Goal: Task Accomplishment & Management: Complete application form

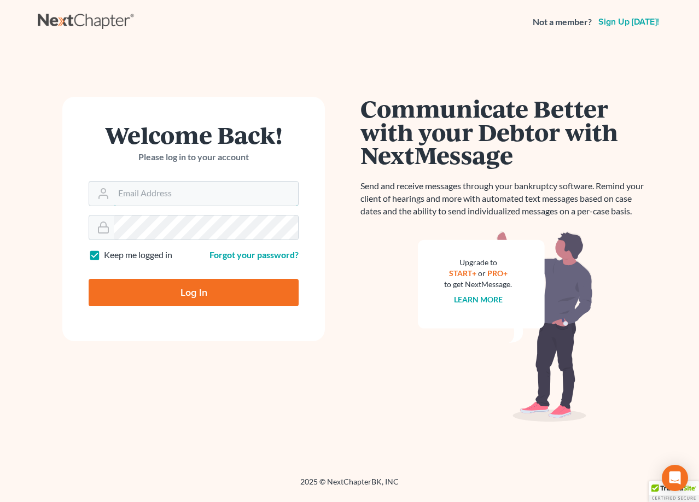
type input "[PERSON_NAME][EMAIL_ADDRESS][DOMAIN_NAME]"
click at [222, 285] on input "Log In" at bounding box center [194, 292] width 210 height 27
type input "Thinking..."
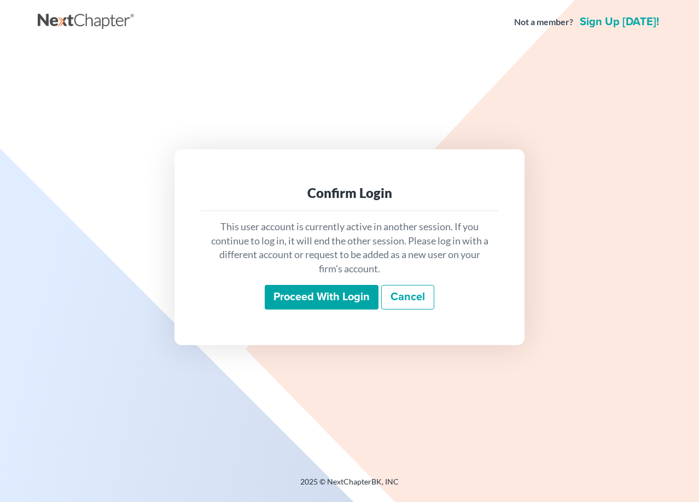
click at [328, 302] on input "Proceed with login" at bounding box center [322, 297] width 114 height 25
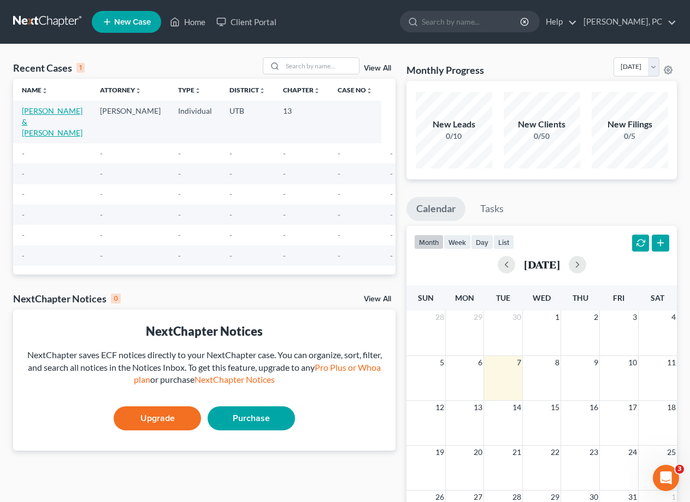
click at [37, 119] on link "[PERSON_NAME] & [PERSON_NAME]" at bounding box center [52, 121] width 61 height 31
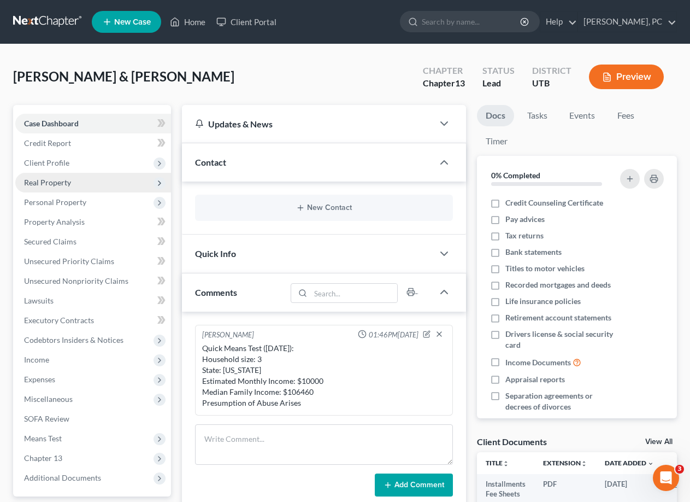
click at [66, 188] on span "Real Property" at bounding box center [93, 183] width 156 height 20
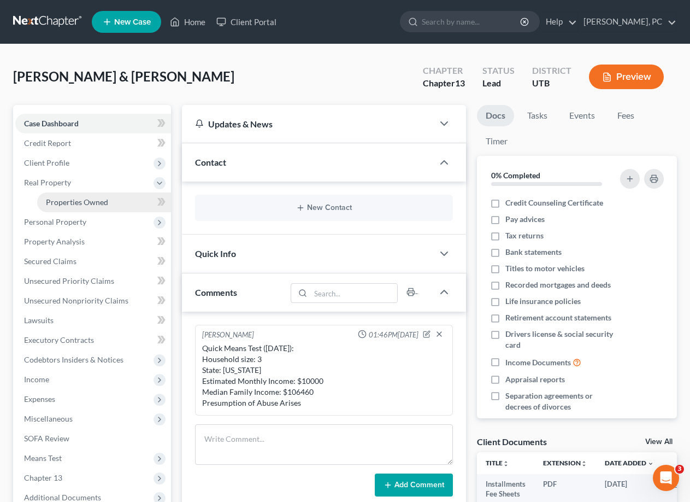
click at [78, 201] on span "Properties Owned" at bounding box center [77, 201] width 62 height 9
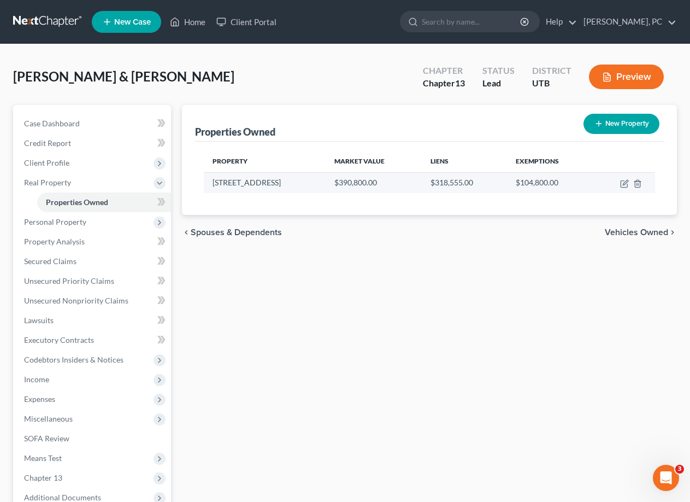
click at [559, 180] on td "$104,800.00" at bounding box center [550, 182] width 86 height 21
click at [624, 183] on icon "button" at bounding box center [625, 182] width 5 height 5
select select "46"
select select "2"
select select "1"
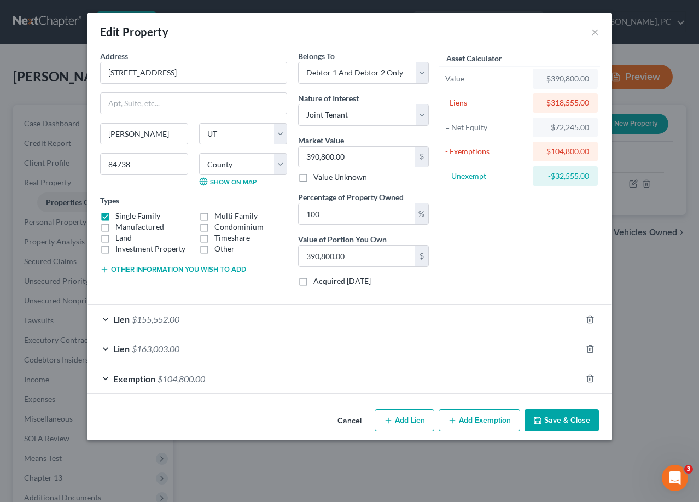
click at [151, 323] on span "$155,552.00" at bounding box center [156, 319] width 48 height 10
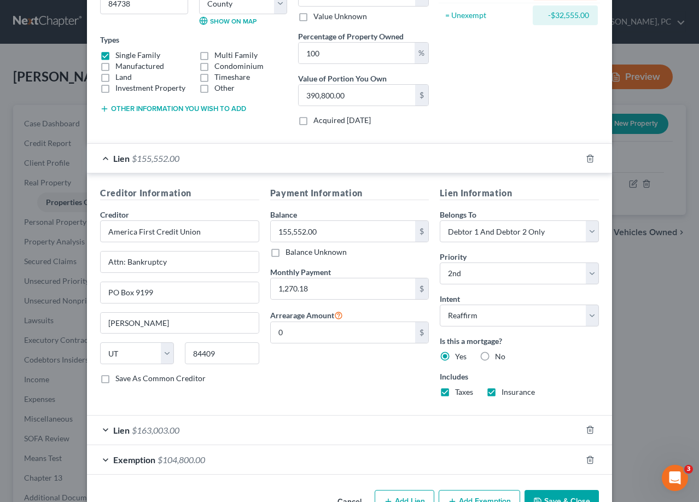
scroll to position [164, 0]
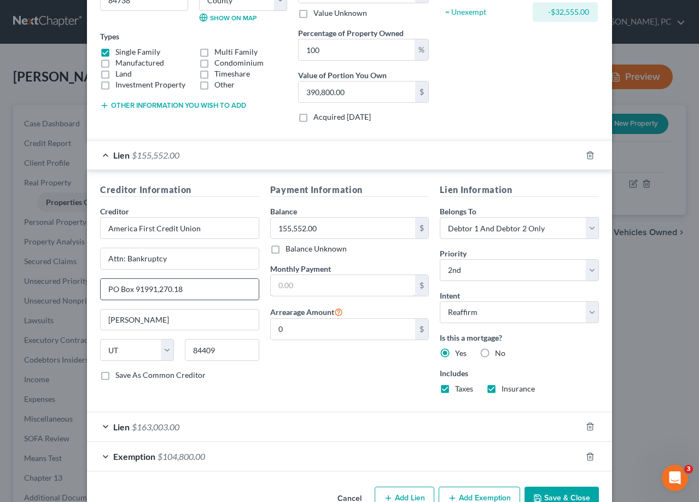
type input "PO Box 9199"
type input "2,109"
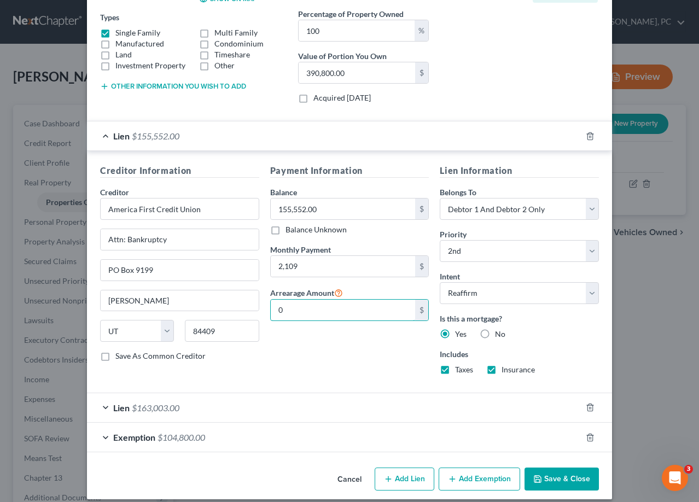
scroll to position [194, 0]
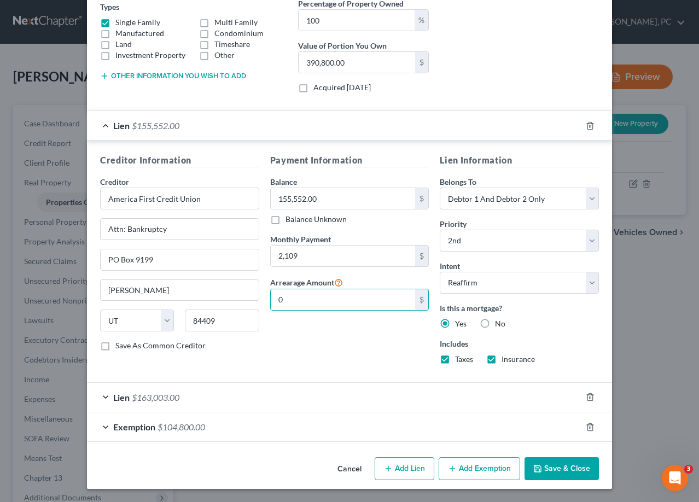
click at [103, 398] on div "Lien $163,003.00" at bounding box center [334, 397] width 494 height 29
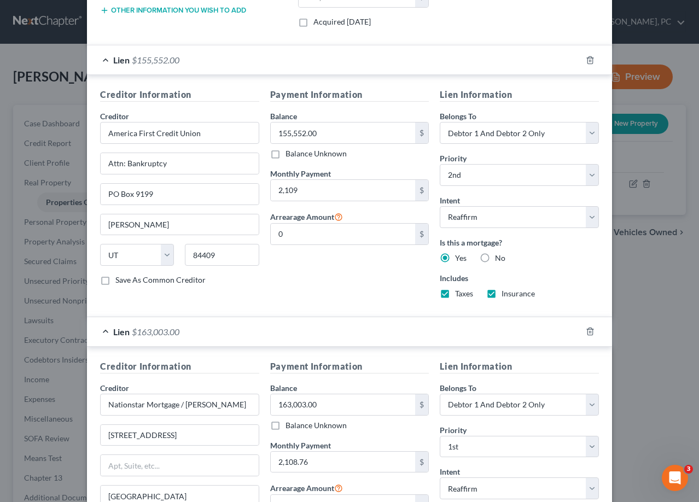
scroll to position [358, 0]
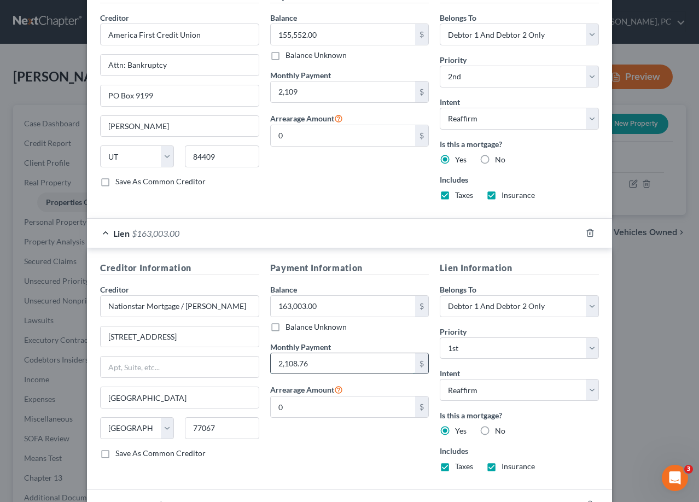
click at [324, 359] on input "2,108.76" at bounding box center [343, 363] width 145 height 21
click at [311, 364] on input "2,108.76" at bounding box center [343, 363] width 145 height 21
drag, startPoint x: 324, startPoint y: 364, endPoint x: 225, endPoint y: 357, distance: 98.7
click at [225, 357] on div "Creditor Information Creditor * Nationstar Mortgage / [PERSON_NAME] [STREET_ADD…" at bounding box center [349, 370] width 509 height 219
type input "1,207.18"
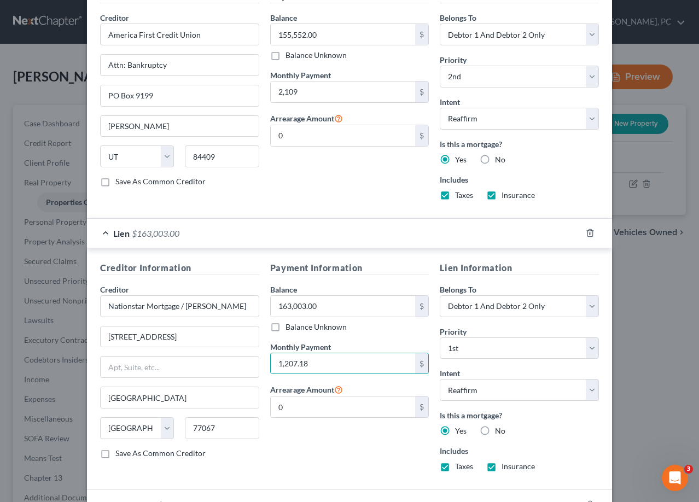
click at [389, 325] on div "Balance Unknown" at bounding box center [349, 326] width 159 height 11
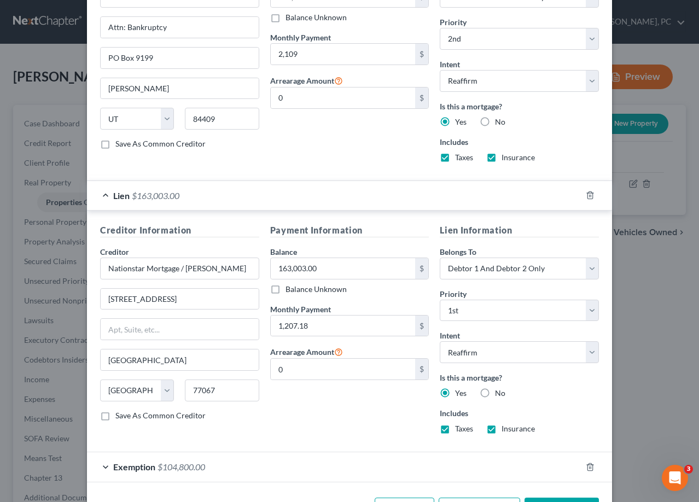
scroll to position [435, 0]
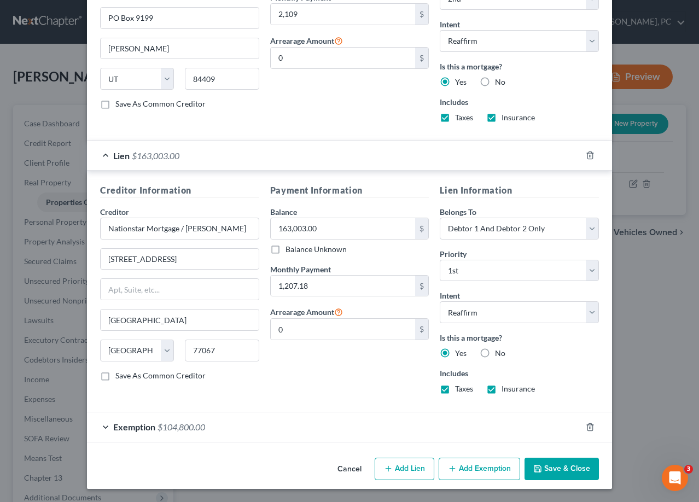
click at [581, 461] on button "Save & Close" at bounding box center [561, 469] width 74 height 23
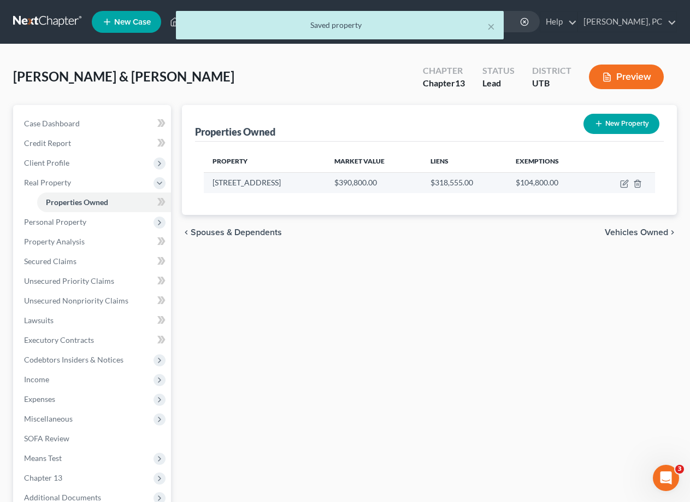
click at [536, 183] on td "$104,800.00" at bounding box center [550, 182] width 86 height 21
click at [535, 183] on td "$104,800.00" at bounding box center [550, 182] width 86 height 21
click at [623, 183] on icon "button" at bounding box center [624, 183] width 9 height 9
select select "46"
select select "26"
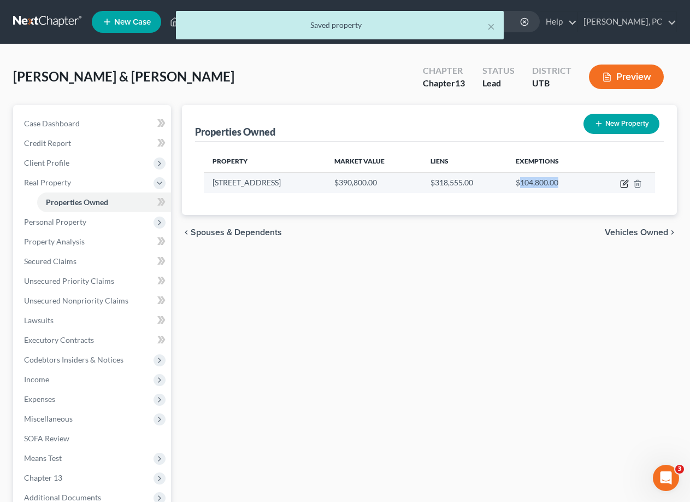
select select "2"
select select "1"
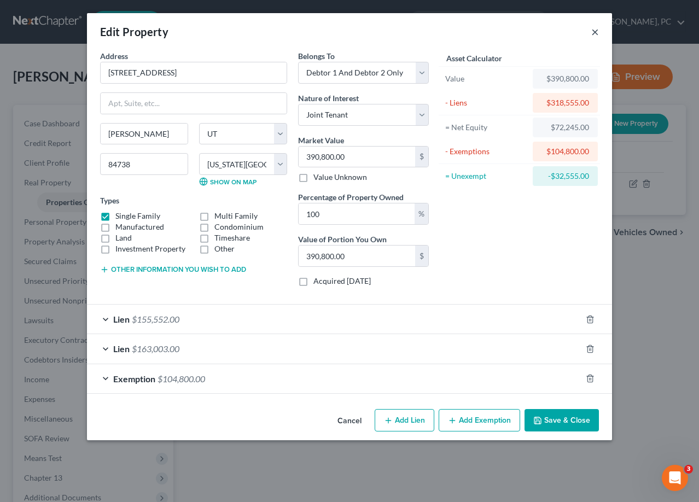
click at [596, 31] on button "×" at bounding box center [595, 31] width 8 height 13
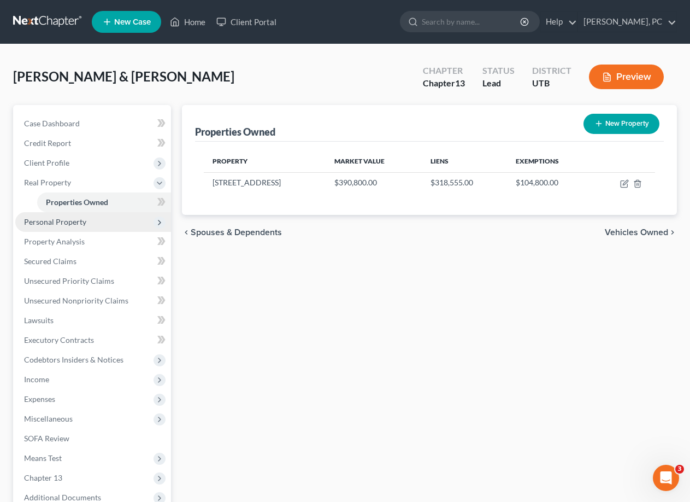
click at [55, 224] on span "Personal Property" at bounding box center [55, 221] width 62 height 9
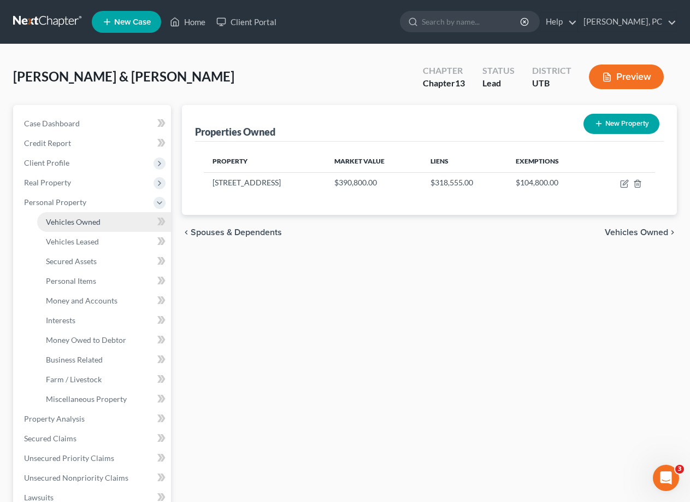
click at [75, 219] on span "Vehicles Owned" at bounding box center [73, 221] width 55 height 9
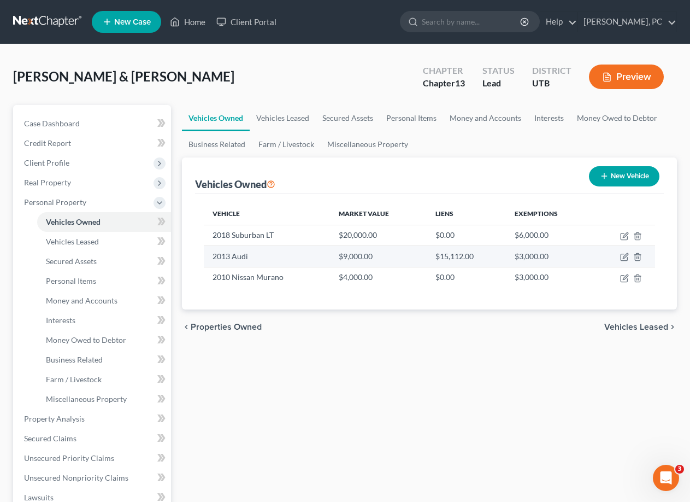
click at [545, 259] on td "$3,000.00" at bounding box center [549, 256] width 86 height 21
click at [623, 256] on icon "button" at bounding box center [624, 257] width 9 height 9
select select "0"
select select "13"
select select "0"
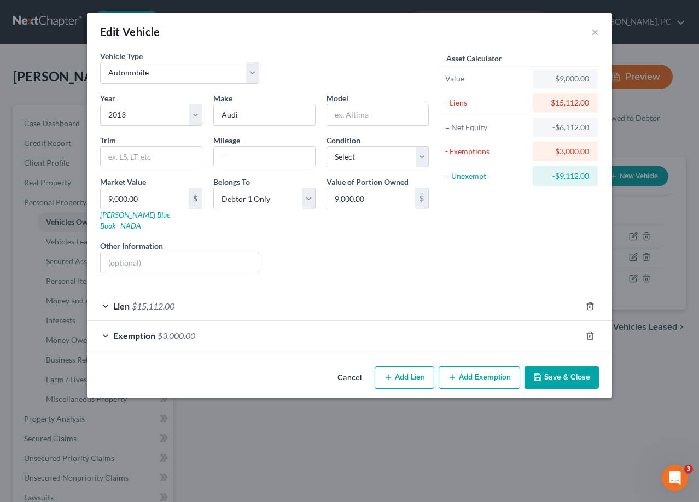
click at [113, 297] on div "Lien $15,112.00" at bounding box center [334, 305] width 494 height 29
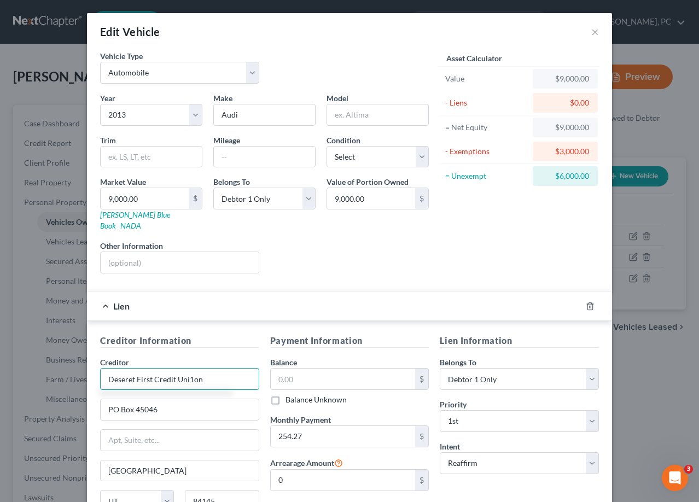
type input "Deseret First Credit Union"
click at [295, 368] on input "text" at bounding box center [343, 378] width 145 height 21
click at [333, 375] on input "text" at bounding box center [343, 378] width 145 height 21
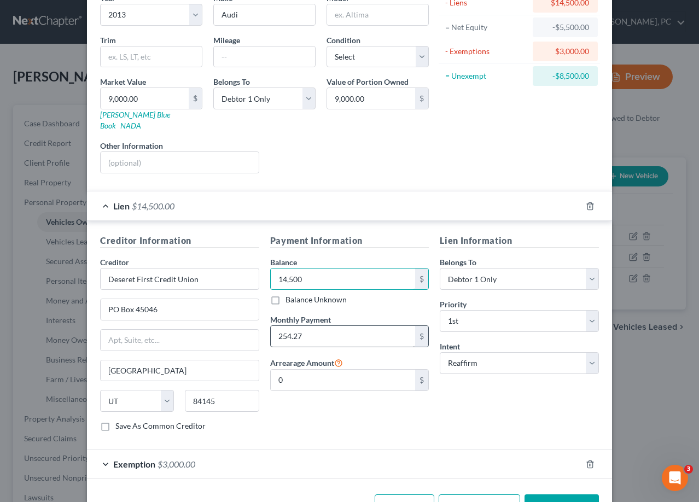
scroll to position [109, 0]
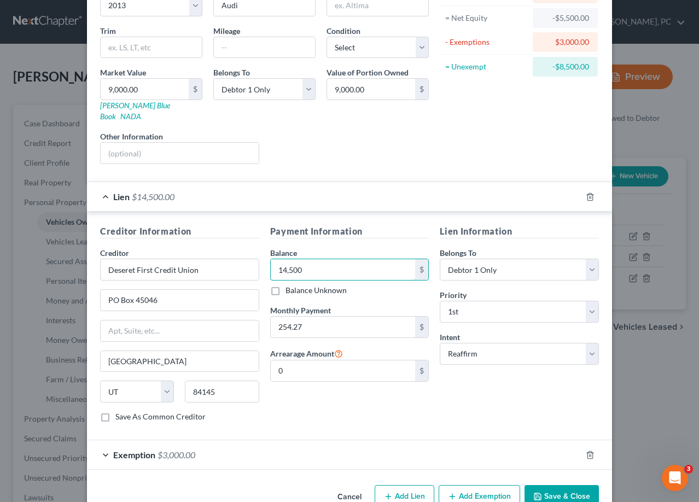
type input "14,500"
click at [337, 403] on div "Payment Information Balance 14,500.00 $ Balance Unknown Balance Undetermined 14…" at bounding box center [350, 328] width 170 height 206
click at [368, 406] on div "Payment Information Balance 14,500.00 $ Balance Unknown Balance Undetermined 14…" at bounding box center [350, 328] width 170 height 206
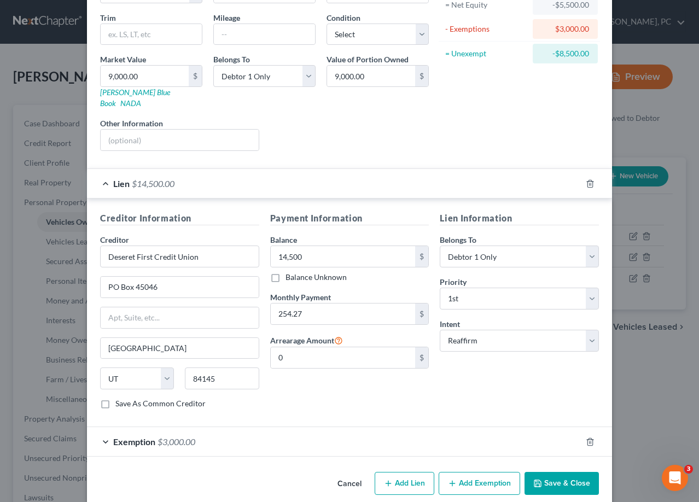
scroll to position [126, 0]
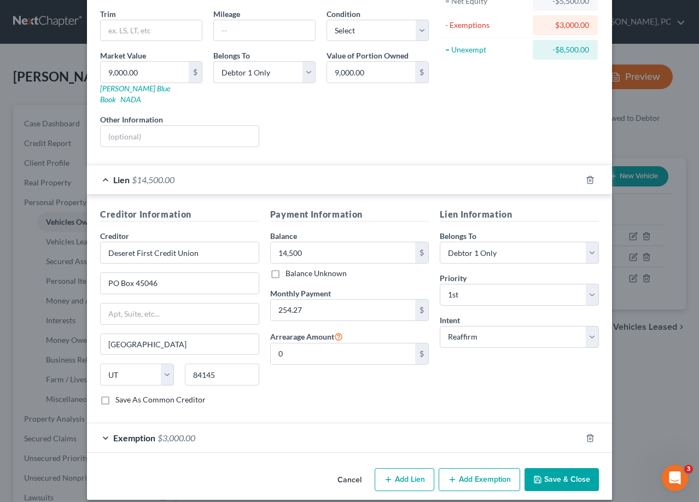
click at [108, 431] on div "Exemption $3,000.00" at bounding box center [334, 437] width 494 height 29
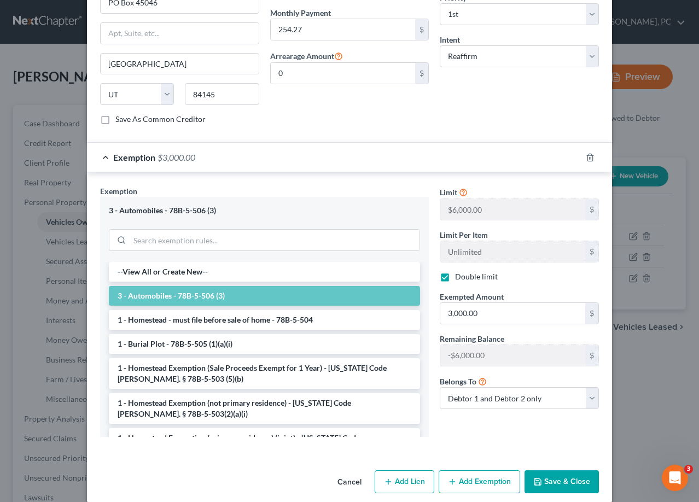
scroll to position [409, 0]
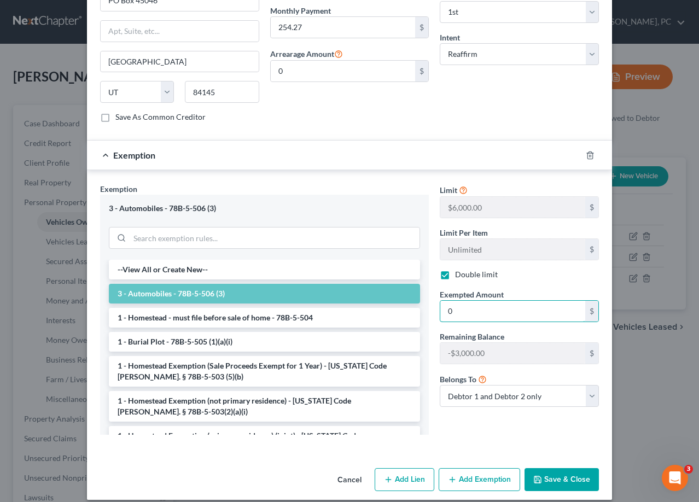
type input "0"
click at [567, 470] on button "Save & Close" at bounding box center [561, 479] width 74 height 23
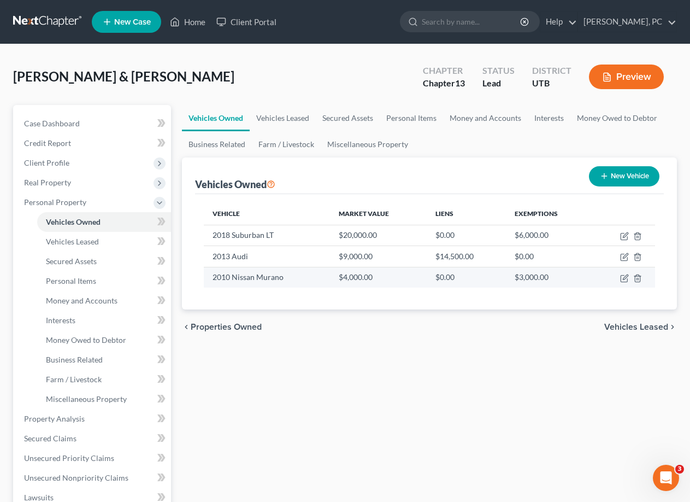
click at [373, 279] on td "$4,000.00" at bounding box center [378, 277] width 97 height 21
click at [629, 276] on td at bounding box center [624, 277] width 62 height 21
click at [626, 279] on icon "button" at bounding box center [624, 278] width 9 height 9
select select "0"
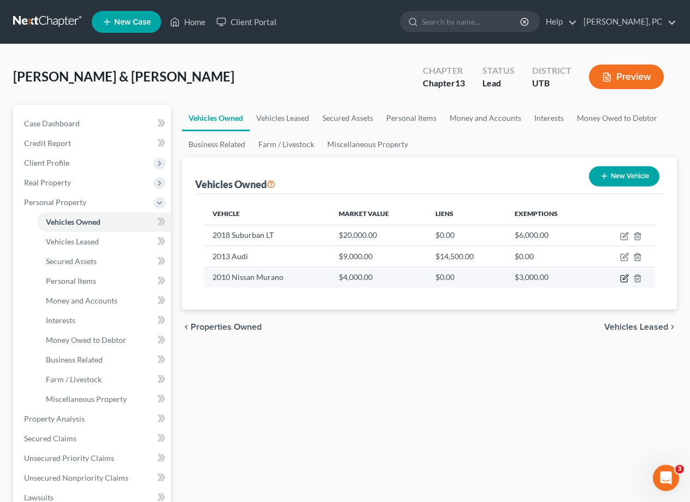
select select "16"
select select "2"
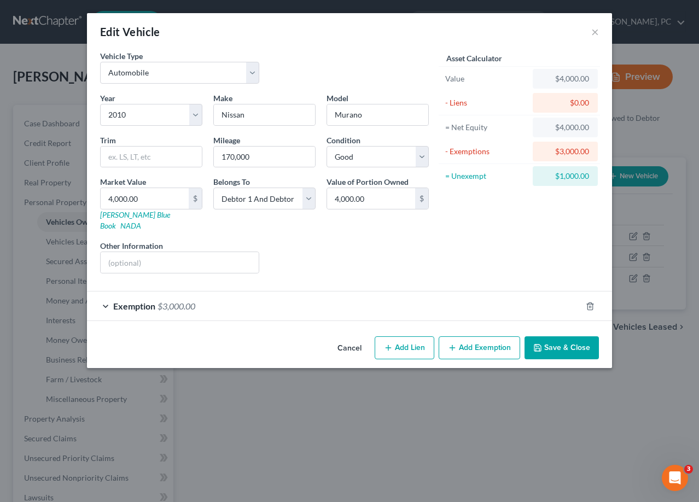
click at [554, 150] on div "$3,000.00" at bounding box center [565, 151] width 48 height 11
click at [561, 154] on div "$3,000.00" at bounding box center [565, 151] width 48 height 11
click at [118, 301] on span "Exemption" at bounding box center [134, 306] width 42 height 10
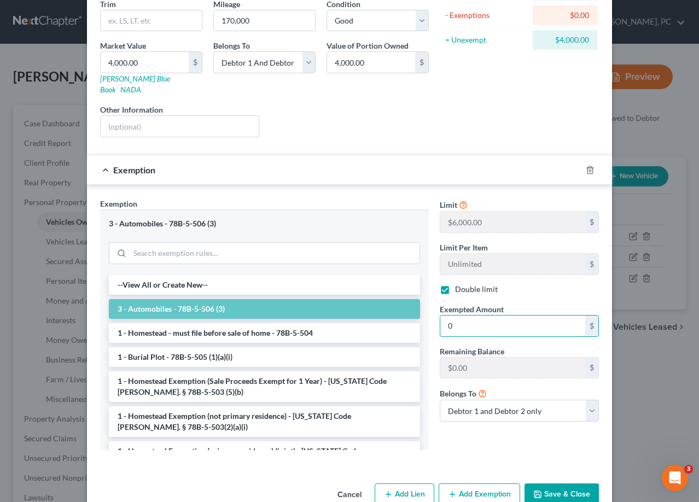
scroll to position [151, 0]
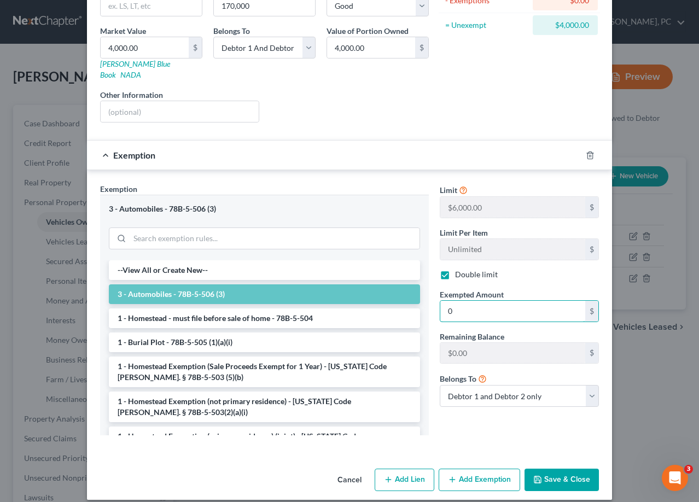
type input "0"
click at [557, 469] on button "Save & Close" at bounding box center [561, 479] width 74 height 23
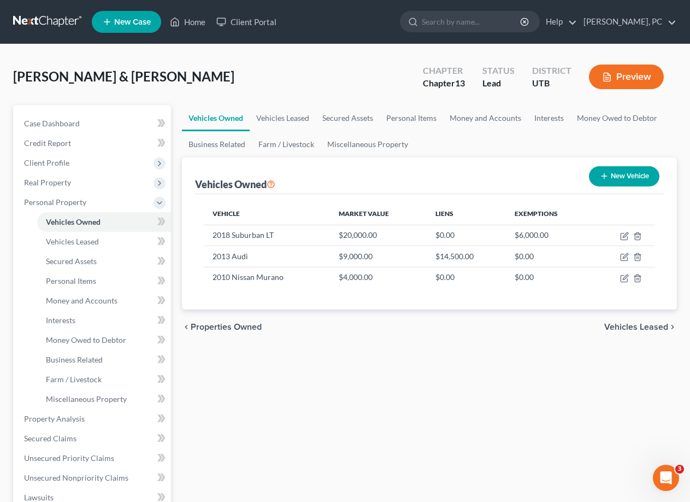
click at [507, 372] on div "Vehicles Owned Vehicles Leased Secured Assets Personal Items Money and Accounts…" at bounding box center [430, 430] width 506 height 651
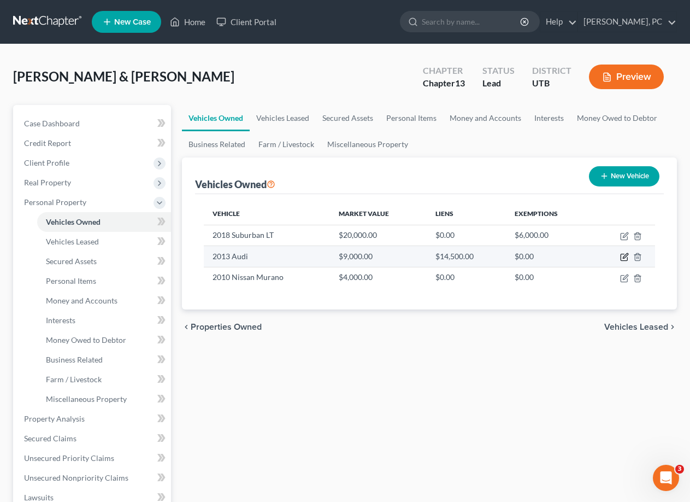
click at [623, 256] on icon "button" at bounding box center [624, 257] width 9 height 9
select select "0"
select select "13"
select select "0"
select select "46"
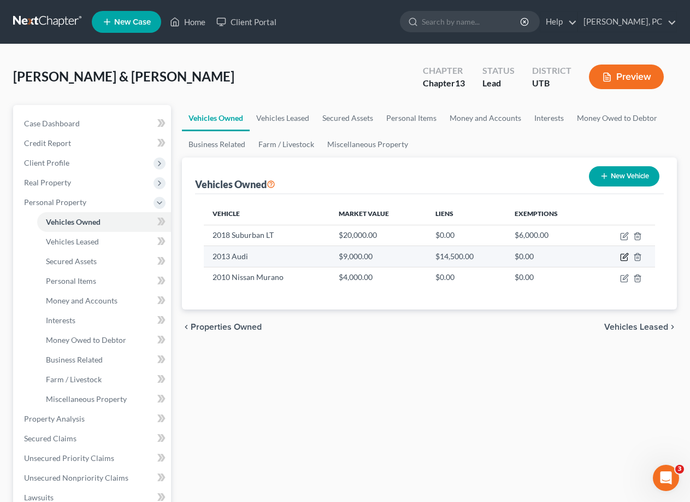
select select "0"
select select "2"
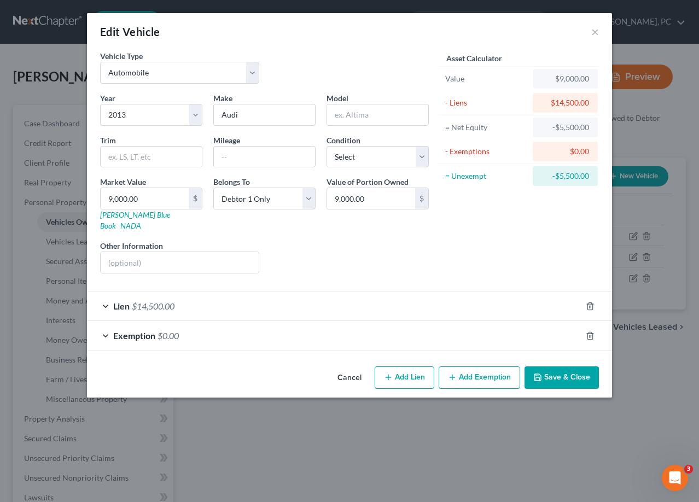
click at [98, 292] on div "Lien $14,500.00" at bounding box center [334, 305] width 494 height 29
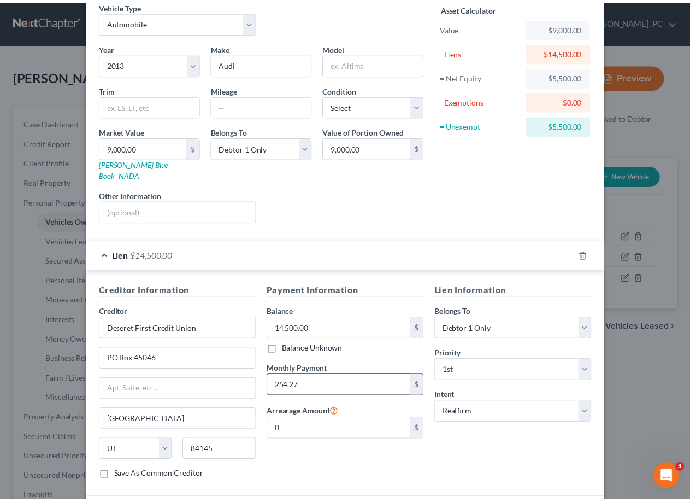
scroll to position [126, 0]
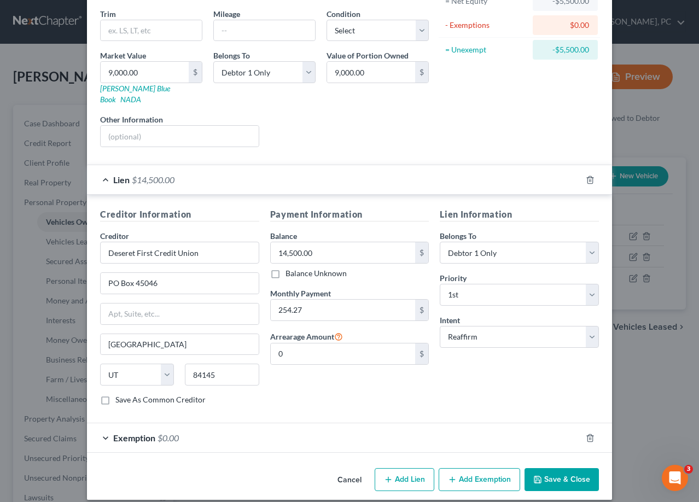
click at [578, 468] on button "Save & Close" at bounding box center [561, 479] width 74 height 23
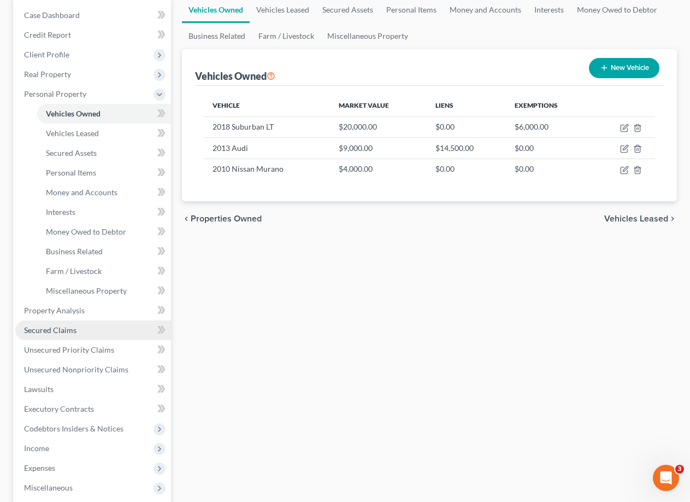
scroll to position [109, 0]
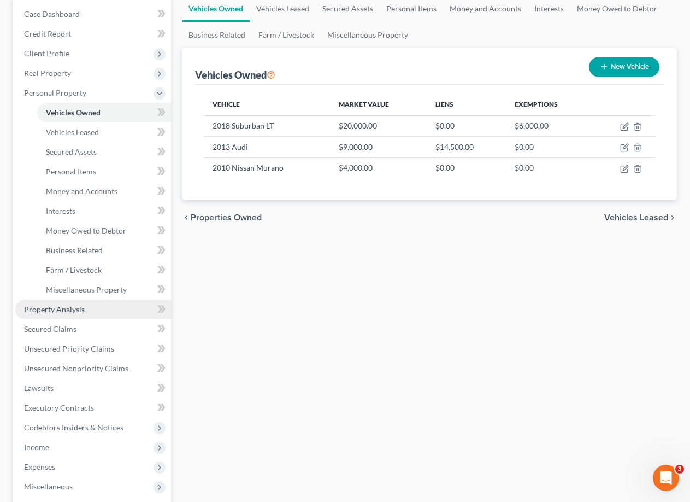
click at [51, 309] on span "Property Analysis" at bounding box center [54, 308] width 61 height 9
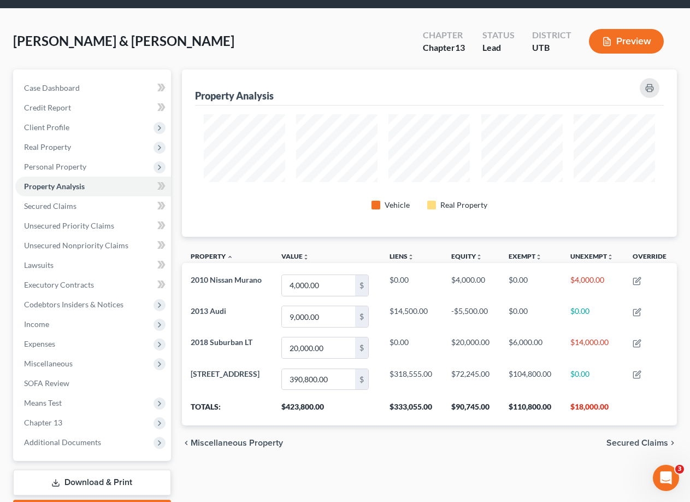
scroll to position [55, 0]
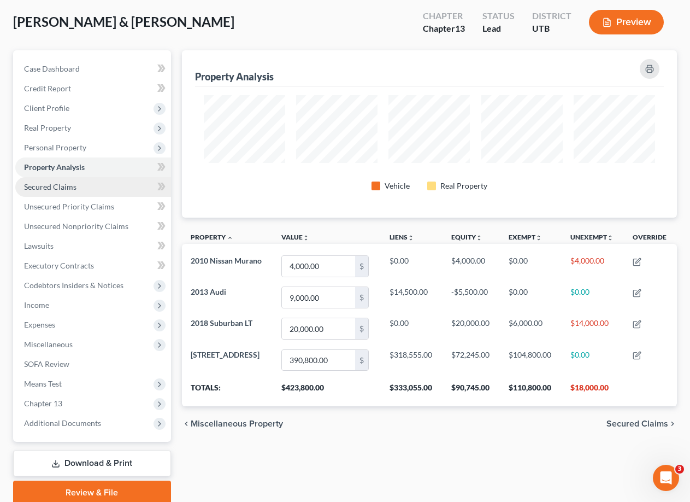
click at [49, 188] on span "Secured Claims" at bounding box center [50, 186] width 52 height 9
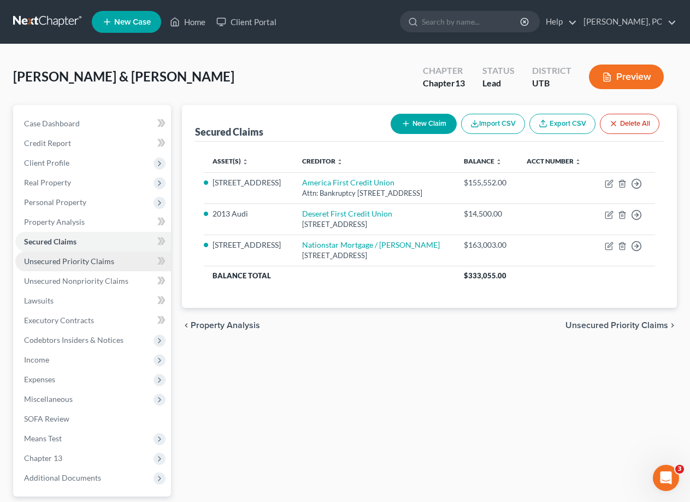
click at [62, 262] on span "Unsecured Priority Claims" at bounding box center [69, 260] width 90 height 9
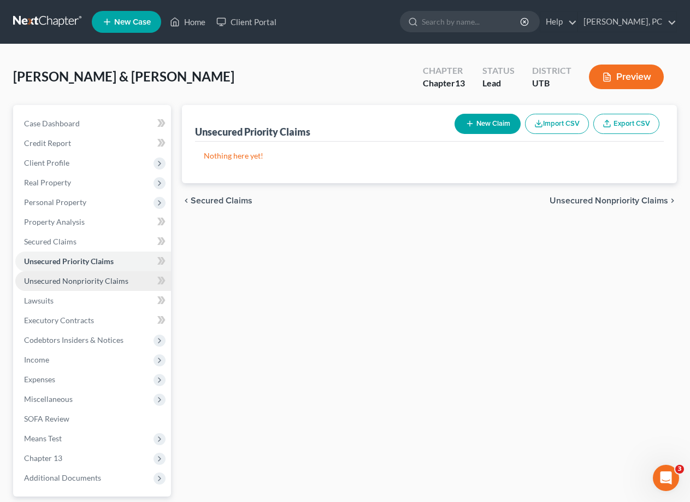
click at [57, 283] on span "Unsecured Nonpriority Claims" at bounding box center [76, 280] width 104 height 9
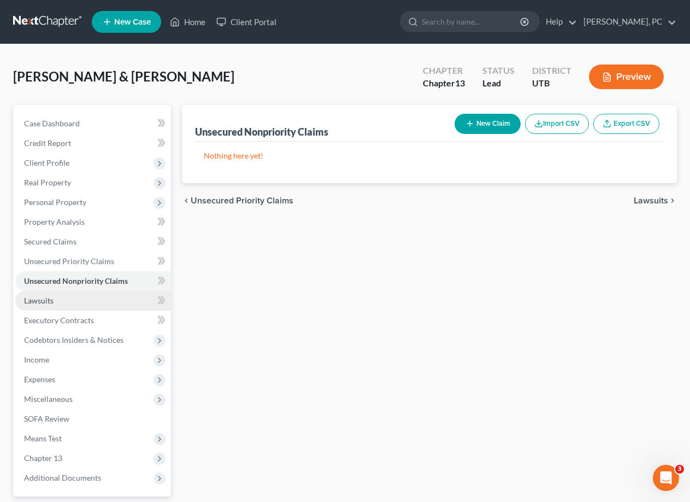
click at [48, 302] on span "Lawsuits" at bounding box center [39, 300] width 30 height 9
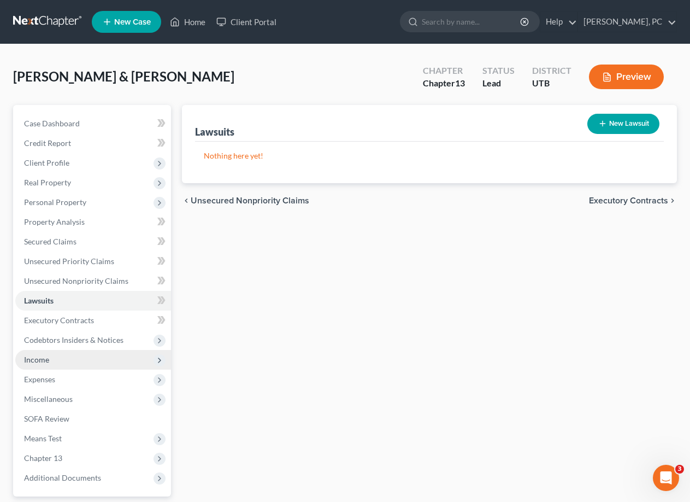
click at [62, 361] on span "Income" at bounding box center [93, 360] width 156 height 20
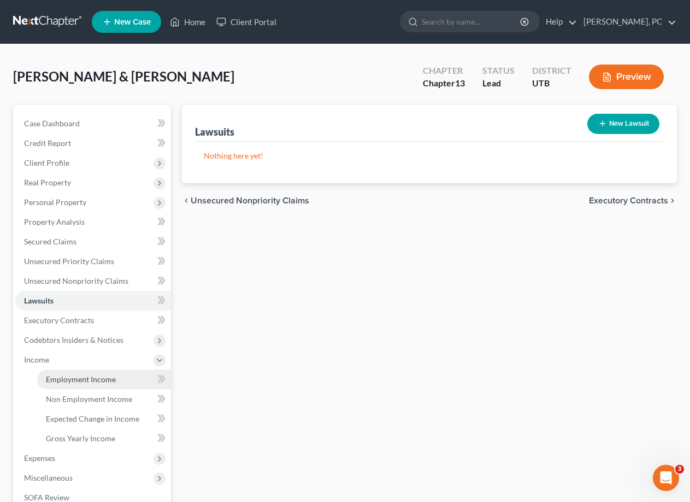
click at [67, 381] on span "Employment Income" at bounding box center [81, 378] width 70 height 9
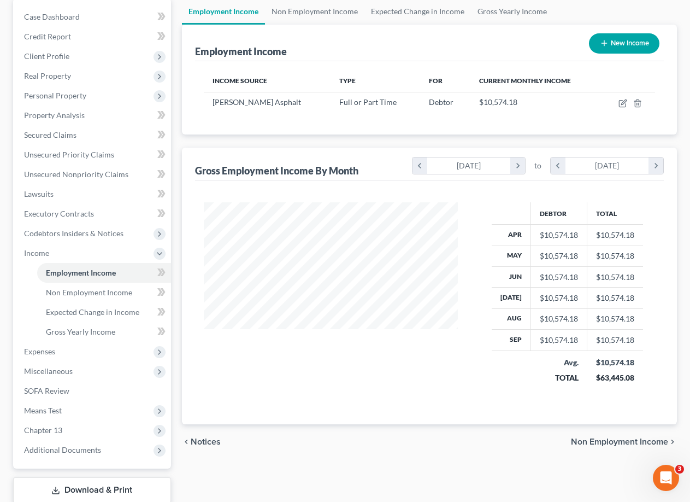
scroll to position [109, 0]
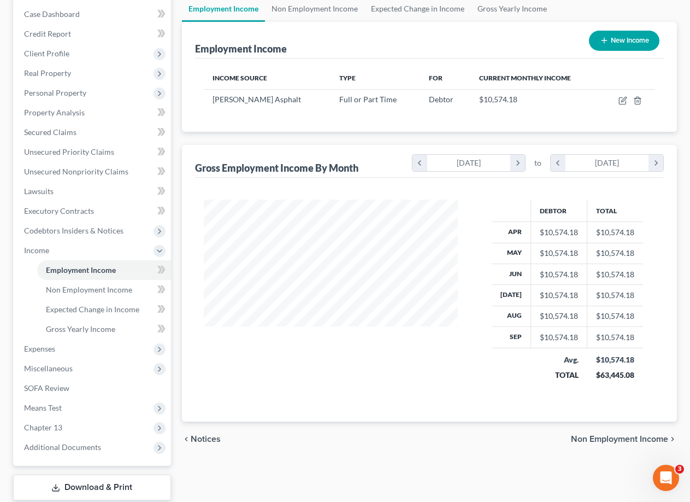
click at [330, 167] on div "Gross Employment Income By Month" at bounding box center [276, 167] width 163 height 13
click at [450, 162] on div "[DATE]" at bounding box center [469, 163] width 84 height 16
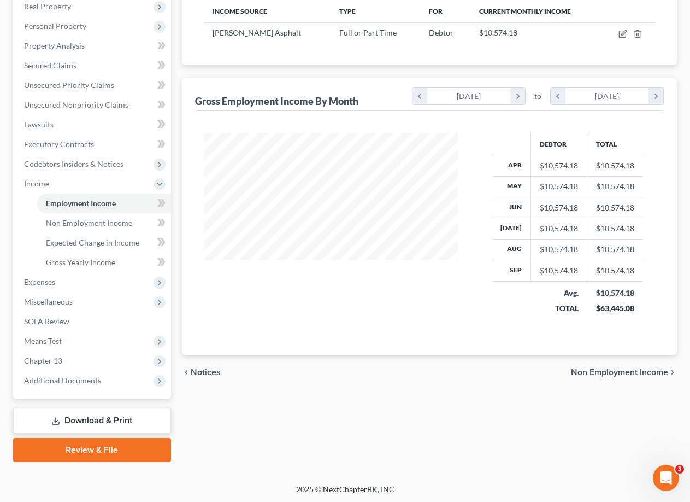
scroll to position [178, 0]
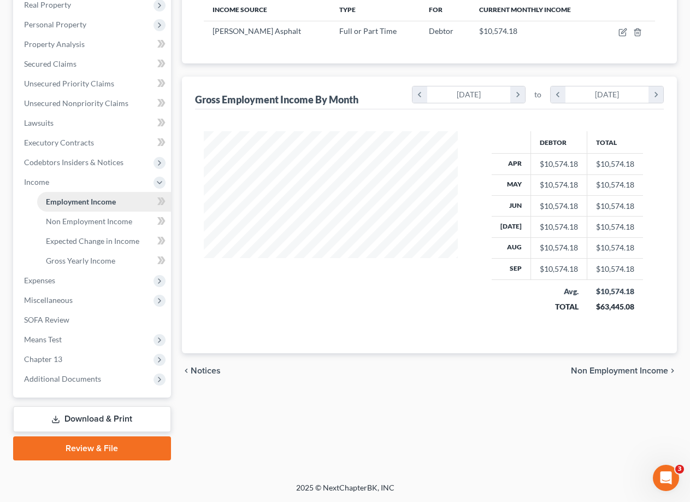
click at [79, 200] on span "Employment Income" at bounding box center [81, 201] width 70 height 9
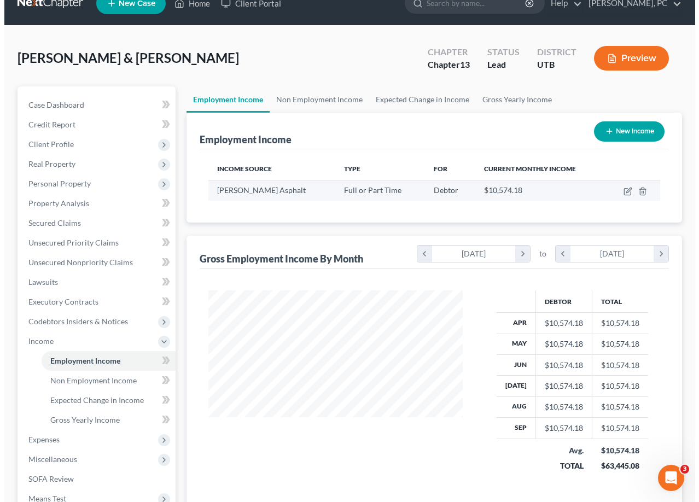
scroll to position [14, 0]
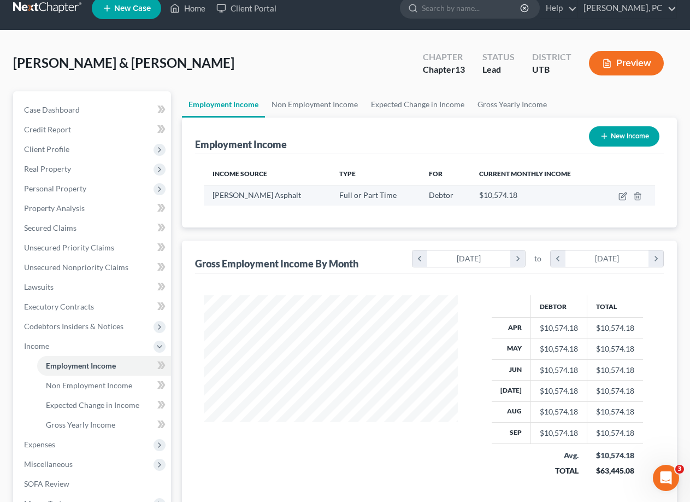
click at [252, 198] on span "[PERSON_NAME] Asphalt" at bounding box center [257, 194] width 89 height 9
click at [625, 200] on icon "button" at bounding box center [622, 197] width 7 height 7
select select "0"
select select "46"
select select "2"
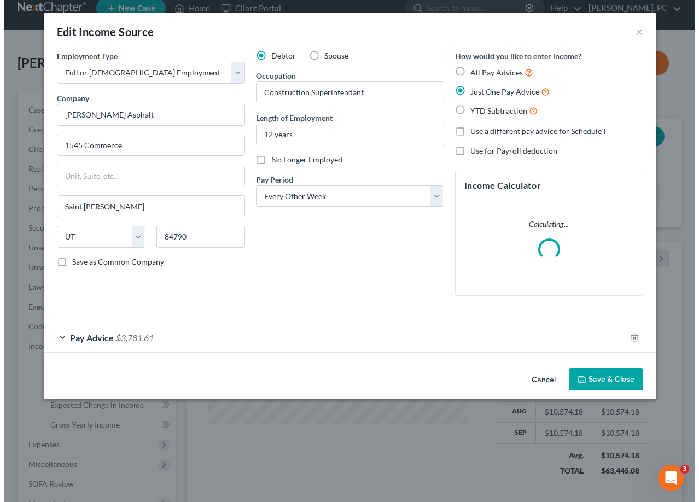
scroll to position [196, 280]
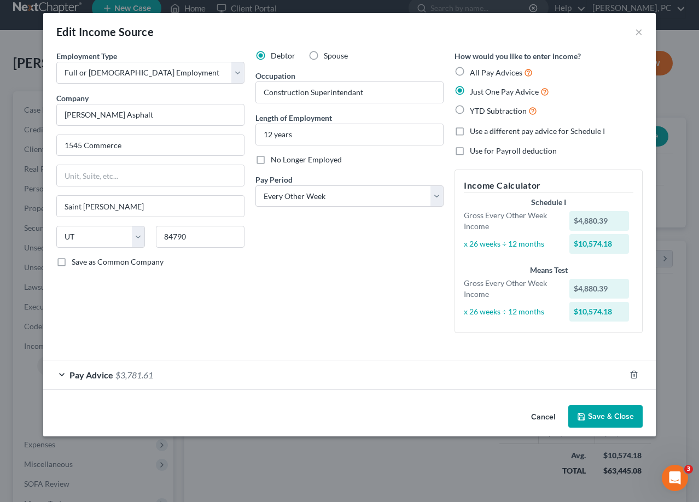
click at [470, 134] on label "Use a different pay advice for Schedule I" at bounding box center [537, 131] width 135 height 11
click at [474, 133] on input "Use a different pay advice for Schedule I" at bounding box center [477, 129] width 7 height 7
checkbox input "true"
click at [550, 268] on div "Means Test" at bounding box center [548, 270] width 169 height 11
click at [504, 316] on div "x 26 weeks ÷ 12 months" at bounding box center [511, 311] width 106 height 11
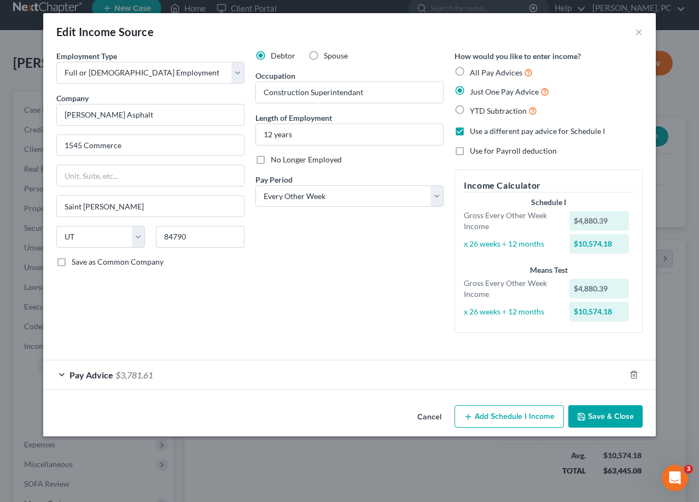
click at [480, 309] on div "x 26 weeks ÷ 12 months" at bounding box center [511, 311] width 106 height 11
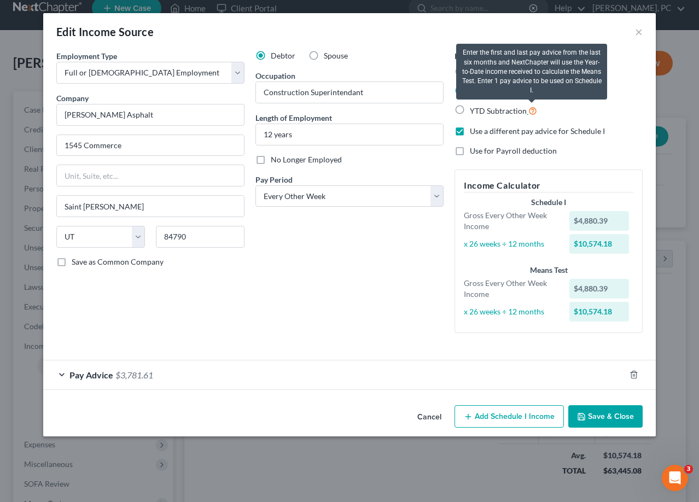
click at [531, 112] on icon at bounding box center [532, 110] width 9 height 10
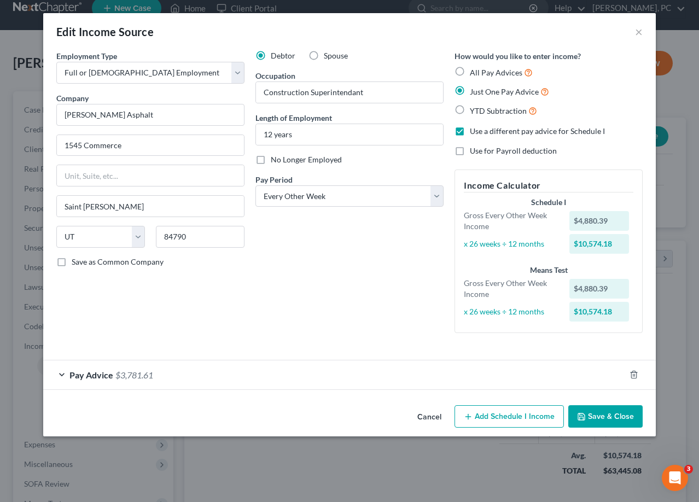
click at [470, 108] on label "YTD Subtraction" at bounding box center [503, 110] width 67 height 13
click at [474, 108] on input "YTD Subtraction" at bounding box center [477, 107] width 7 height 7
radio input "true"
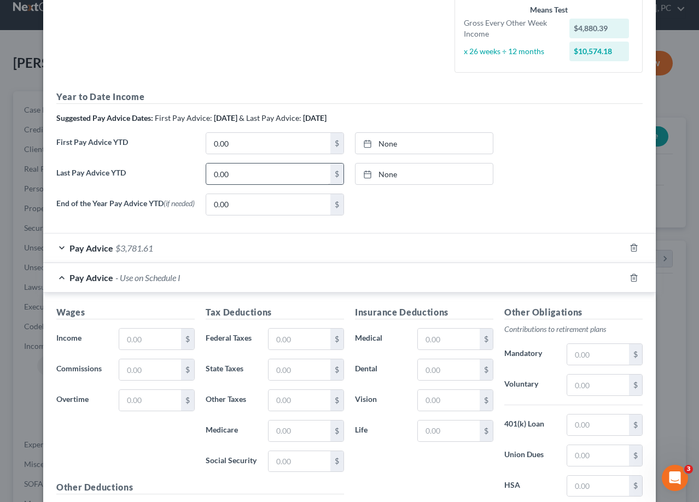
scroll to position [273, 0]
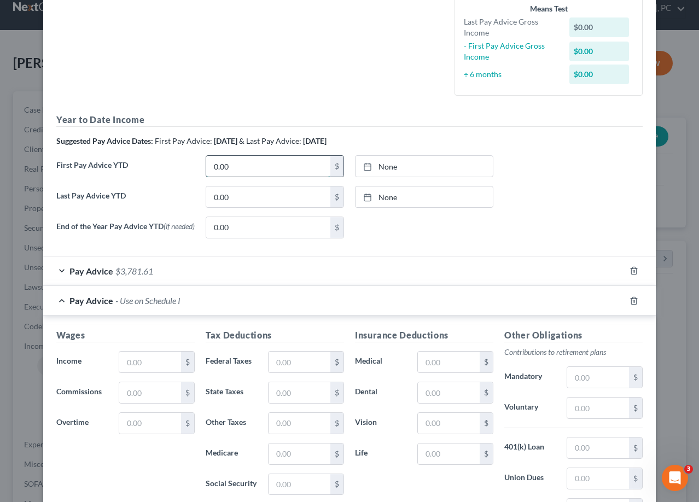
click at [246, 167] on input "0.00" at bounding box center [268, 166] width 124 height 21
paste input "27,692.34"
type input "27,692.34"
click at [384, 168] on link "None" at bounding box center [423, 166] width 137 height 21
type input "[DATE]"
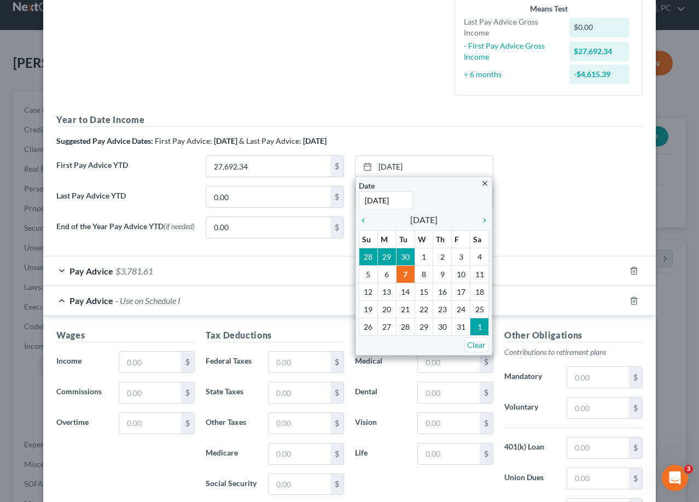
click at [370, 121] on h5 "Year to Date Income" at bounding box center [349, 120] width 586 height 14
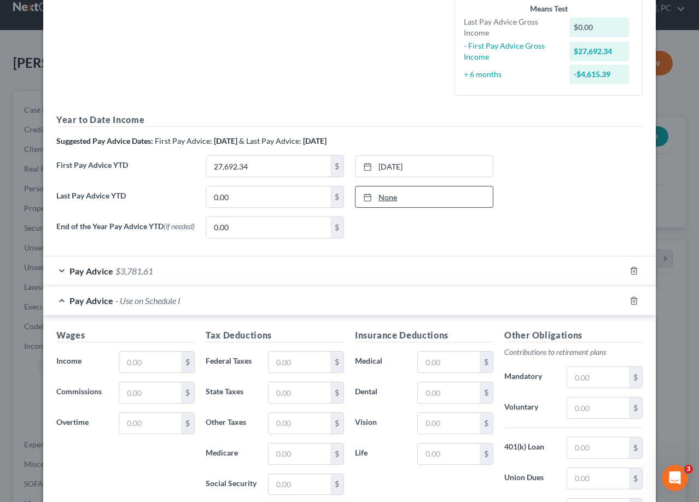
click at [390, 191] on link "None" at bounding box center [423, 196] width 137 height 21
type input "[DATE]"
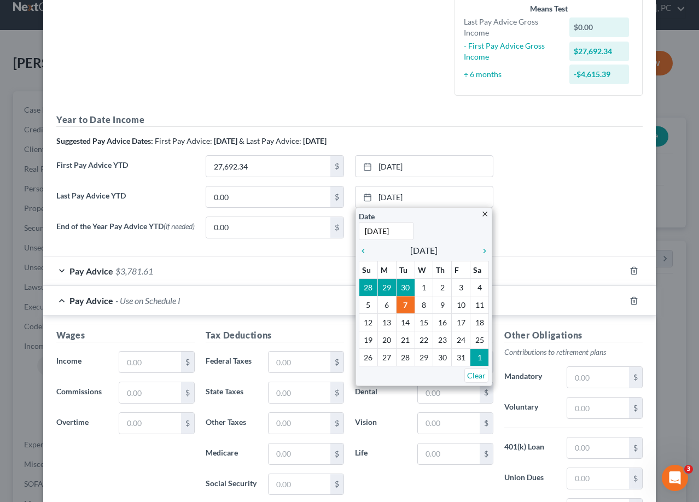
click at [407, 147] on div "Suggested Pay Advice Dates: First Pay Advice: [DATE] & Last Pay Advice: [DATE]" at bounding box center [349, 141] width 586 height 11
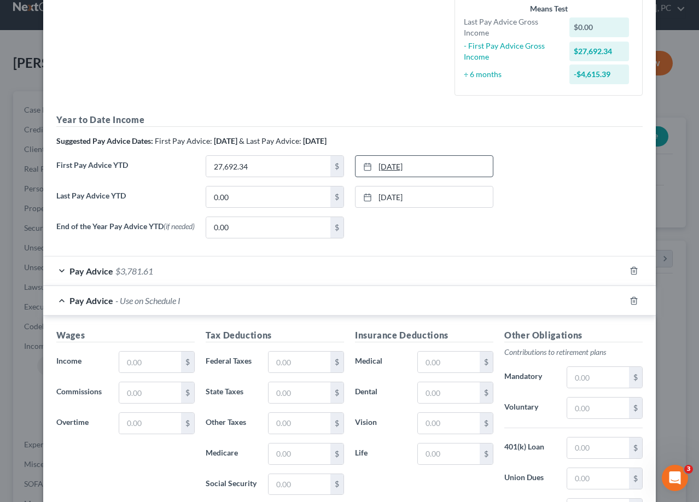
click at [389, 166] on link "[DATE]" at bounding box center [423, 166] width 137 height 21
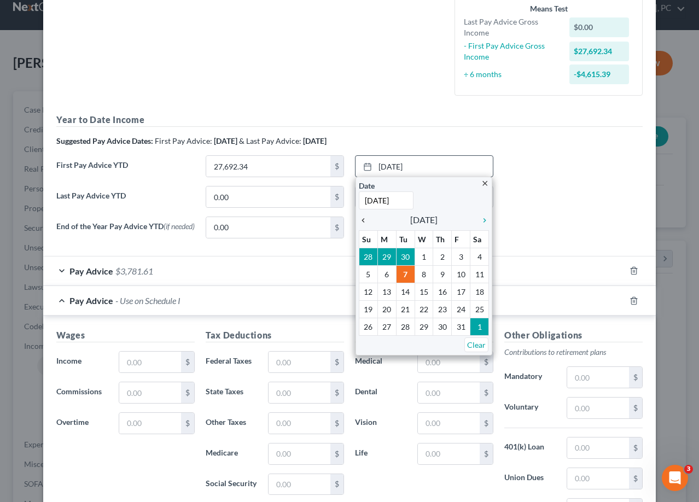
click at [361, 218] on icon "chevron_left" at bounding box center [366, 220] width 14 height 9
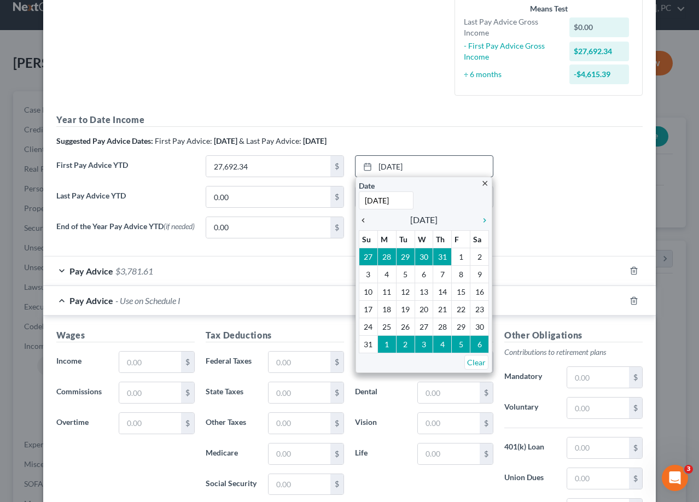
click at [361, 218] on icon "chevron_left" at bounding box center [366, 220] width 14 height 9
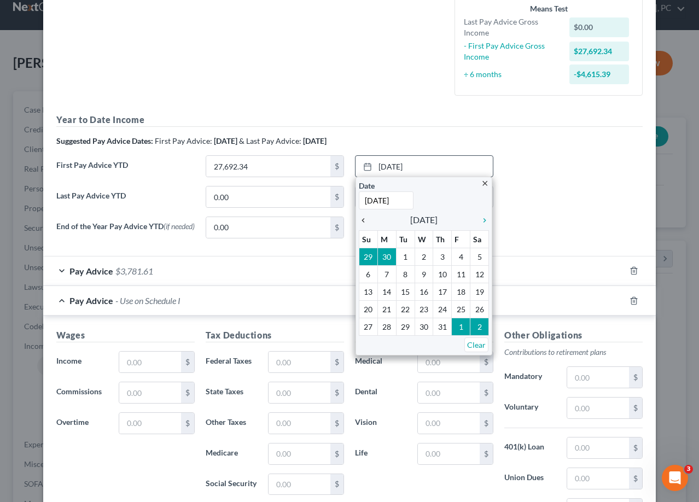
click at [361, 218] on icon "chevron_left" at bounding box center [366, 220] width 14 height 9
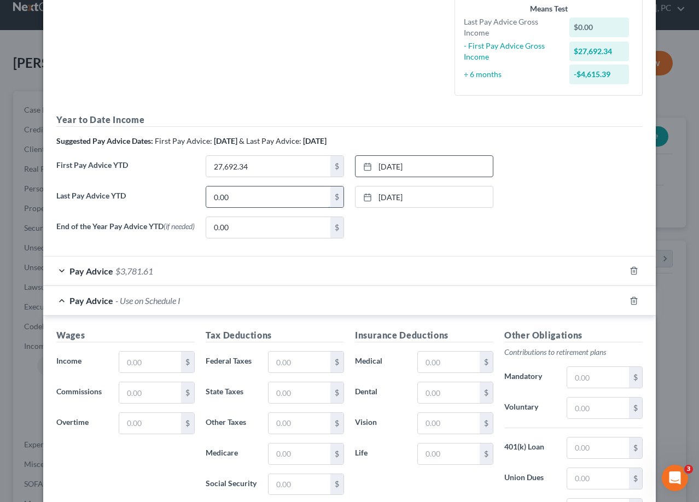
click at [289, 197] on input "0.00" at bounding box center [268, 196] width 124 height 21
type input "94,639.61"
click at [421, 197] on link "[DATE]" at bounding box center [423, 196] width 137 height 21
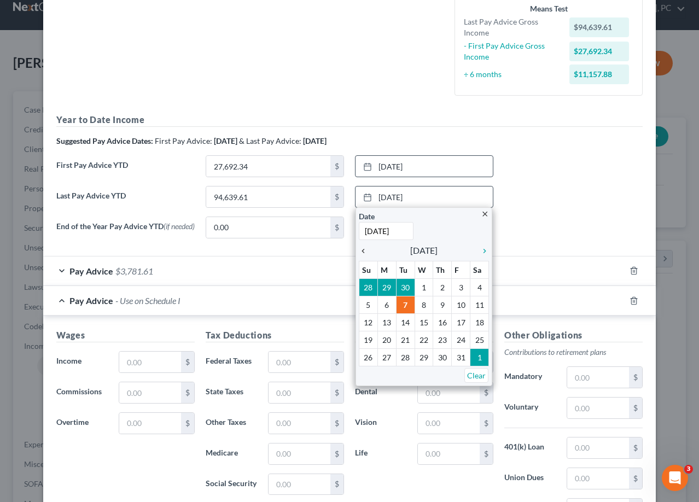
click at [363, 248] on icon "chevron_left" at bounding box center [366, 251] width 14 height 9
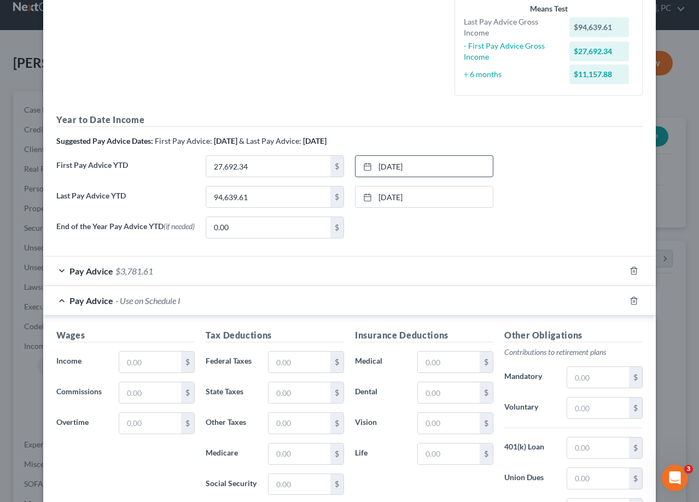
click at [448, 237] on div "None close Date Time chevron_left [DATE] chevron_right Su M Tu W Th F Sa 28 29 …" at bounding box center [423, 227] width 149 height 22
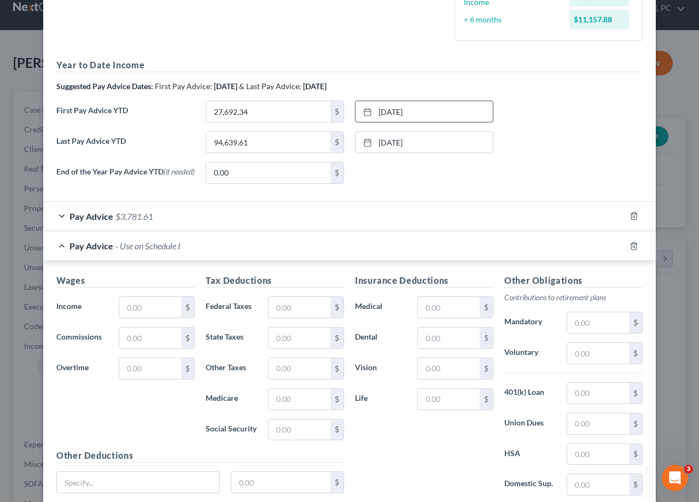
click at [160, 191] on label "End of the Year Pay Advice YTD (if needed)" at bounding box center [125, 177] width 149 height 31
click at [61, 221] on div "Pay Advice $3,781.61" at bounding box center [334, 216] width 582 height 29
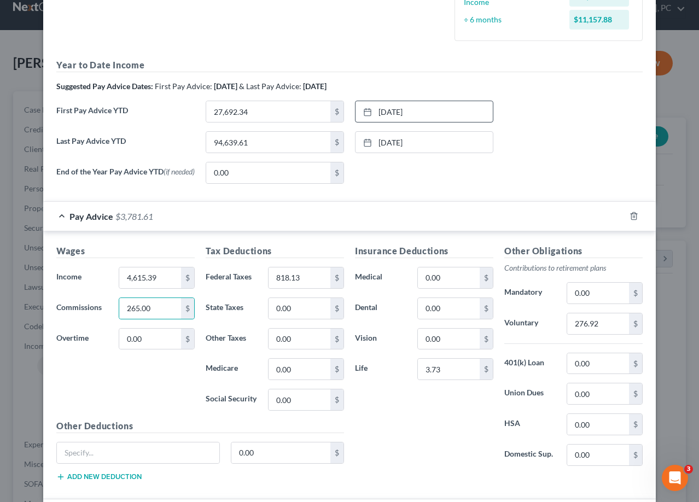
click at [625, 220] on div at bounding box center [640, 215] width 31 height 17
click at [629, 220] on icon "button" at bounding box center [633, 216] width 9 height 9
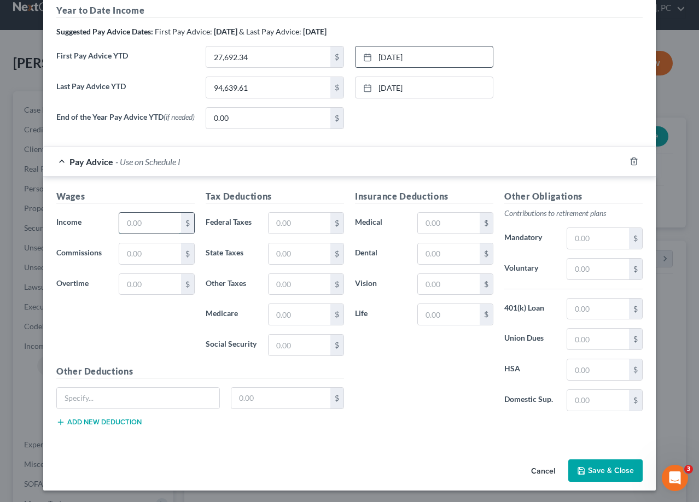
click at [161, 217] on input "text" at bounding box center [150, 223] width 62 height 21
click at [126, 227] on input "text" at bounding box center [150, 223] width 62 height 21
type input "10,500"
drag, startPoint x: 297, startPoint y: 226, endPoint x: 261, endPoint y: 232, distance: 36.6
click at [262, 232] on div "$" at bounding box center [305, 223] width 87 height 22
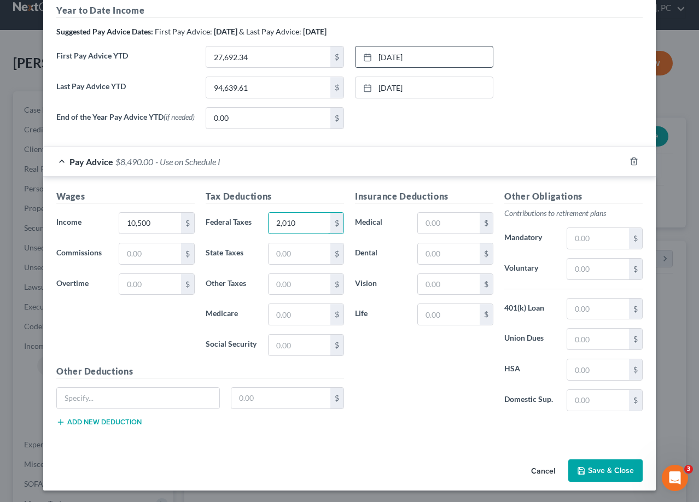
type input "2,010"
click at [454, 227] on input "text" at bounding box center [449, 223] width 62 height 21
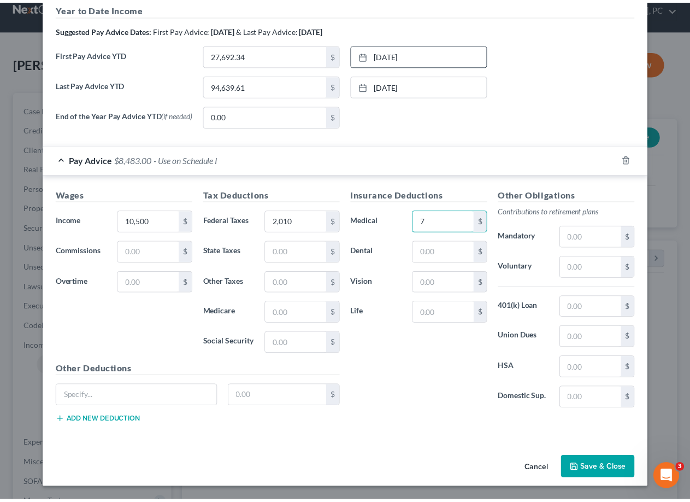
scroll to position [387, 0]
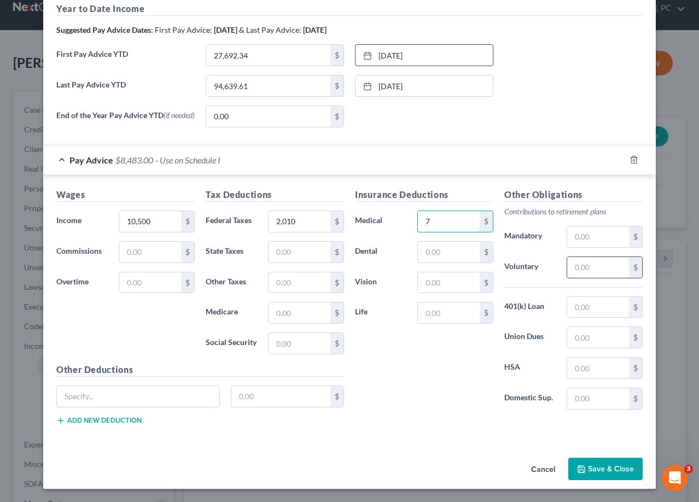
type input "7"
click at [601, 265] on input "text" at bounding box center [598, 267] width 62 height 21
click at [599, 306] on input "text" at bounding box center [598, 307] width 62 height 21
click at [600, 271] on input "text" at bounding box center [598, 267] width 62 height 21
type input "600"
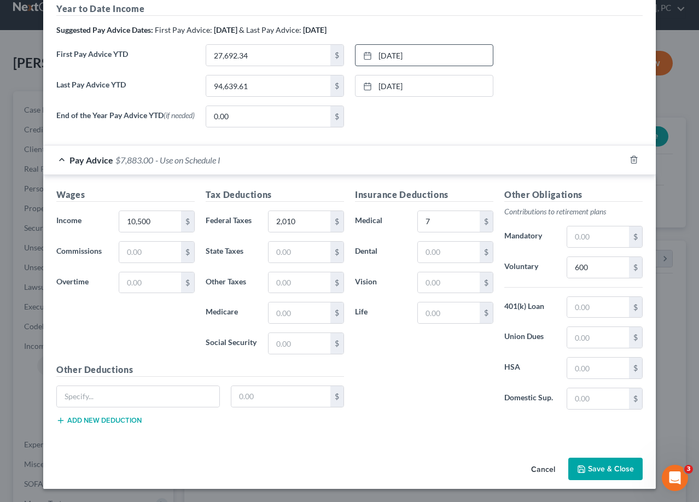
click at [466, 422] on div "Insurance Deductions Medical 7 $ Dental $ Vision $ Life $ Other Obligations Con…" at bounding box center [498, 310] width 298 height 245
click at [598, 467] on button "Save & Close" at bounding box center [605, 469] width 74 height 23
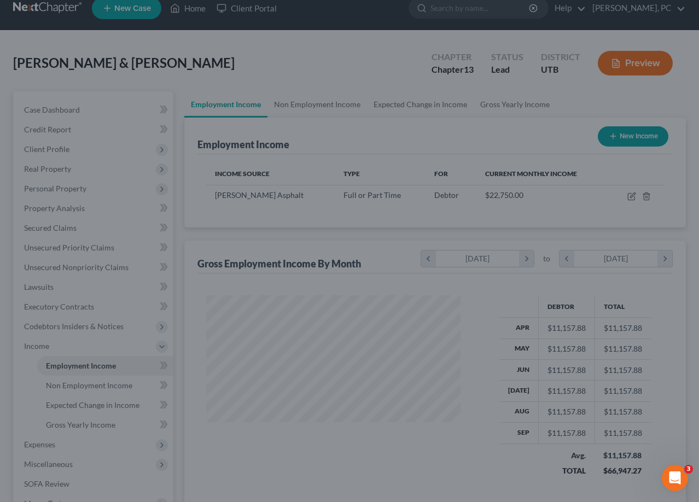
scroll to position [546468, 546388]
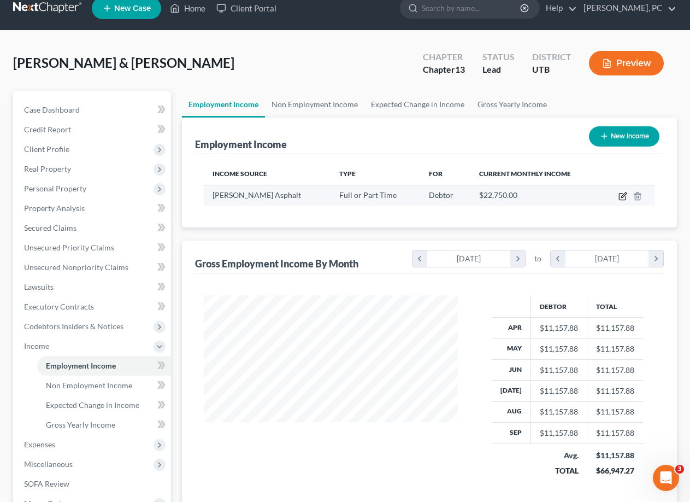
click at [622, 196] on icon "button" at bounding box center [623, 196] width 9 height 9
select select "0"
select select "46"
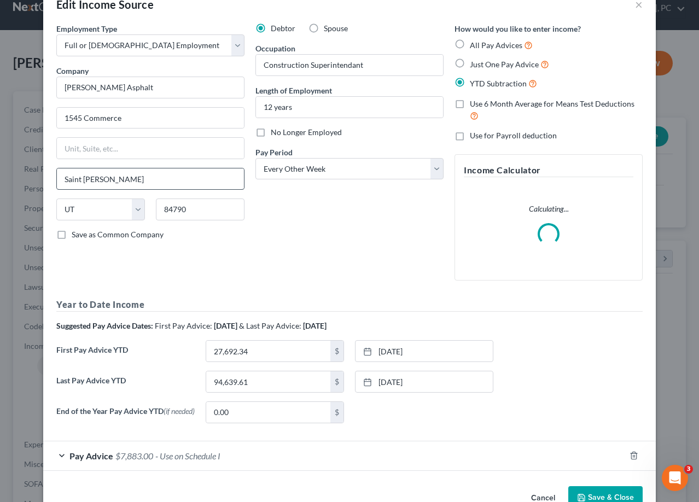
scroll to position [0, 0]
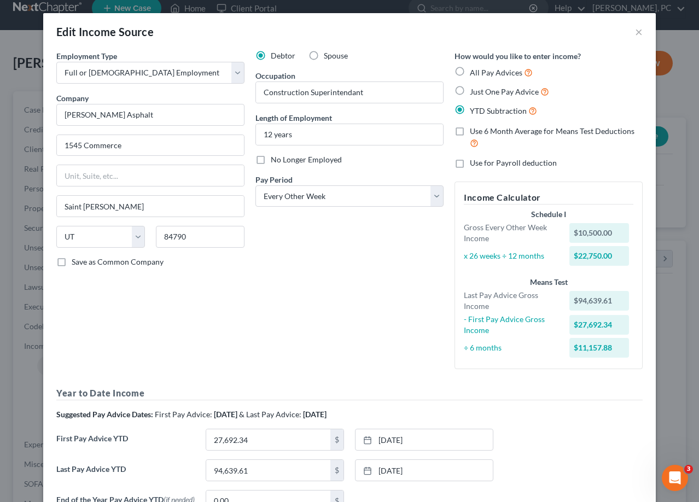
click at [528, 254] on div "x 26 weeks ÷ 12 months" at bounding box center [511, 255] width 106 height 11
click at [570, 254] on div "$22,750.00" at bounding box center [599, 256] width 60 height 20
drag, startPoint x: 537, startPoint y: 212, endPoint x: 524, endPoint y: 204, distance: 15.2
click at [537, 211] on div "Schedule I" at bounding box center [548, 214] width 169 height 11
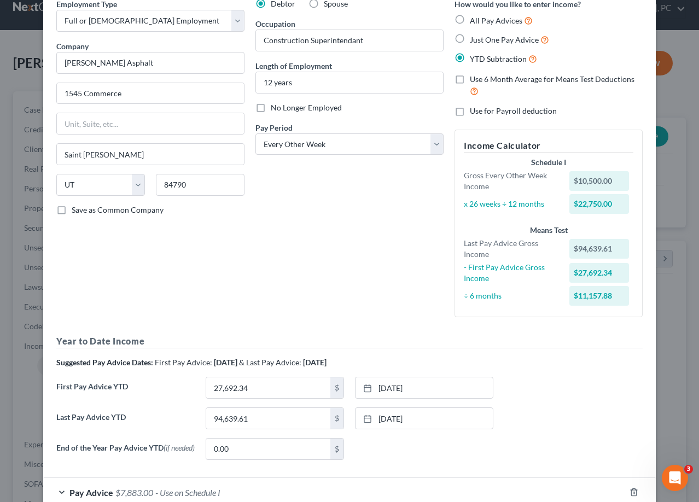
scroll to position [120, 0]
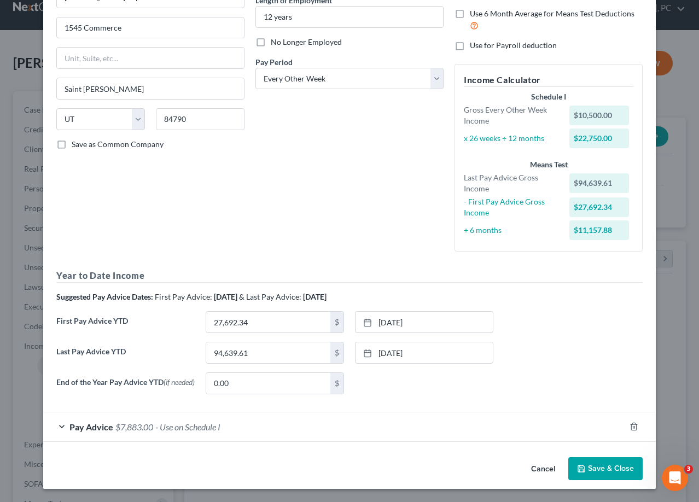
click at [57, 427] on div "Pay Advice $7,883.00 - Use on Schedule I" at bounding box center [334, 426] width 582 height 29
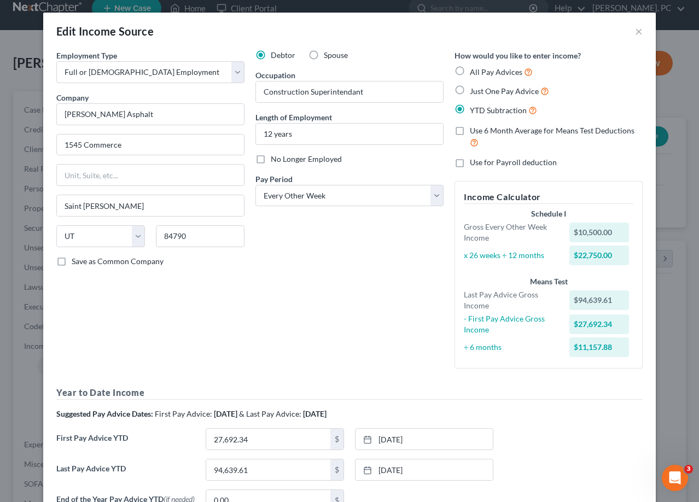
scroll to position [0, 0]
click at [536, 218] on div "Schedule I" at bounding box center [548, 214] width 169 height 11
click at [519, 254] on div "x 26 weeks ÷ 12 months" at bounding box center [511, 255] width 106 height 11
click at [539, 213] on div "Schedule I" at bounding box center [548, 214] width 169 height 11
click at [522, 226] on div "Gross Every Other Week Income" at bounding box center [511, 233] width 106 height 22
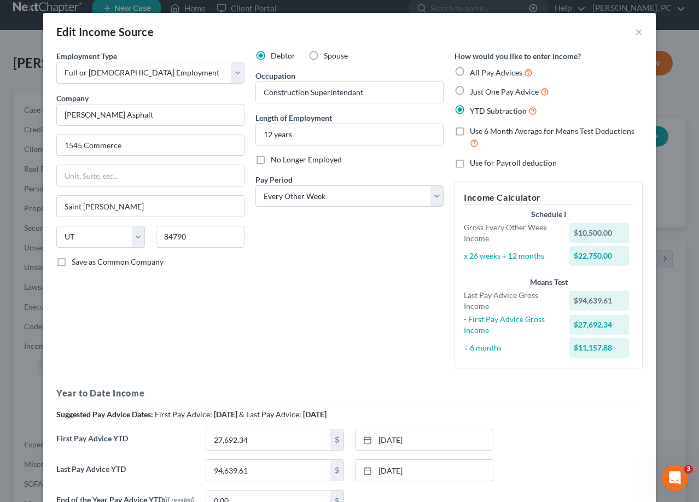
click at [489, 256] on div "x 26 weeks ÷ 12 months" at bounding box center [511, 255] width 106 height 11
click at [507, 253] on div "x 26 weeks ÷ 12 months" at bounding box center [511, 255] width 106 height 11
click at [234, 75] on select "Select Full or [DEMOGRAPHIC_DATA] Employment Self Employment" at bounding box center [150, 73] width 188 height 22
click at [356, 199] on select "Select Monthly Twice Monthly Every Other Week Weekly" at bounding box center [349, 196] width 188 height 22
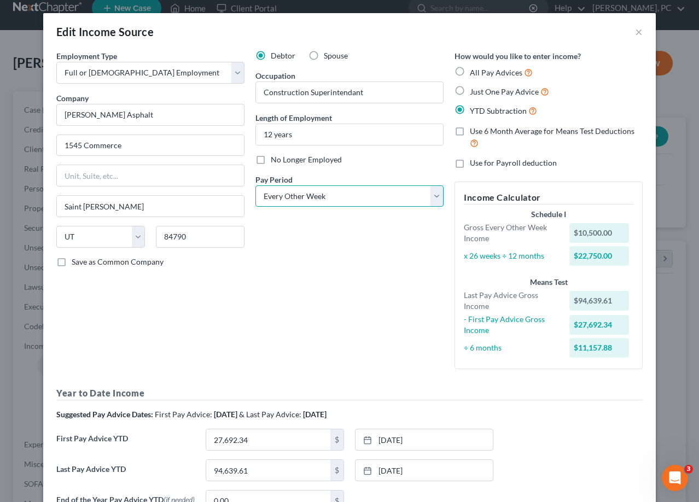
select select "0"
click at [255, 185] on select "Select Monthly Twice Monthly Every Other Week Weekly" at bounding box center [349, 196] width 188 height 22
click at [342, 262] on div "Debtor Spouse Occupation Construction Superintendant Length of Employment 12 ye…" at bounding box center [349, 213] width 199 height 327
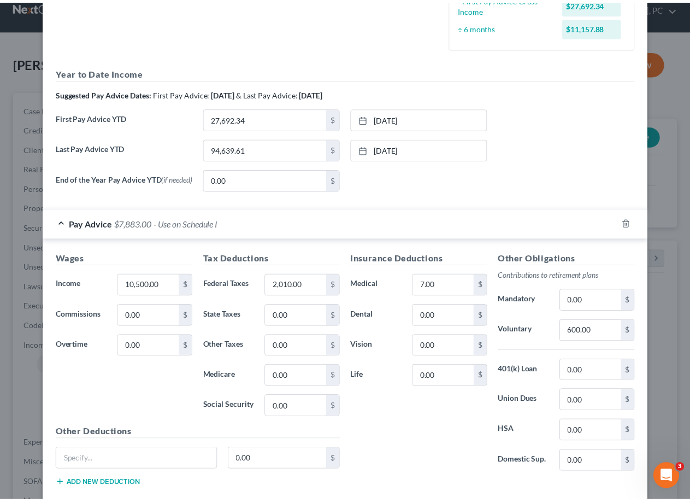
scroll to position [363, 0]
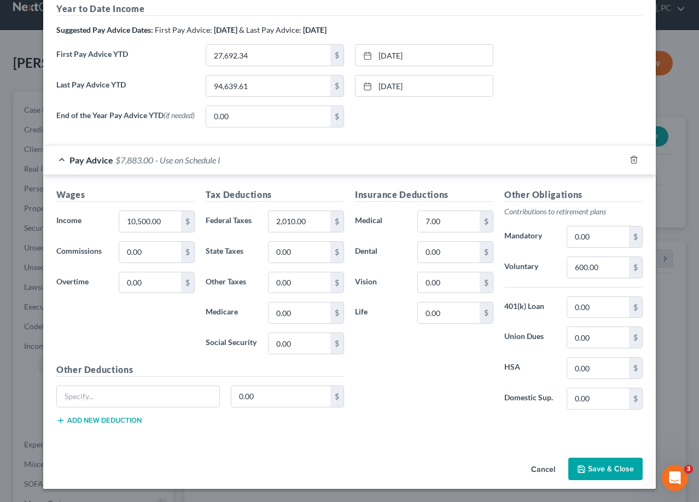
click at [589, 467] on button "Save & Close" at bounding box center [605, 469] width 74 height 23
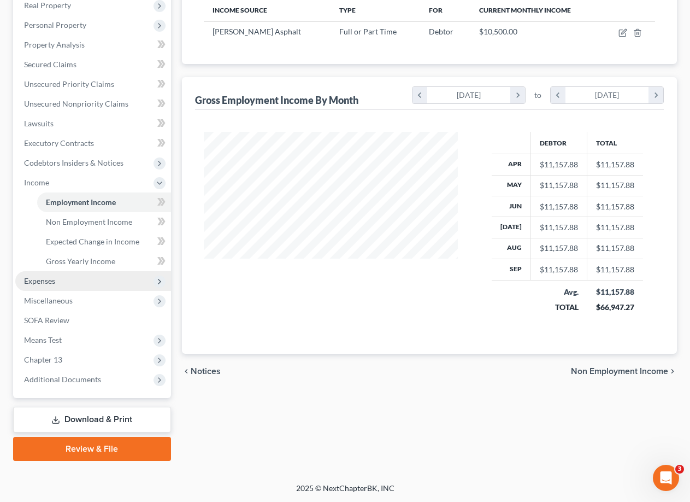
scroll to position [178, 0]
click at [51, 283] on span "Expenses" at bounding box center [39, 280] width 31 height 9
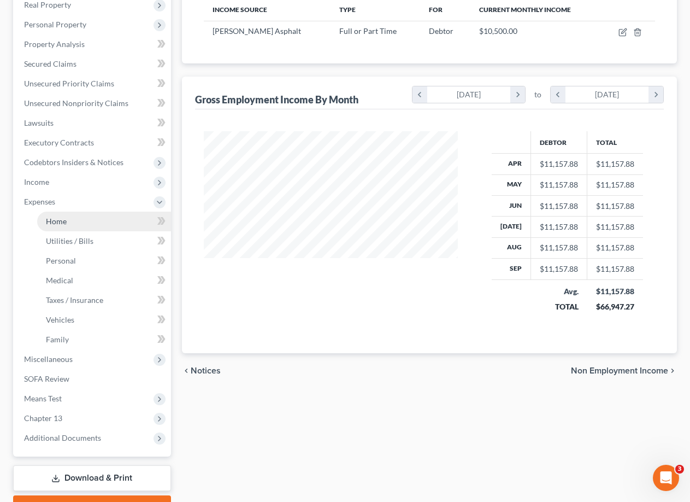
click at [65, 221] on span "Home" at bounding box center [56, 220] width 21 height 9
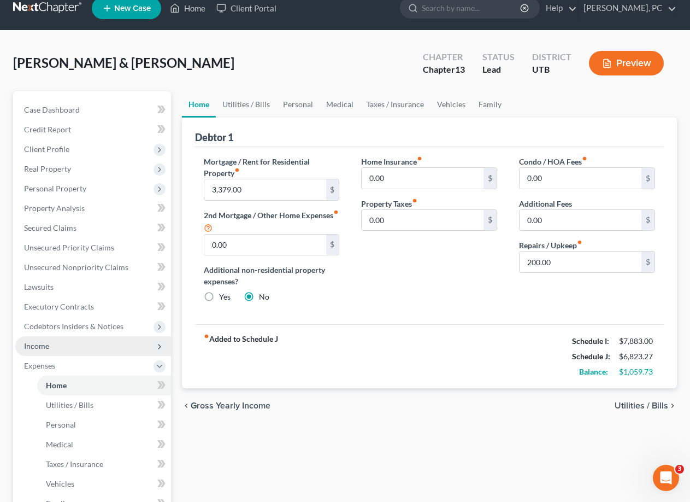
scroll to position [109, 0]
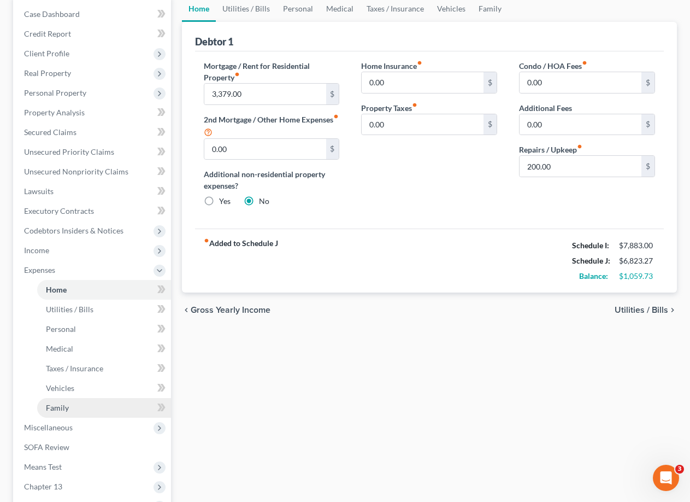
click at [64, 406] on span "Family" at bounding box center [57, 407] width 23 height 9
click at [64, 407] on span "Family" at bounding box center [57, 407] width 23 height 9
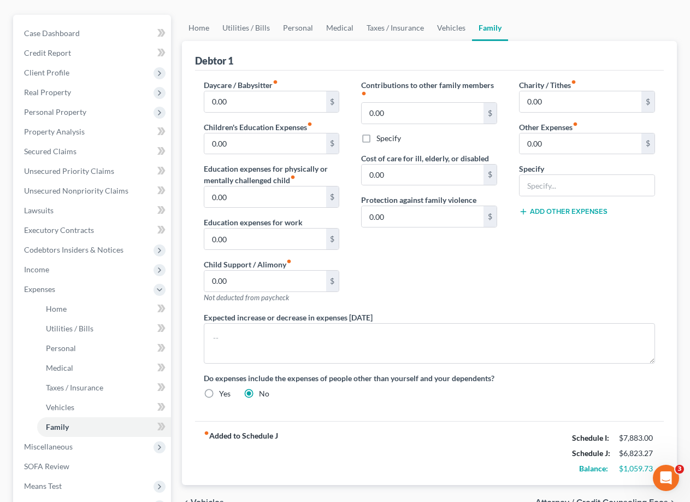
scroll to position [109, 0]
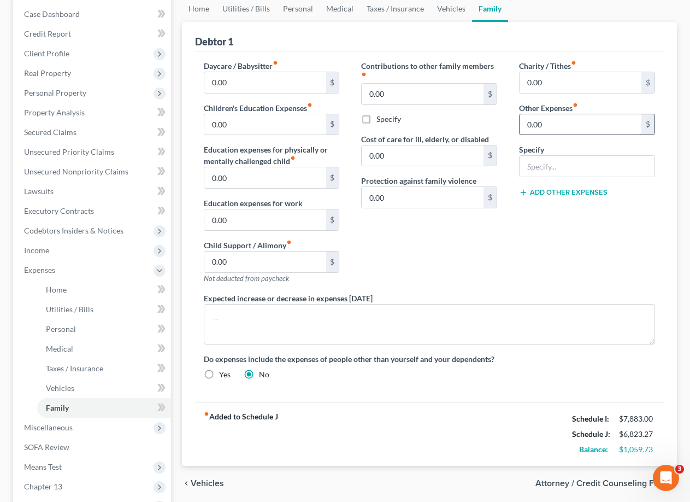
click at [567, 128] on input "0.00" at bounding box center [581, 124] width 122 height 21
click at [490, 247] on div "Contributions to other family members fiber_manual_record 0.00 $ Specify Cost o…" at bounding box center [429, 176] width 158 height 232
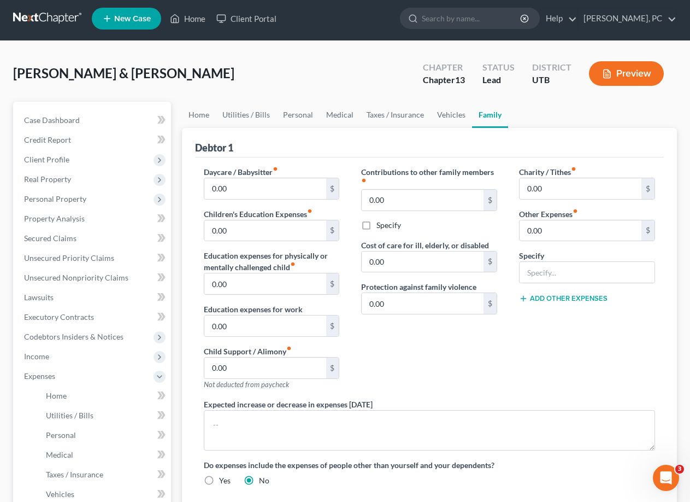
scroll to position [0, 0]
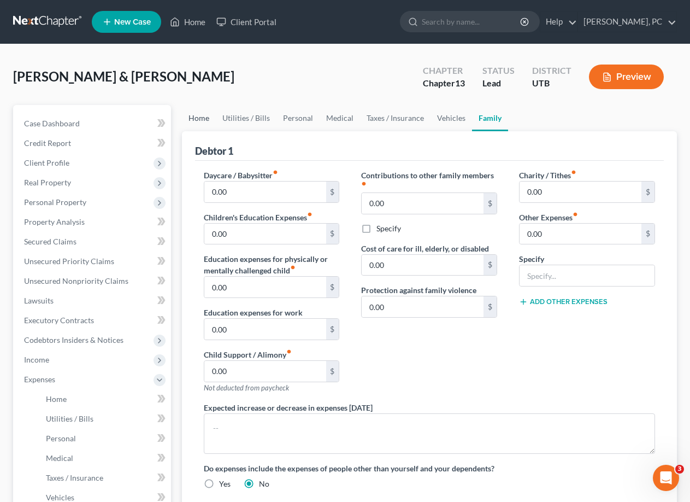
click at [198, 114] on link "Home" at bounding box center [199, 118] width 34 height 26
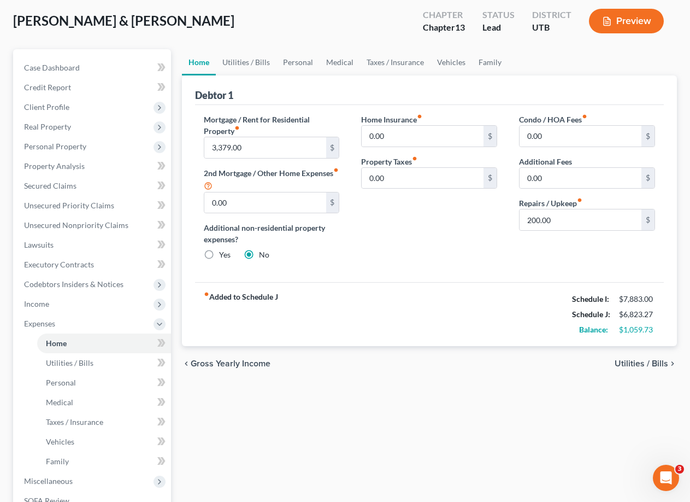
scroll to position [55, 0]
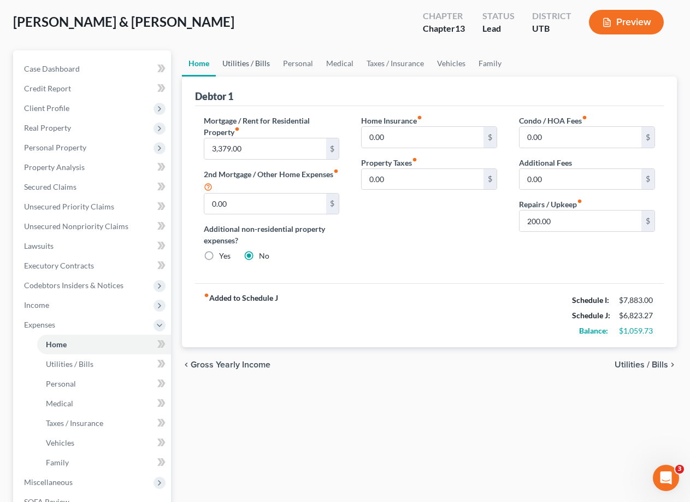
click at [247, 65] on link "Utilities / Bills" at bounding box center [246, 63] width 61 height 26
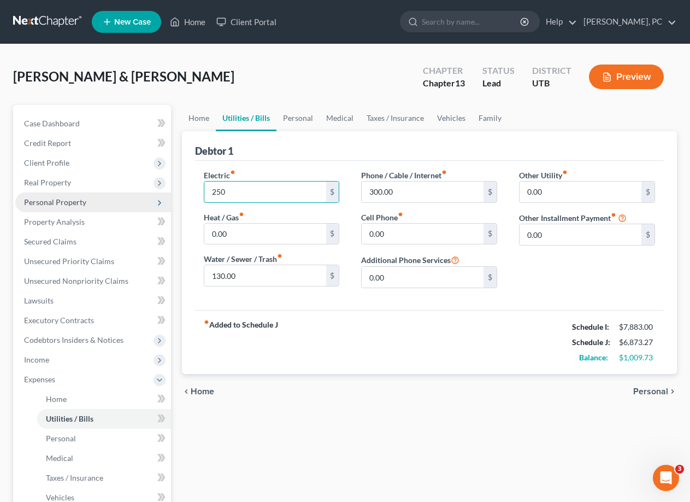
type input "250"
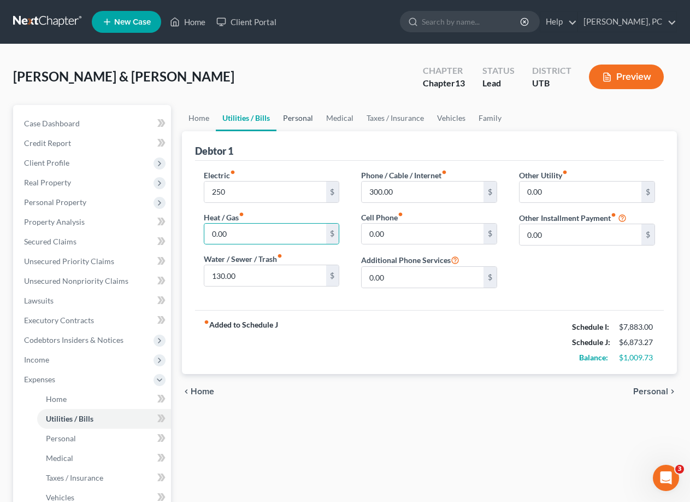
click at [297, 115] on link "Personal" at bounding box center [298, 118] width 43 height 26
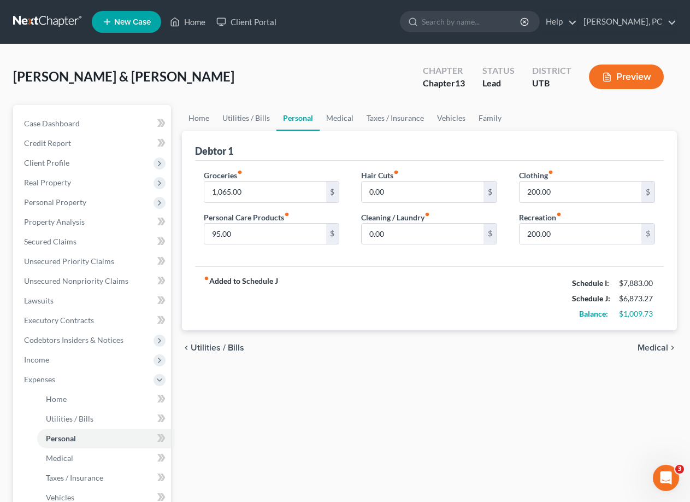
click at [243, 174] on icon "fiber_manual_record" at bounding box center [239, 171] width 5 height 5
click at [242, 173] on icon "fiber_manual_record" at bounding box center [239, 171] width 5 height 5
click at [339, 118] on link "Medical" at bounding box center [340, 118] width 40 height 26
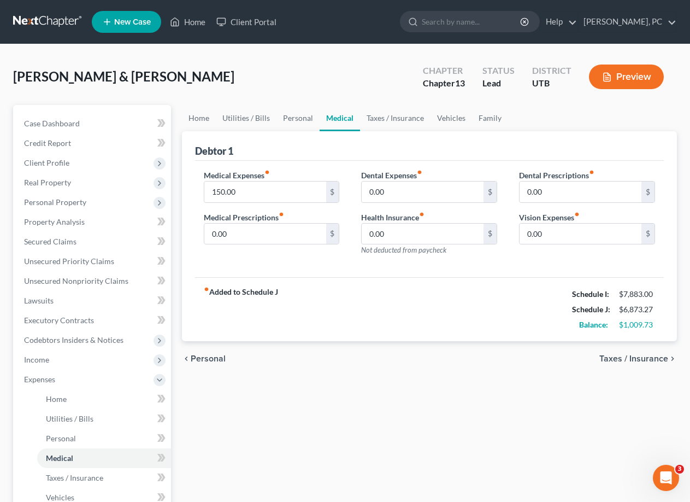
click at [393, 140] on div "Debtor 1" at bounding box center [429, 146] width 469 height 30
click at [273, 195] on input "150.00" at bounding box center [265, 191] width 122 height 21
type input "225"
click at [316, 254] on div "Medical Expenses fiber_manual_record 225 $ Medical Prescriptions fiber_manual_r…" at bounding box center [272, 216] width 158 height 95
click at [295, 119] on link "Personal" at bounding box center [298, 118] width 43 height 26
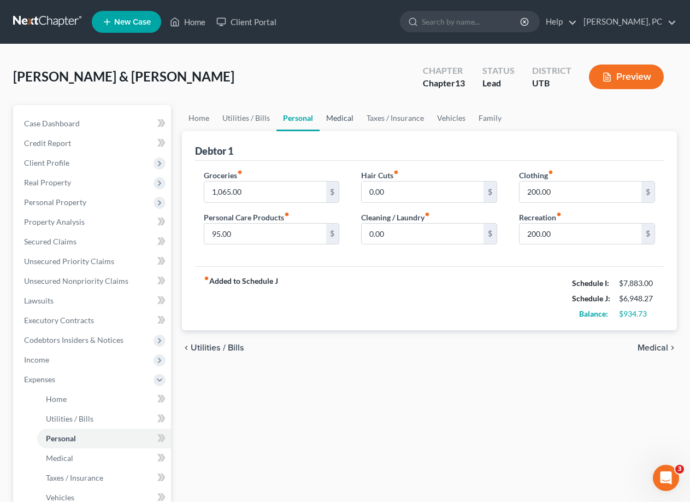
click at [339, 118] on link "Medical" at bounding box center [340, 118] width 40 height 26
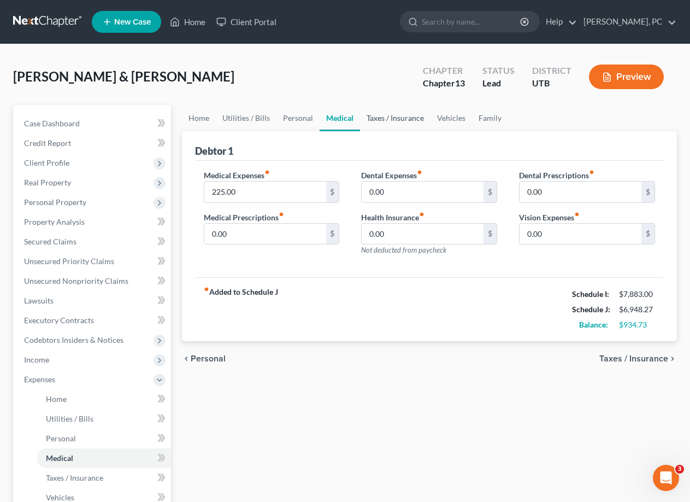
click at [400, 120] on link "Taxes / Insurance" at bounding box center [395, 118] width 71 height 26
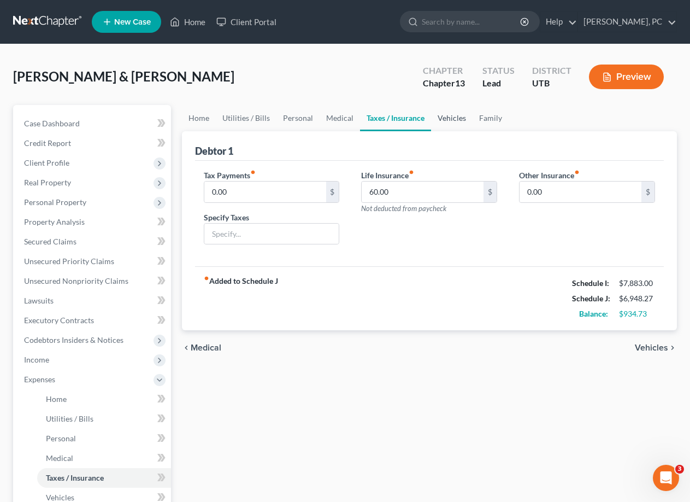
click at [453, 118] on link "Vehicles" at bounding box center [452, 118] width 42 height 26
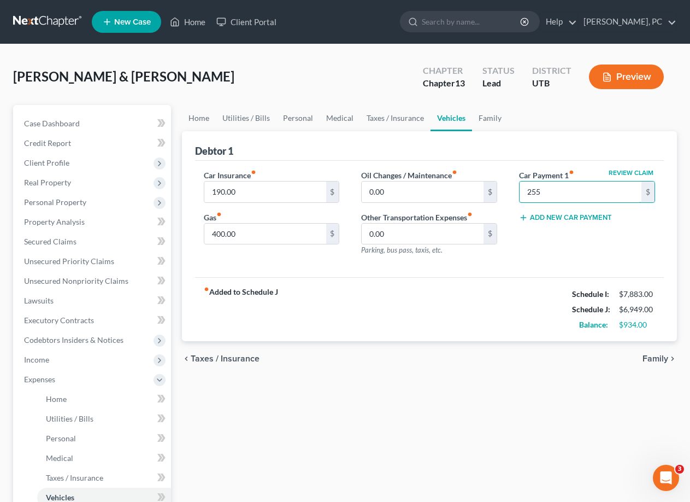
type input "255"
click at [584, 261] on div "Review Claim Car Payment 1 fiber_manual_record 255 $ Add New Car Payment" at bounding box center [587, 216] width 158 height 95
click at [568, 260] on div "Review Claim Car Payment 1 fiber_manual_record 255 $ Add New Car Payment" at bounding box center [587, 216] width 158 height 95
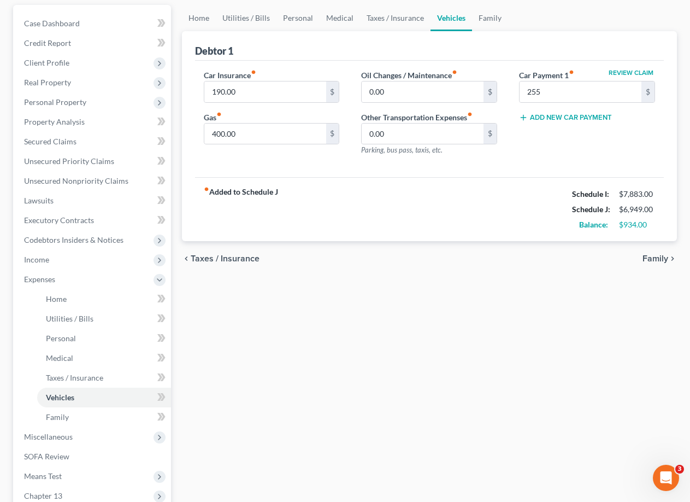
scroll to position [109, 0]
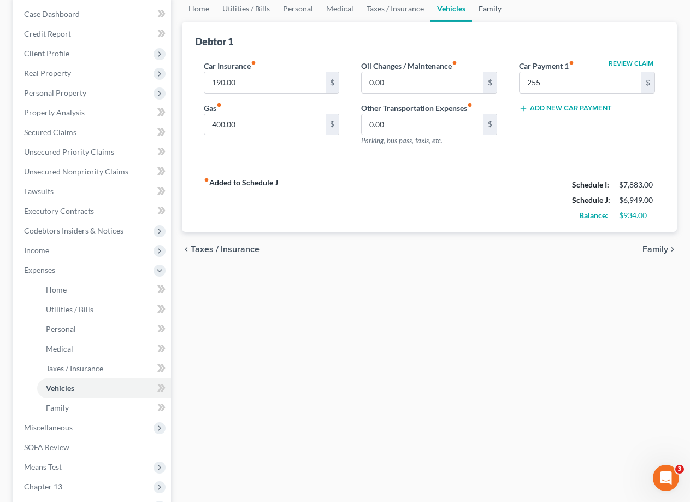
click at [488, 10] on link "Family" at bounding box center [490, 9] width 36 height 26
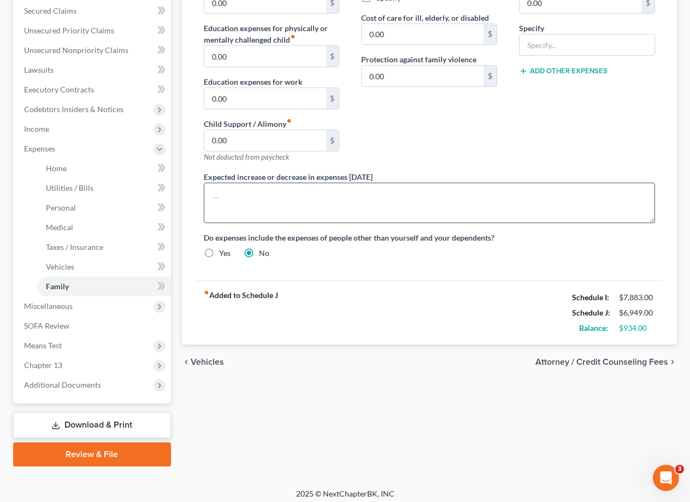
scroll to position [237, 0]
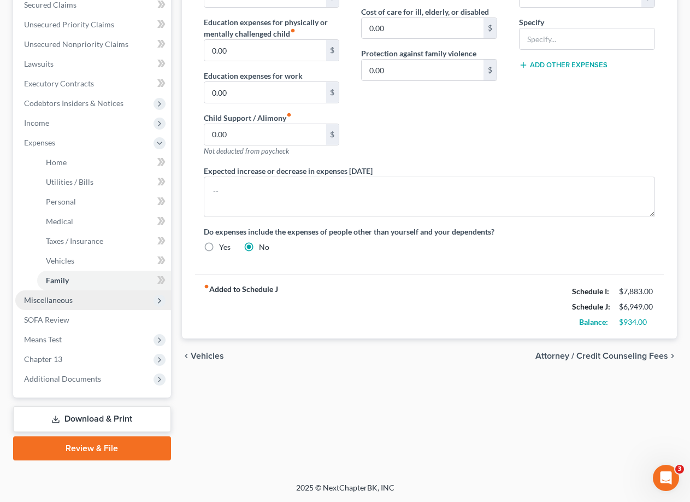
click at [44, 303] on span "Miscellaneous" at bounding box center [48, 299] width 49 height 9
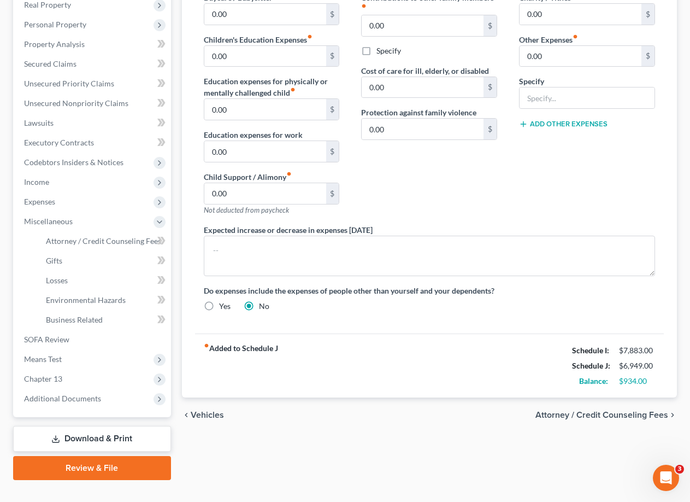
scroll to position [197, 0]
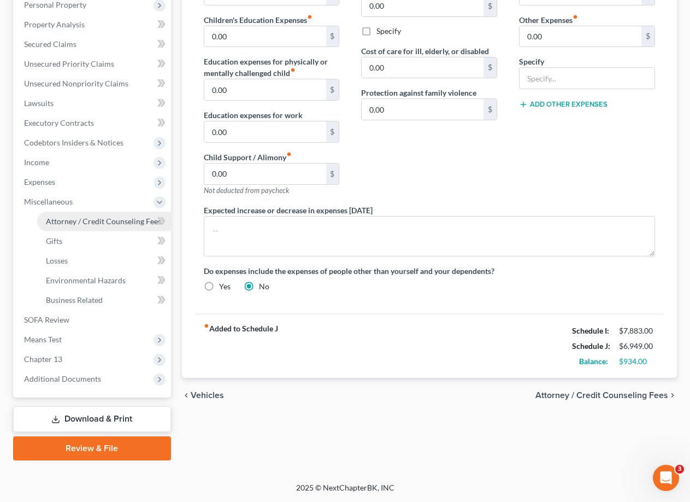
click at [81, 223] on span "Attorney / Credit Counseling Fees" at bounding box center [103, 220] width 115 height 9
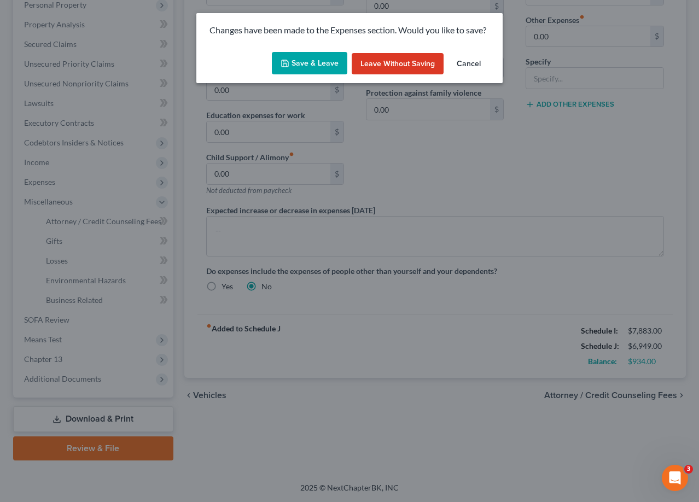
click at [308, 60] on button "Save & Leave" at bounding box center [309, 63] width 75 height 23
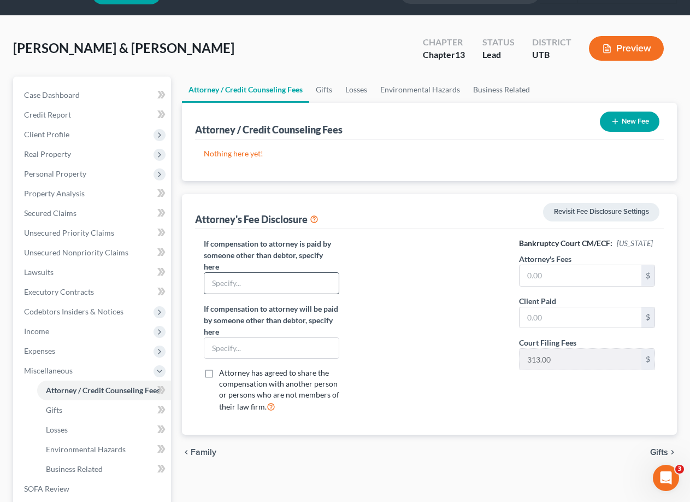
scroll to position [55, 0]
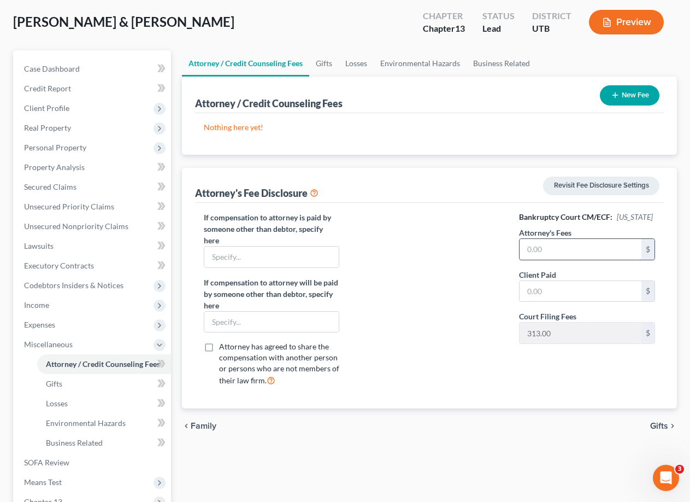
click at [567, 251] on input "text" at bounding box center [581, 249] width 122 height 21
type input "5,100"
type input "386"
click at [434, 320] on div at bounding box center [429, 304] width 158 height 184
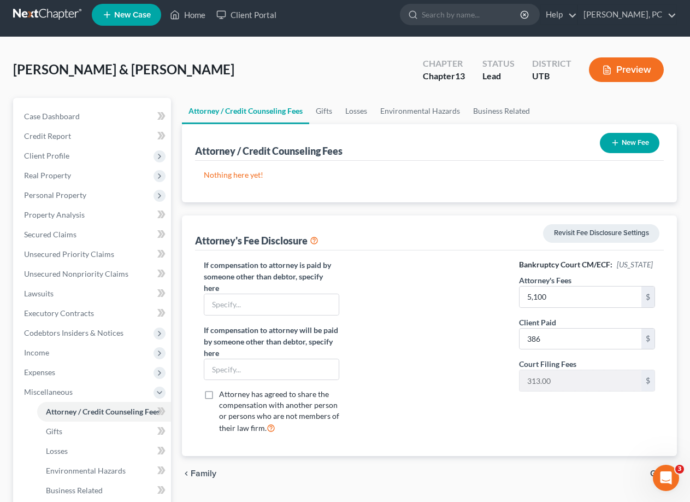
scroll to position [0, 0]
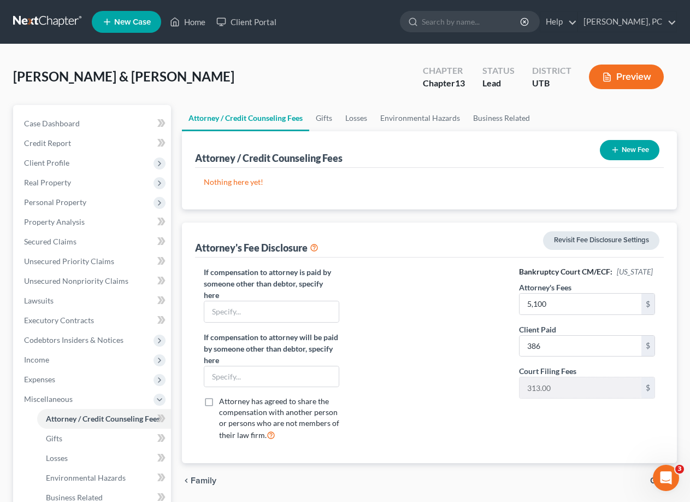
click at [601, 238] on link "Revisit Fee Disclosure Settings" at bounding box center [601, 240] width 116 height 19
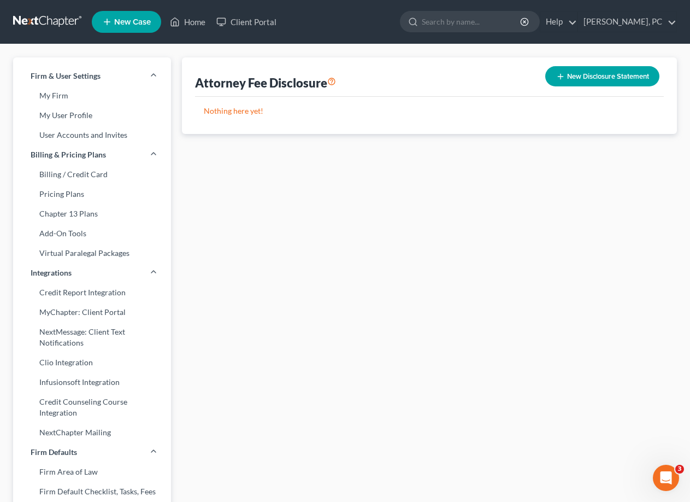
drag, startPoint x: 352, startPoint y: 206, endPoint x: 370, endPoint y: 201, distance: 18.9
click at [354, 206] on div "Attorney Fee Disclosure New Disclosure Statement Nothing here yet! Title Create…" at bounding box center [430, 433] width 506 height 752
click at [526, 205] on div "Attorney Fee Disclosure New Disclosure Statement Nothing here yet! Title Create…" at bounding box center [430, 433] width 506 height 752
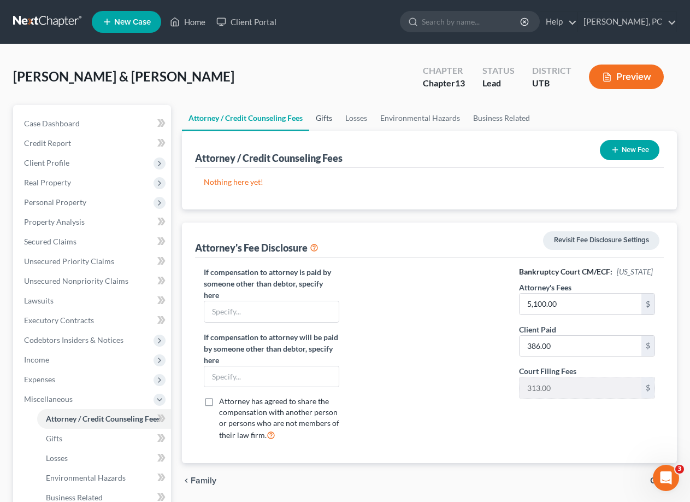
click at [327, 120] on link "Gifts" at bounding box center [324, 118] width 30 height 26
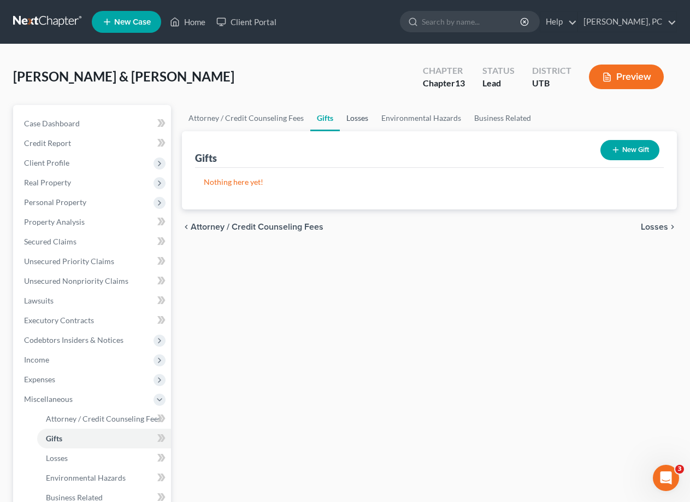
click at [352, 120] on link "Losses" at bounding box center [357, 118] width 35 height 26
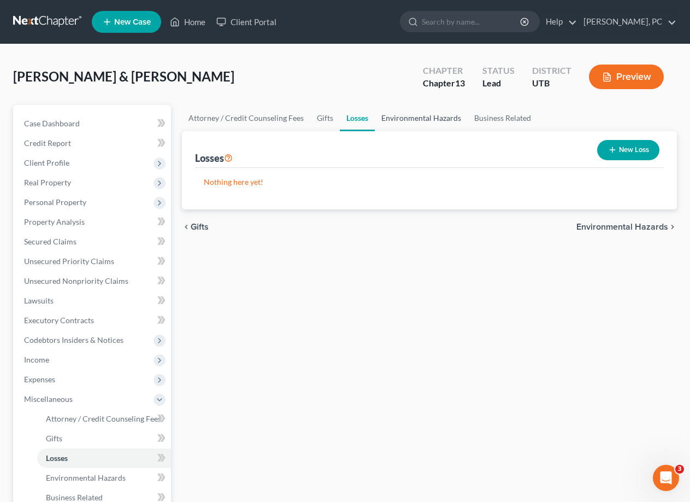
click at [385, 121] on link "Environmental Hazards" at bounding box center [421, 118] width 93 height 26
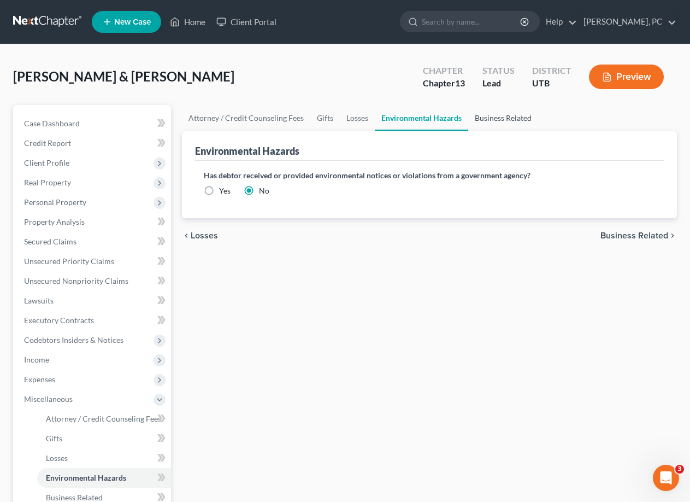
click at [495, 118] on link "Business Related" at bounding box center [503, 118] width 70 height 26
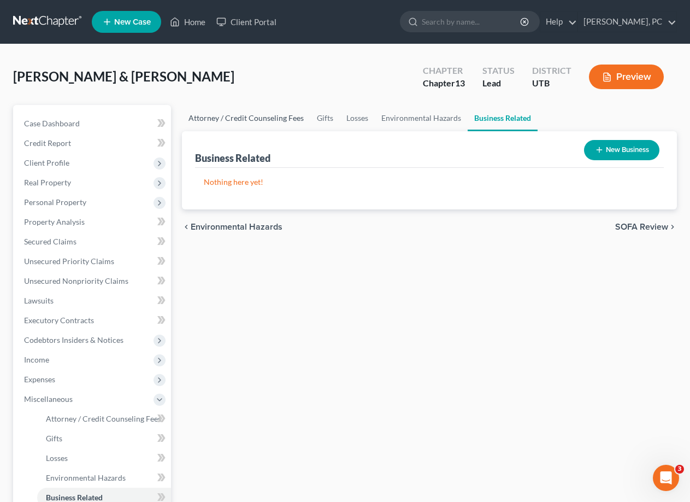
click at [221, 115] on link "Attorney / Credit Counseling Fees" at bounding box center [246, 118] width 128 height 26
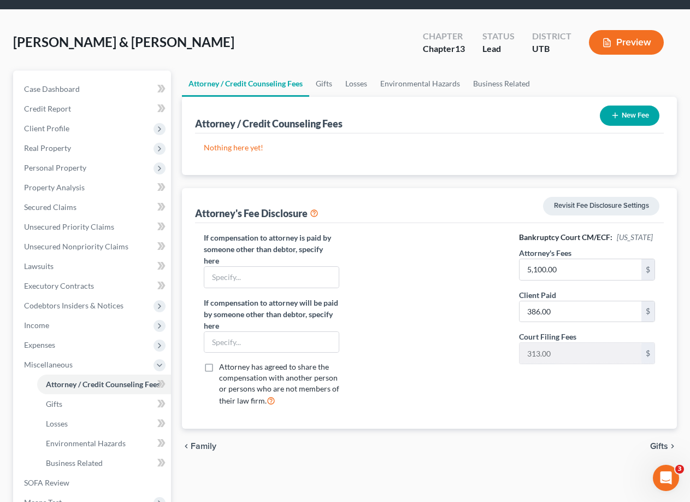
scroll to position [164, 0]
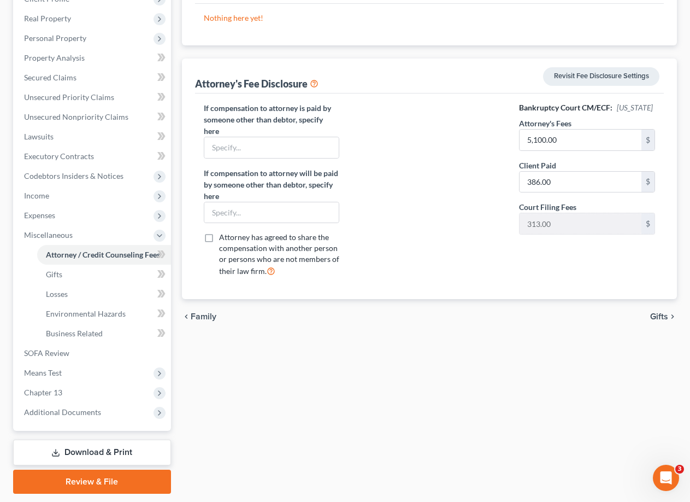
click at [197, 314] on span "Family" at bounding box center [204, 316] width 26 height 9
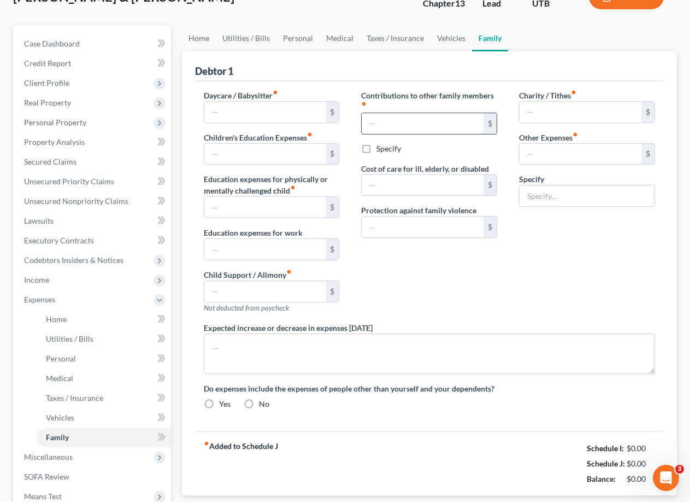
type input "0.00"
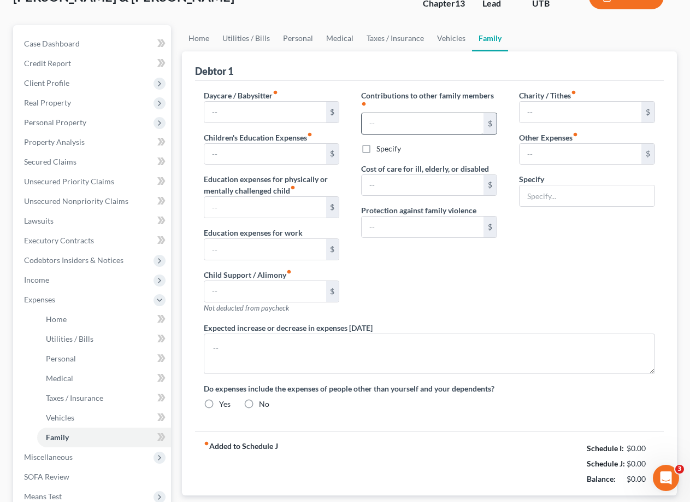
type input "0.00"
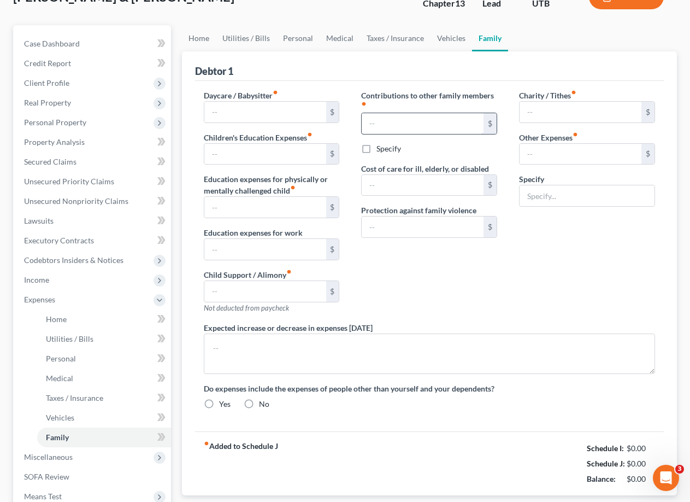
radio input "true"
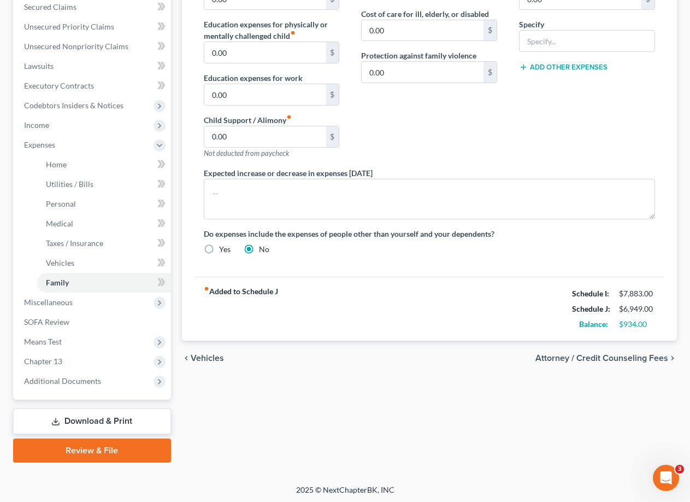
scroll to position [237, 0]
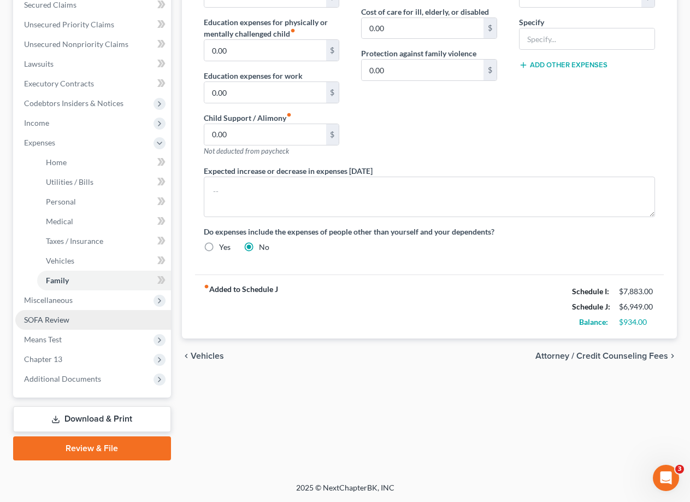
click at [54, 323] on span "SOFA Review" at bounding box center [46, 319] width 45 height 9
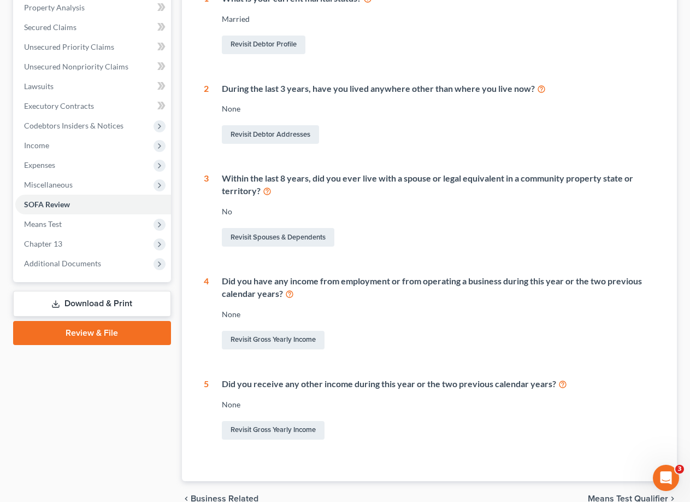
scroll to position [270, 0]
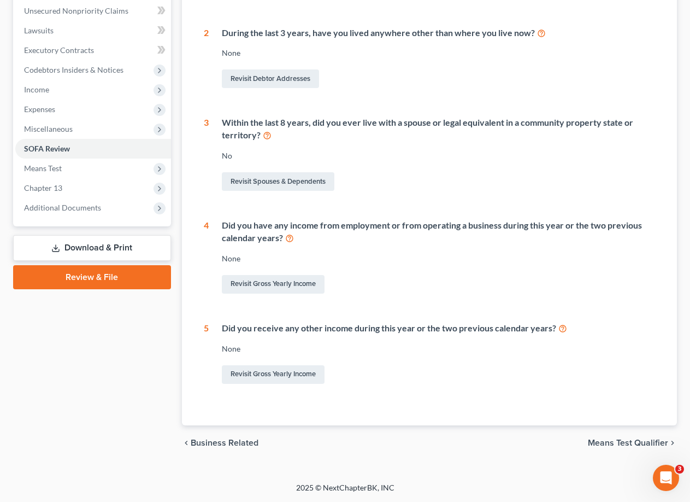
click at [287, 56] on div "None" at bounding box center [439, 53] width 434 height 11
click at [268, 288] on link "Revisit Gross Yearly Income" at bounding box center [273, 284] width 103 height 19
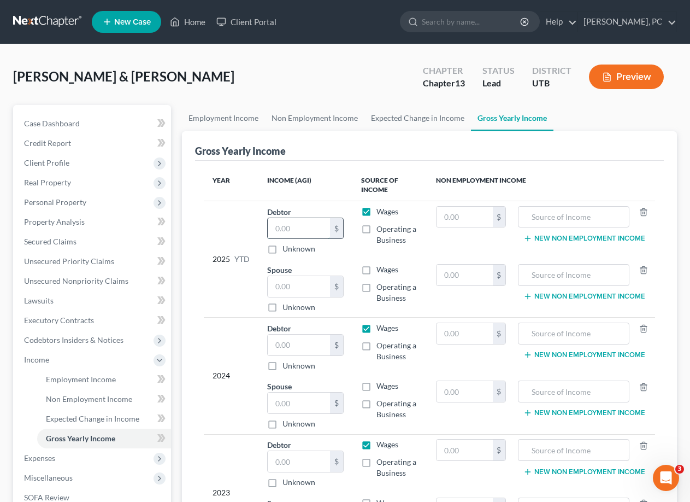
click at [312, 230] on input "text" at bounding box center [299, 228] width 62 height 21
type input "99,255"
click at [292, 289] on input "text" at bounding box center [299, 286] width 62 height 21
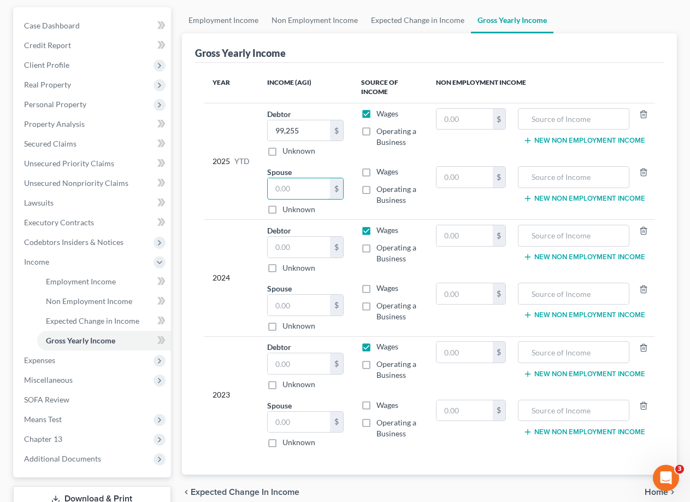
scroll to position [109, 0]
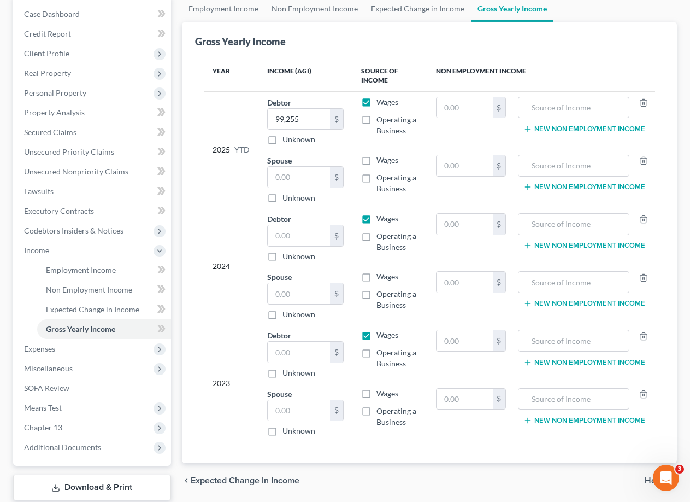
click at [341, 50] on div "Gross Yearly Income" at bounding box center [429, 37] width 469 height 30
click at [306, 236] on input "text" at bounding box center [299, 235] width 62 height 21
type input "116,368"
click at [199, 181] on div "Year Income (AGI) Source of Income Non Employment Income 2025 YTD Debtor 99,255…" at bounding box center [429, 257] width 469 height 412
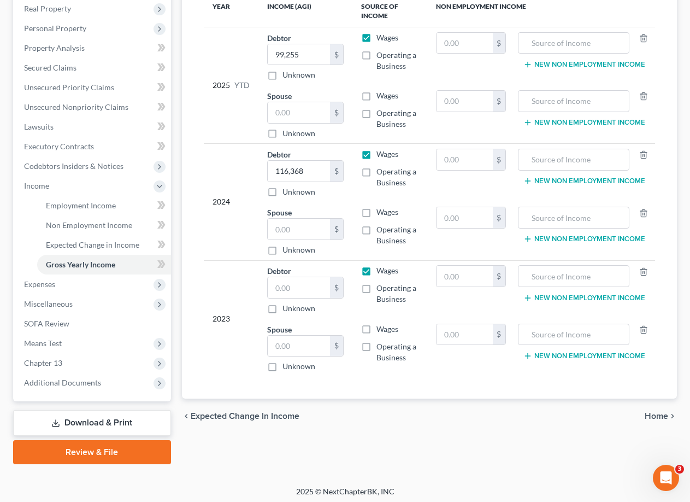
scroll to position [178, 0]
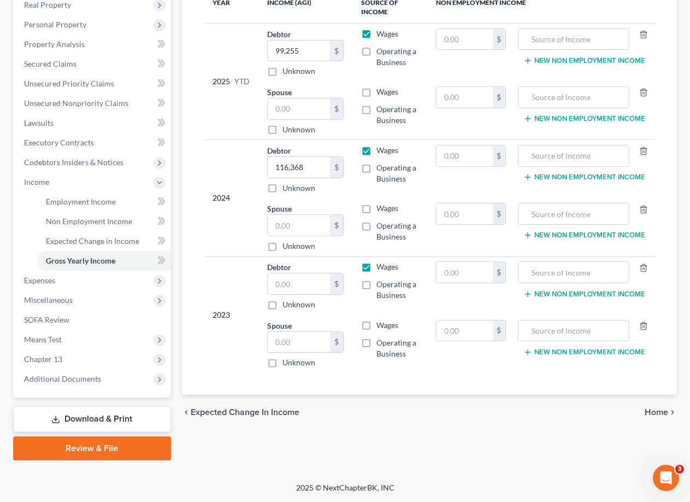
click at [654, 413] on span "Home" at bounding box center [657, 412] width 24 height 9
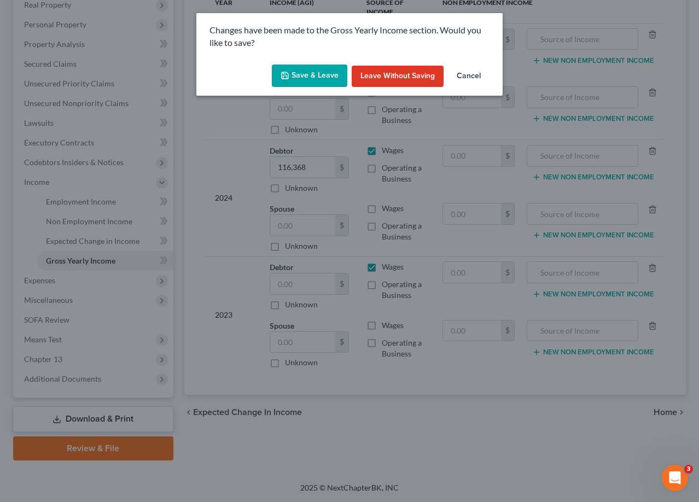
click at [330, 75] on button "Save & Leave" at bounding box center [309, 76] width 75 height 23
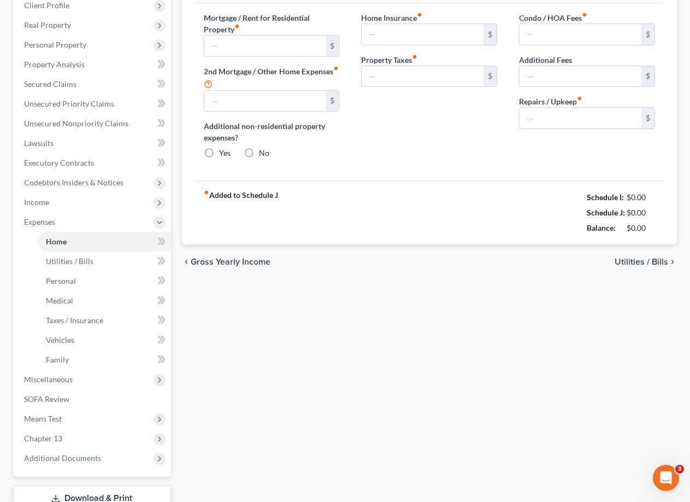
type input "3,379.00"
type input "0.00"
radio input "true"
type input "0.00"
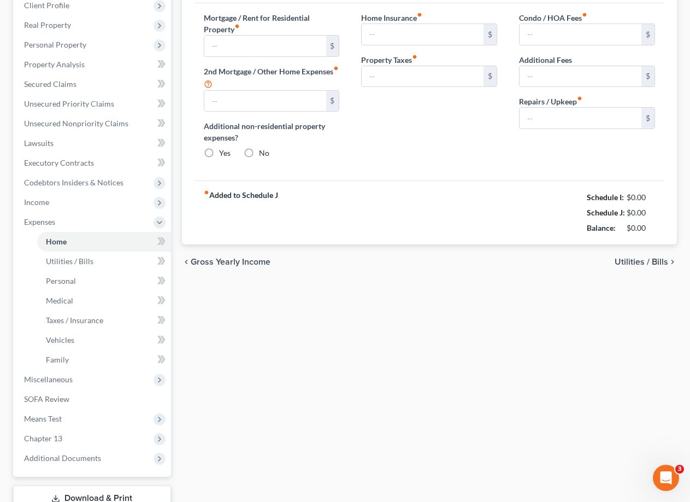
type input "0.00"
type input "200.00"
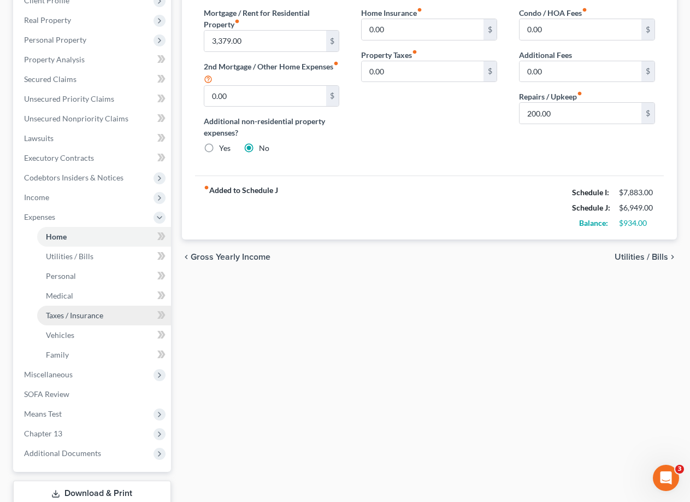
scroll to position [164, 0]
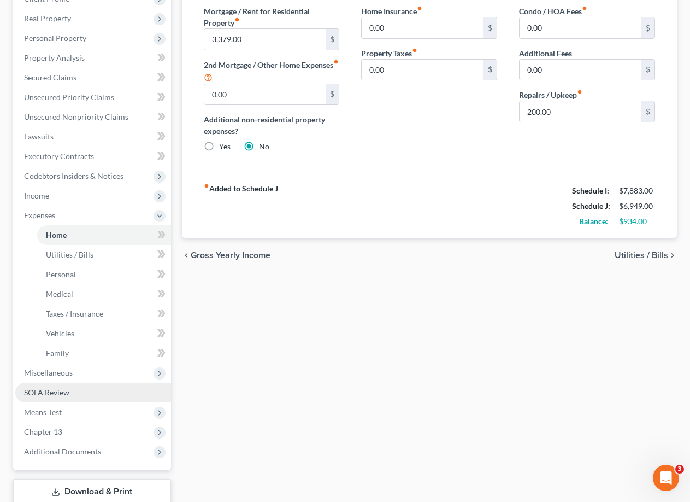
click at [56, 395] on span "SOFA Review" at bounding box center [46, 392] width 45 height 9
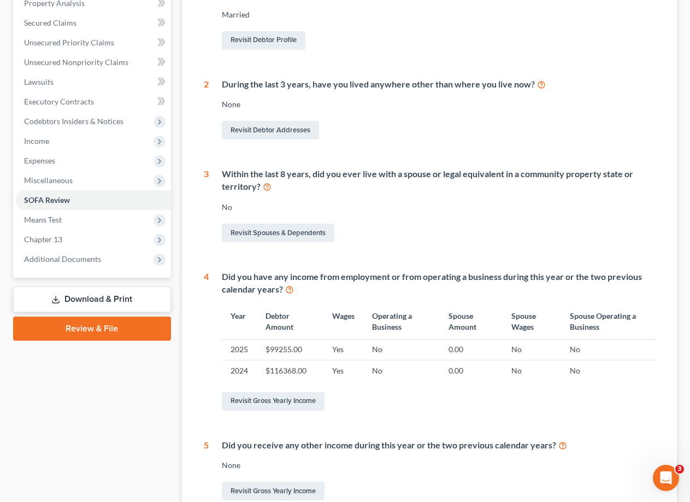
scroll to position [335, 0]
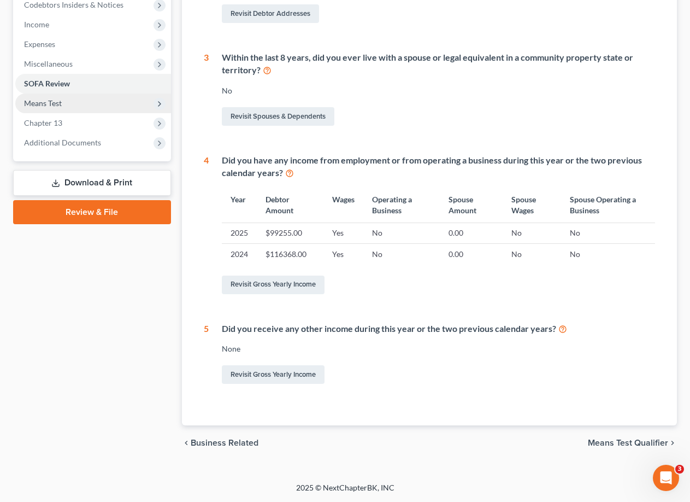
click at [56, 103] on span "Means Test" at bounding box center [43, 102] width 38 height 9
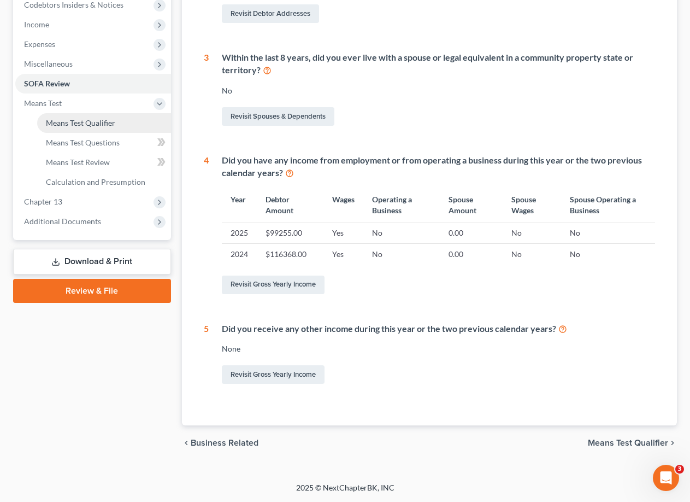
click at [77, 120] on span "Means Test Qualifier" at bounding box center [80, 122] width 69 height 9
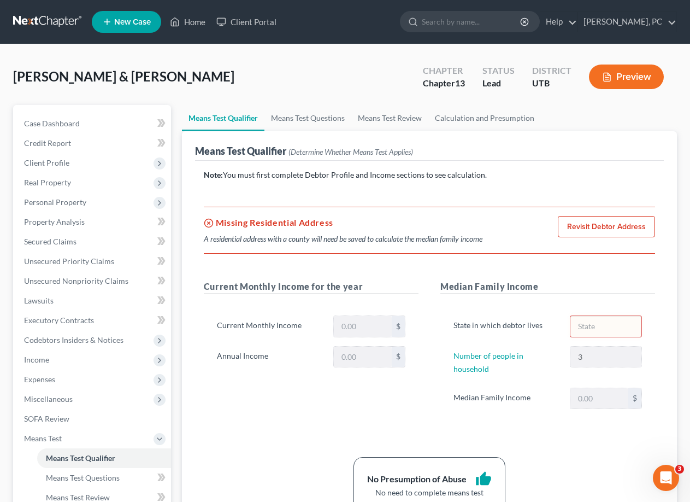
click at [583, 227] on link "Revisit Debtor Address" at bounding box center [606, 227] width 97 height 22
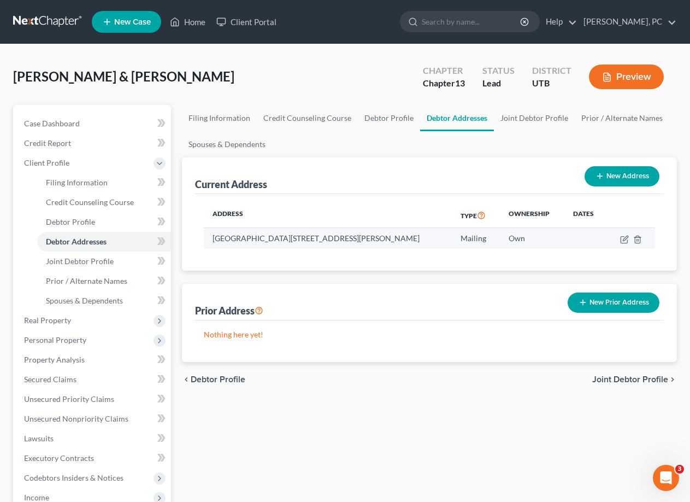
click at [337, 239] on td "[GEOGRAPHIC_DATA][STREET_ADDRESS][PERSON_NAME]" at bounding box center [328, 238] width 249 height 21
click at [312, 242] on td "[GEOGRAPHIC_DATA][STREET_ADDRESS][PERSON_NAME]" at bounding box center [328, 238] width 249 height 21
click at [630, 378] on span "Joint Debtor Profile" at bounding box center [631, 379] width 76 height 9
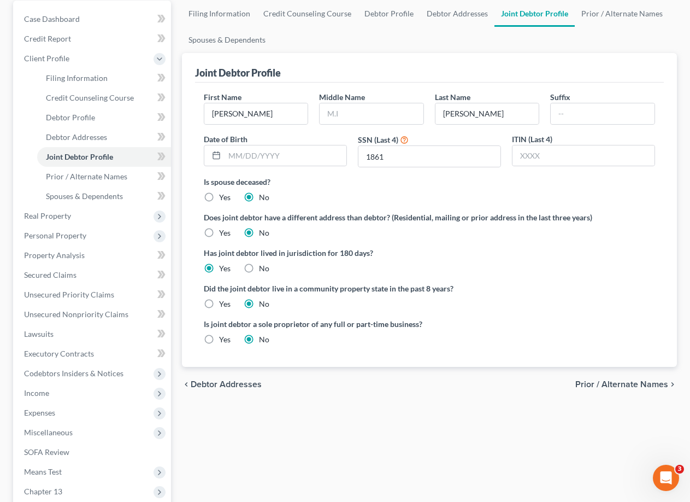
scroll to position [219, 0]
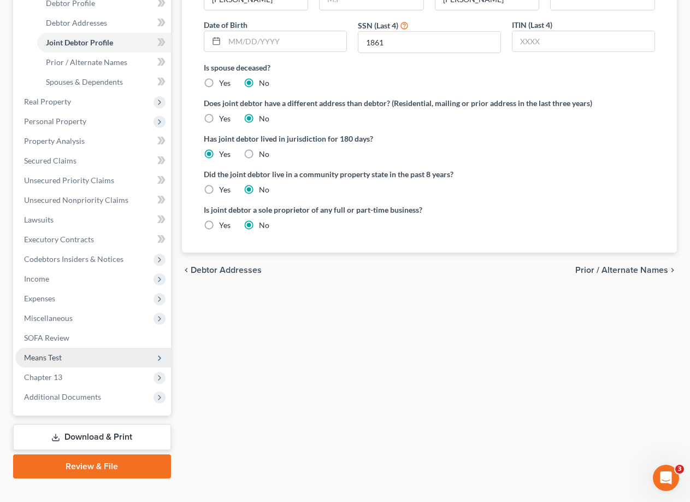
click at [44, 364] on span "Means Test" at bounding box center [93, 358] width 156 height 20
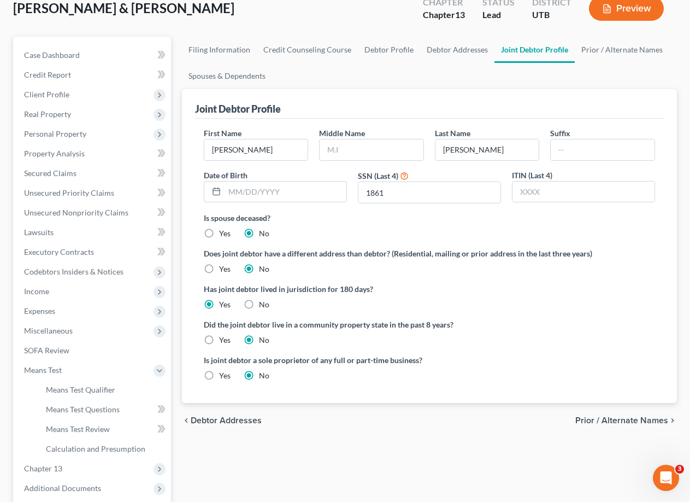
scroll to position [178, 0]
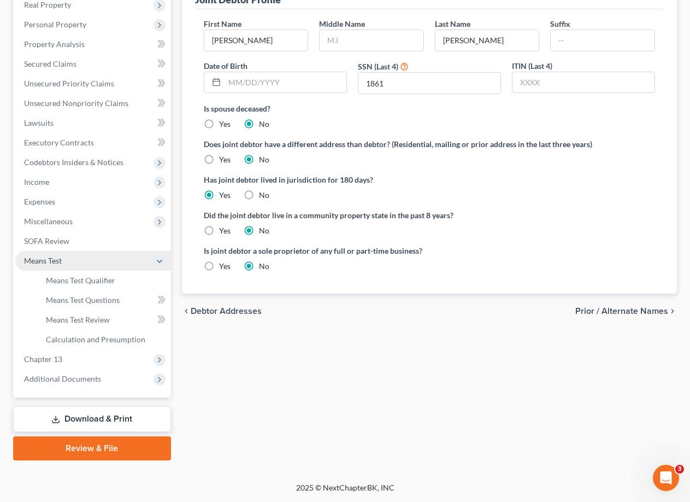
click at [39, 254] on span "Means Test" at bounding box center [93, 261] width 156 height 20
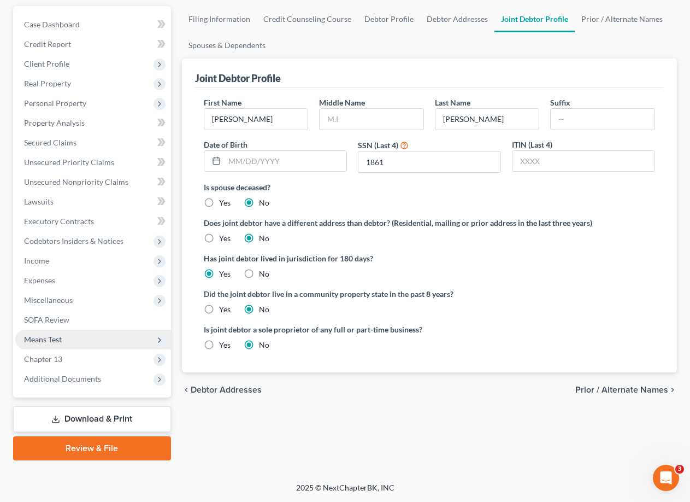
scroll to position [99, 0]
click at [51, 337] on span "Means Test" at bounding box center [43, 339] width 38 height 9
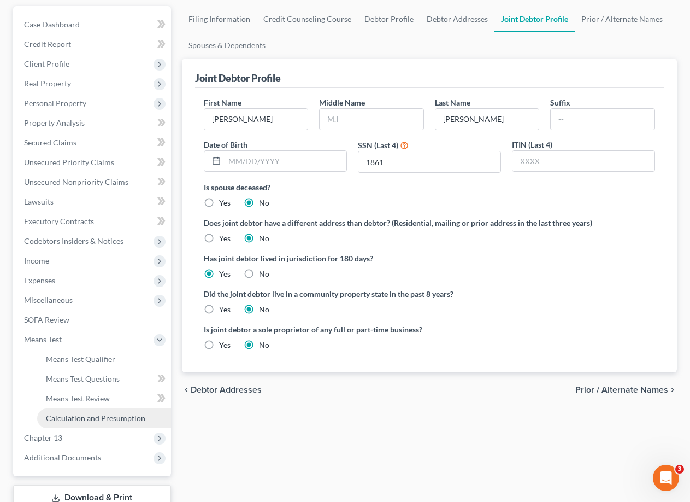
scroll to position [178, 0]
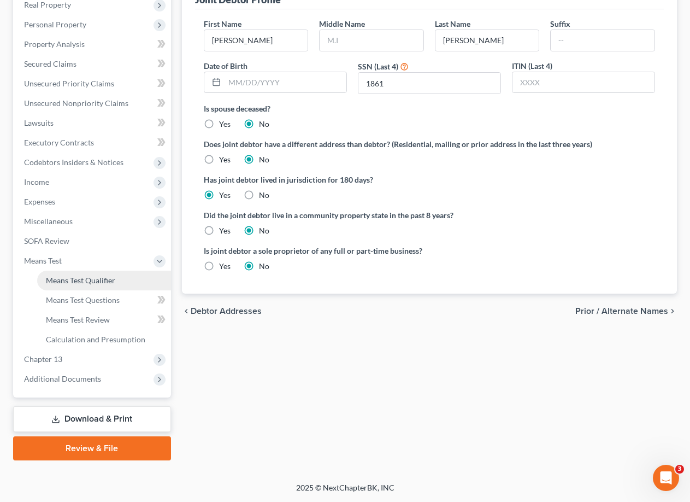
click at [84, 281] on span "Means Test Qualifier" at bounding box center [80, 280] width 69 height 9
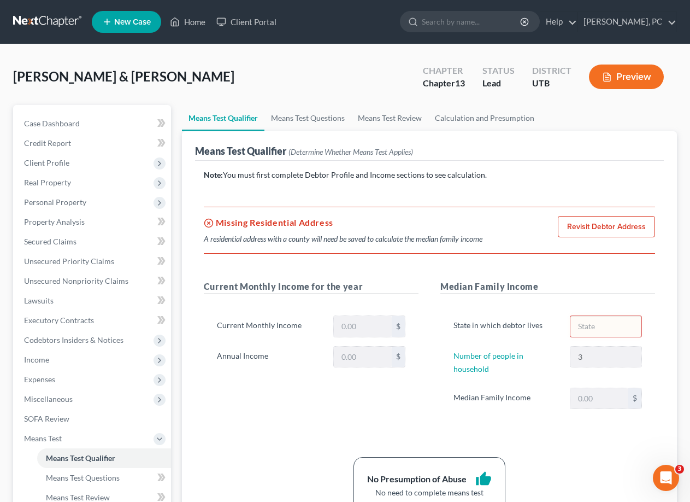
click at [309, 244] on div "Missing Residential Address A residential address with a county will need be sa…" at bounding box center [430, 230] width 452 height 47
click at [602, 226] on link "Revisit Debtor Address" at bounding box center [606, 227] width 97 height 22
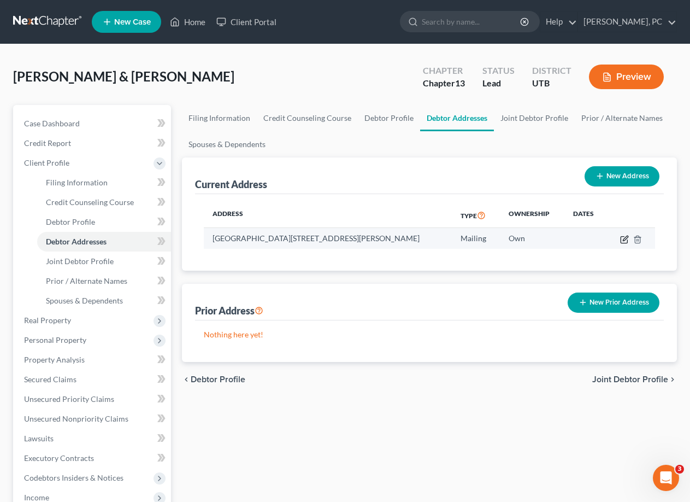
click at [626, 241] on icon "button" at bounding box center [624, 239] width 9 height 9
select select "46"
select select "26"
select select "1"
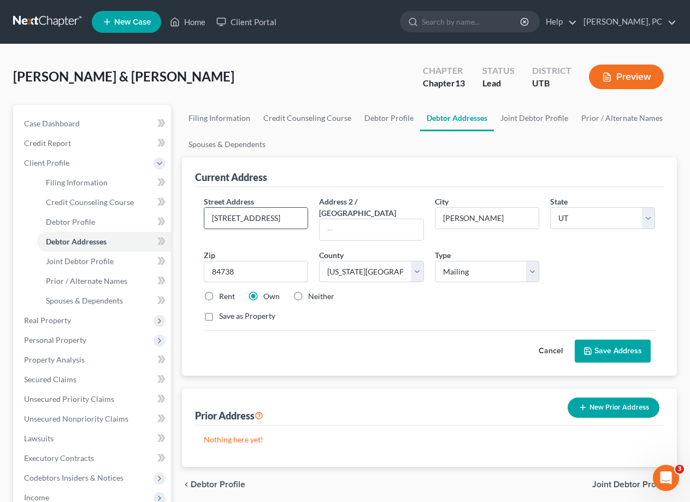
click at [267, 221] on input "[STREET_ADDRESS]" at bounding box center [256, 218] width 104 height 21
click at [251, 265] on input "84738" at bounding box center [256, 272] width 105 height 22
click at [324, 311] on div "Save as Property" at bounding box center [430, 316] width 452 height 11
click at [219, 311] on label "Save as Property" at bounding box center [247, 316] width 56 height 11
click at [224, 311] on input "Save as Property" at bounding box center [227, 314] width 7 height 7
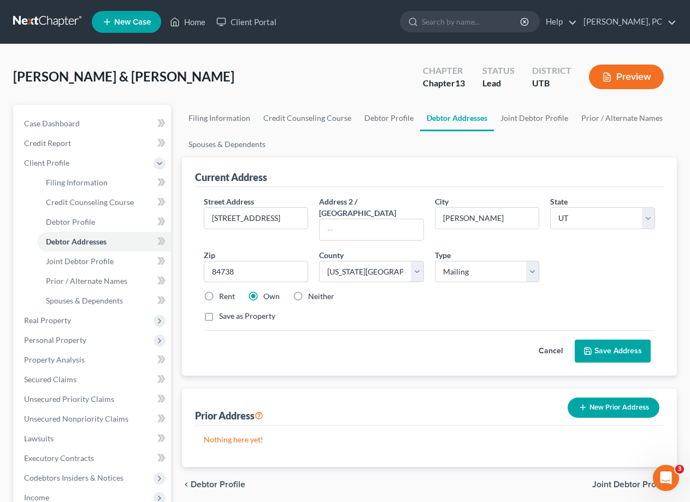
checkbox input "true"
click at [617, 340] on button "Save Address" at bounding box center [613, 350] width 76 height 23
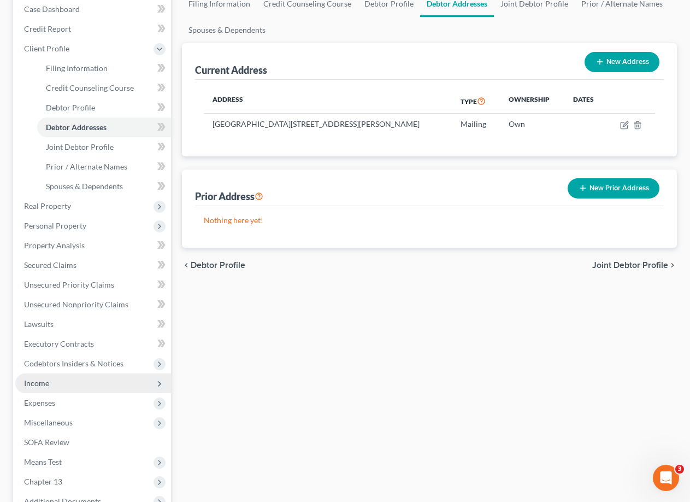
scroll to position [219, 0]
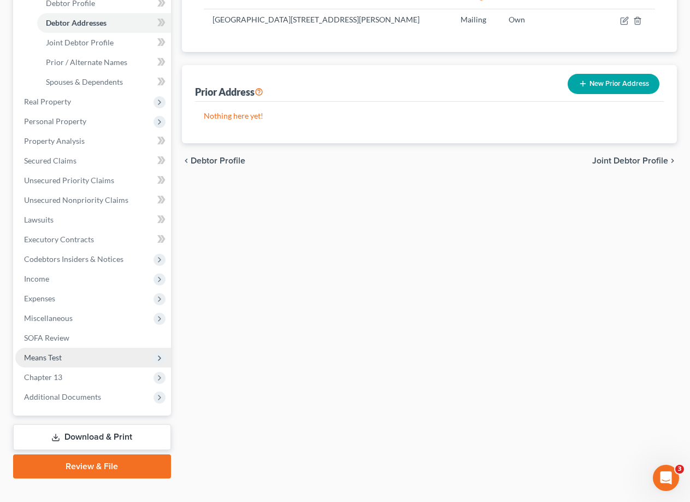
click at [59, 360] on span "Means Test" at bounding box center [43, 357] width 38 height 9
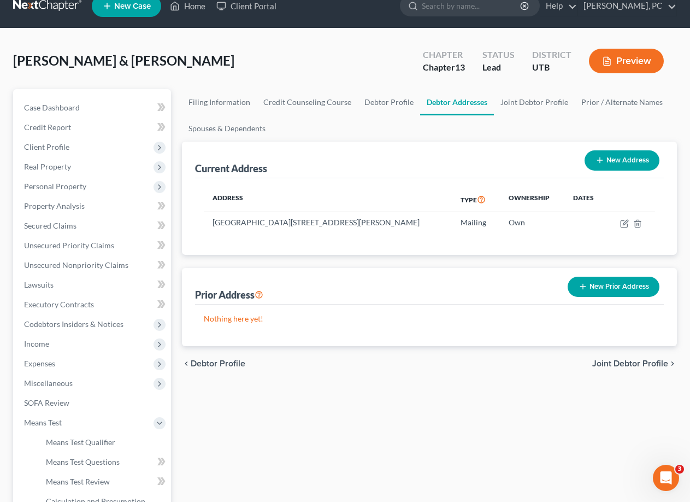
scroll to position [14, 0]
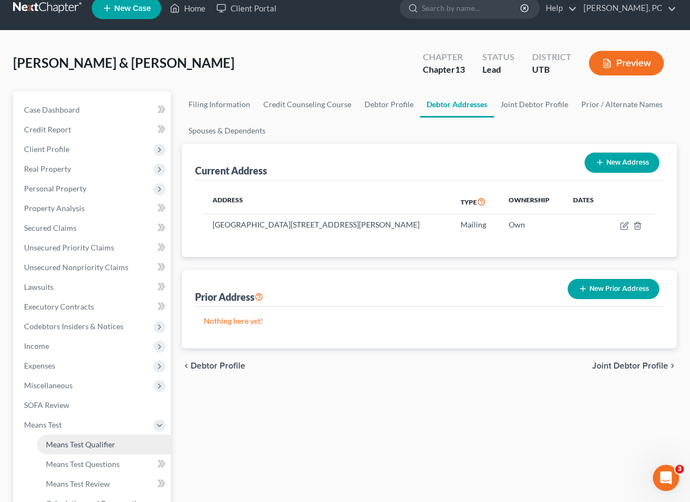
click at [91, 443] on span "Means Test Qualifier" at bounding box center [80, 444] width 69 height 9
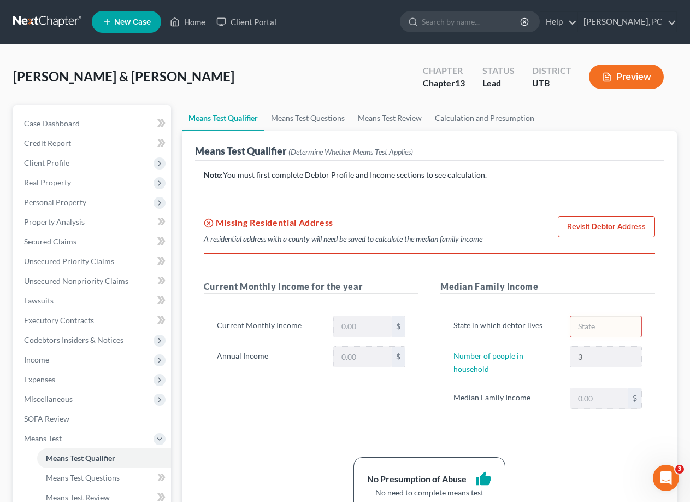
click at [353, 236] on div "A residential address with a county will need be saved to calculate the median …" at bounding box center [343, 238] width 279 height 11
click at [456, 239] on div "A residential address with a county will need be saved to calculate the median …" at bounding box center [343, 238] width 279 height 11
click at [393, 178] on p "Note: You must first complete Debtor Profile and Income sections to see calcula…" at bounding box center [430, 174] width 452 height 11
click at [611, 232] on link "Revisit Debtor Address" at bounding box center [606, 227] width 97 height 22
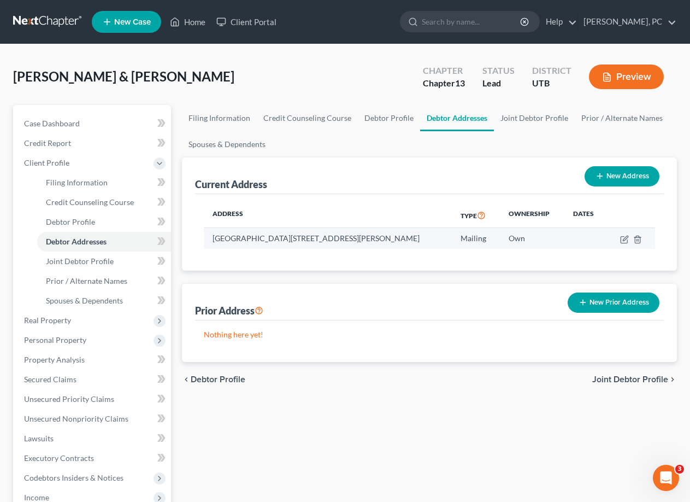
click at [261, 243] on td "[GEOGRAPHIC_DATA][STREET_ADDRESS][PERSON_NAME]" at bounding box center [328, 238] width 249 height 21
click at [242, 338] on p "Nothing here yet!" at bounding box center [430, 334] width 452 height 11
click at [383, 313] on div "Prior Address New Prior Address" at bounding box center [429, 302] width 469 height 37
click at [644, 377] on span "Joint Debtor Profile" at bounding box center [631, 379] width 76 height 9
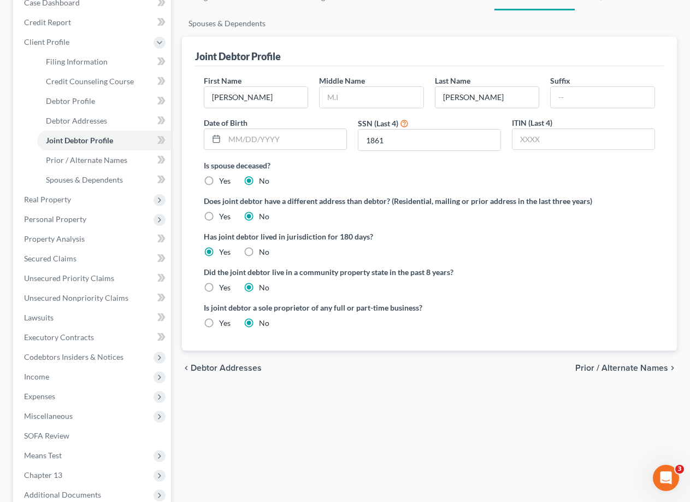
scroll to position [164, 0]
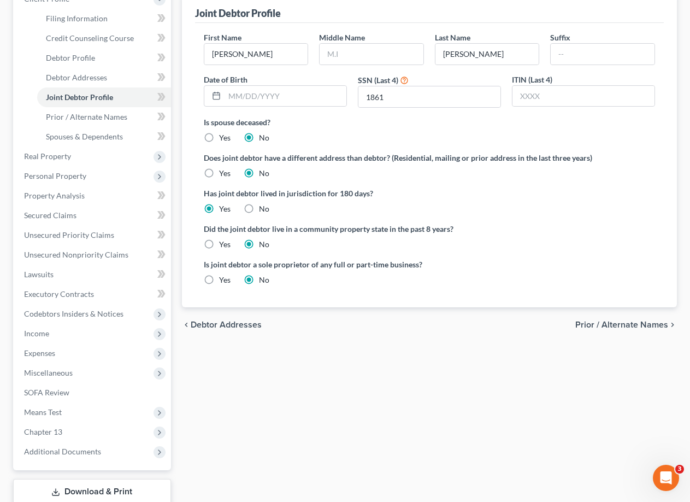
click at [609, 324] on span "Prior / Alternate Names" at bounding box center [622, 324] width 93 height 9
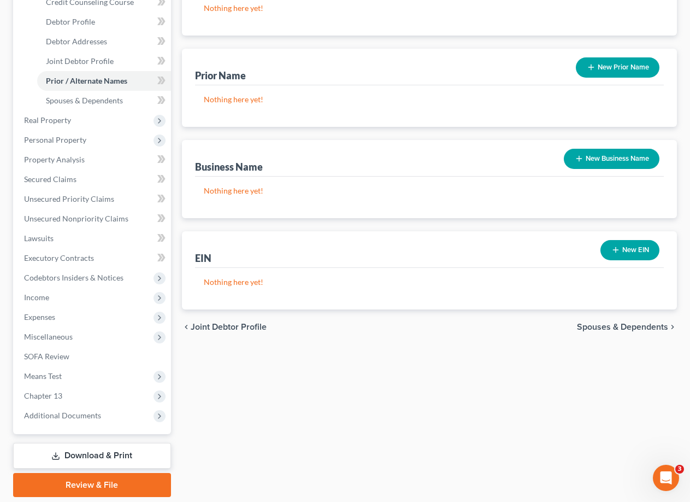
scroll to position [237, 0]
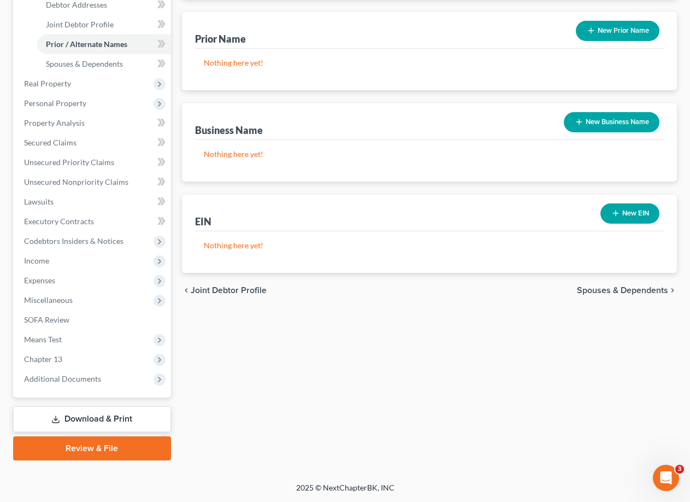
click at [624, 286] on span "Spouses & Dependents" at bounding box center [622, 290] width 91 height 9
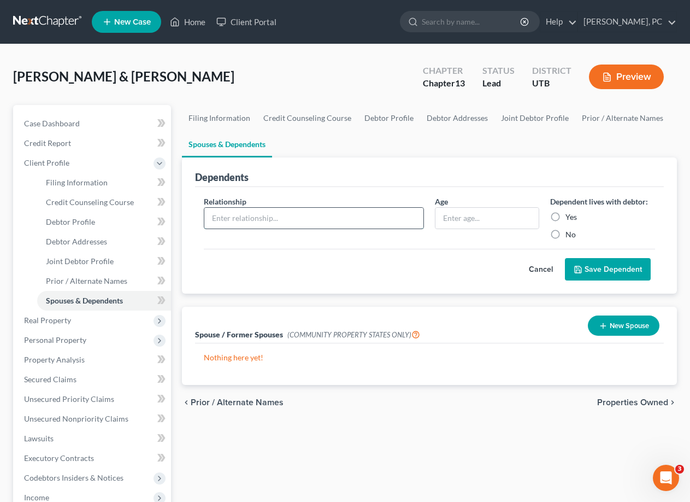
click at [235, 220] on input "text" at bounding box center [313, 218] width 219 height 21
type input "Son"
type input "17"
click at [566, 213] on label "Yes" at bounding box center [571, 217] width 11 height 11
click at [570, 213] on input "Yes" at bounding box center [573, 215] width 7 height 7
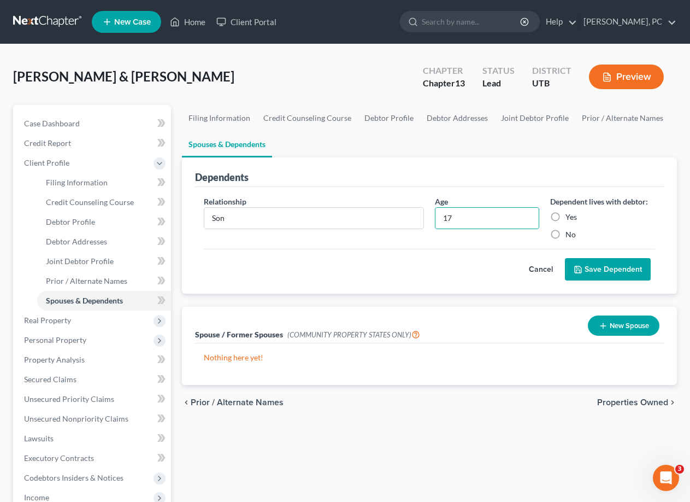
radio input "true"
click at [601, 268] on button "Save Dependent" at bounding box center [608, 269] width 86 height 23
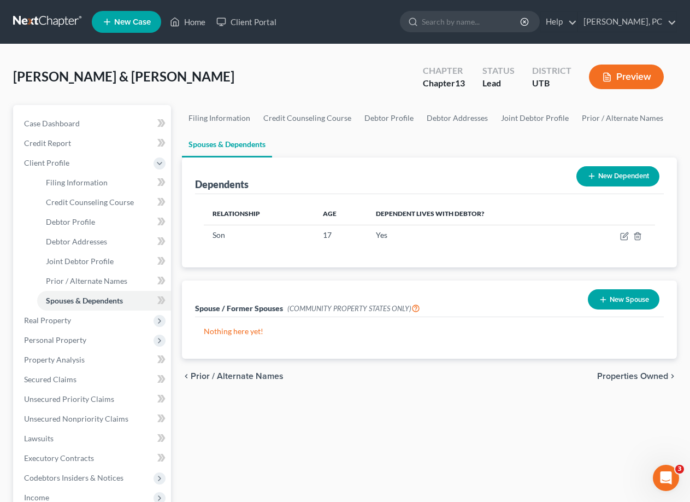
click at [403, 419] on div "Filing Information Credit Counseling Course Debtor Profile Debtor Addresses Joi…" at bounding box center [430, 401] width 506 height 592
click at [642, 377] on span "Properties Owned" at bounding box center [633, 376] width 71 height 9
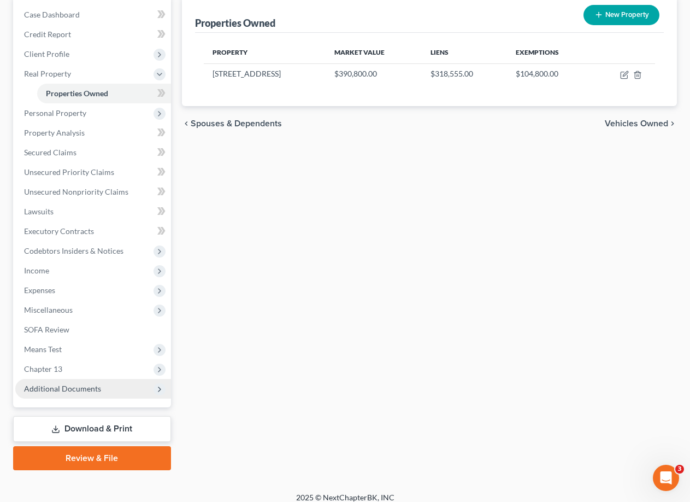
scroll to position [119, 0]
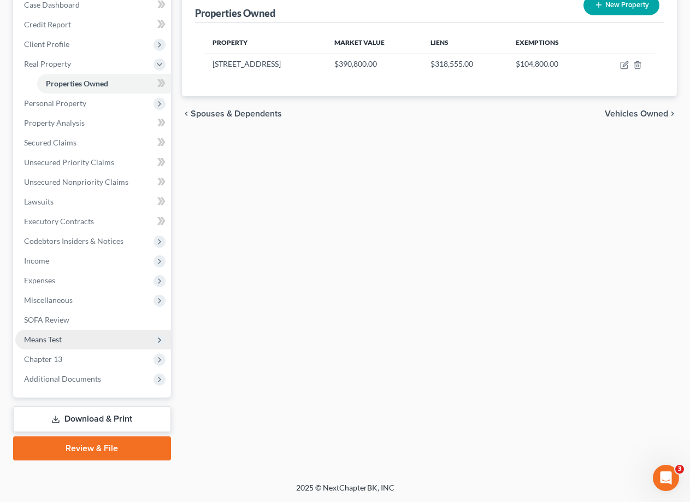
click at [54, 337] on span "Means Test" at bounding box center [43, 339] width 38 height 9
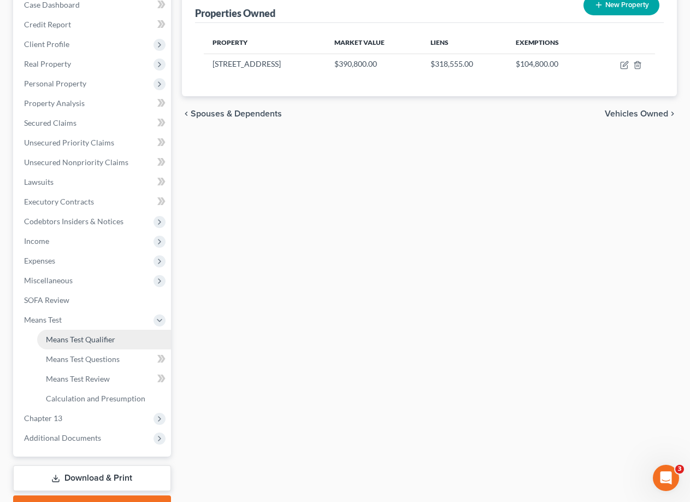
click at [85, 338] on span "Means Test Qualifier" at bounding box center [80, 339] width 69 height 9
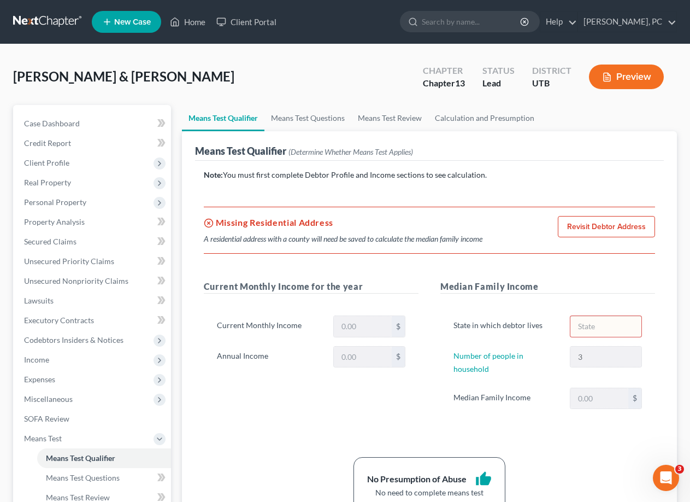
click at [614, 223] on link "Revisit Debtor Address" at bounding box center [606, 227] width 97 height 22
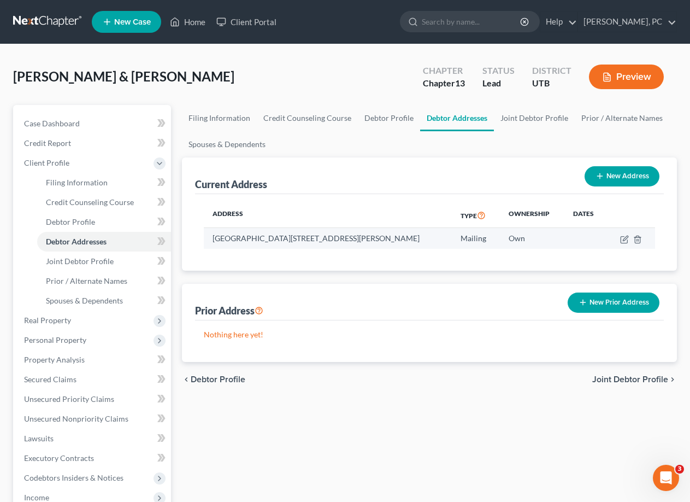
click at [278, 242] on td "[GEOGRAPHIC_DATA][STREET_ADDRESS][PERSON_NAME]" at bounding box center [328, 238] width 249 height 21
click at [236, 184] on div "Current Address" at bounding box center [231, 184] width 72 height 13
drag, startPoint x: 260, startPoint y: 232, endPoint x: 446, endPoint y: 252, distance: 186.9
click at [260, 231] on td "[GEOGRAPHIC_DATA][STREET_ADDRESS][PERSON_NAME]" at bounding box center [328, 238] width 249 height 21
click at [624, 239] on icon "button" at bounding box center [624, 239] width 9 height 9
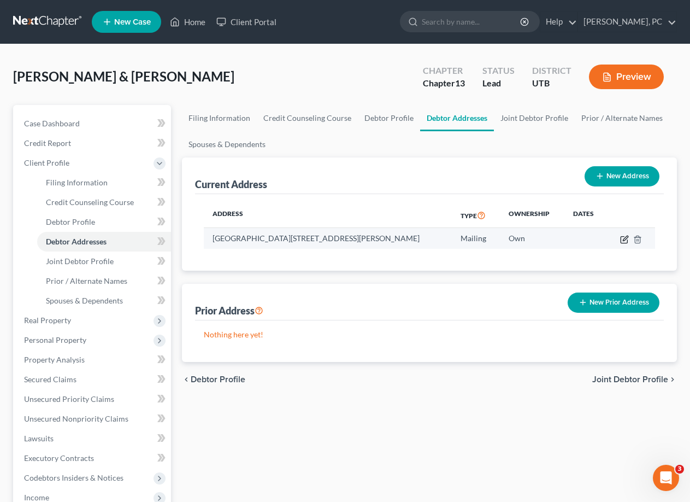
select select "46"
select select "26"
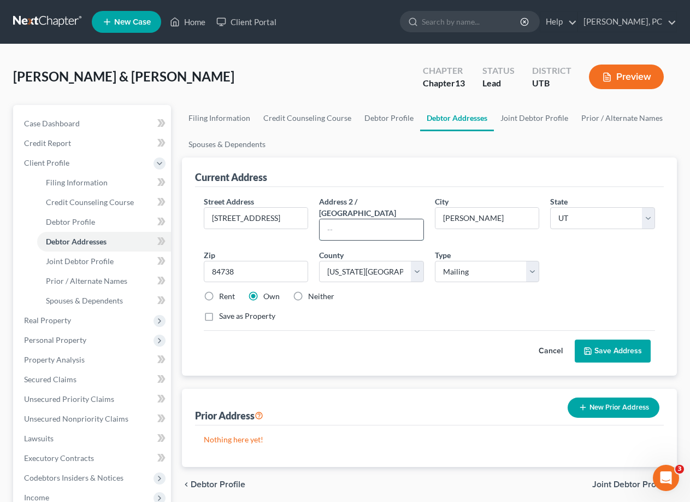
click at [394, 219] on input "text" at bounding box center [372, 229] width 104 height 21
click at [408, 187] on div "Street Address * [STREET_ADDRESS] * [PERSON_NAME][GEOGRAPHIC_DATA] * State [US_…" at bounding box center [429, 281] width 469 height 189
click at [250, 262] on input "84738" at bounding box center [256, 272] width 105 height 22
click at [360, 261] on select "County [GEOGRAPHIC_DATA] [GEOGRAPHIC_DATA] [GEOGRAPHIC_DATA] [GEOGRAPHIC_DATA] …" at bounding box center [371, 272] width 105 height 22
click at [319, 261] on select "County [GEOGRAPHIC_DATA] [GEOGRAPHIC_DATA] [GEOGRAPHIC_DATA] [GEOGRAPHIC_DATA] …" at bounding box center [371, 272] width 105 height 22
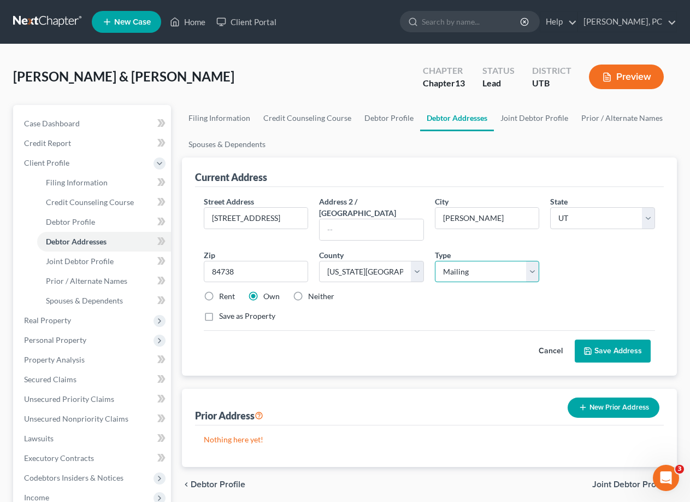
click at [479, 262] on select "Select Residential Mailing Rental Business" at bounding box center [487, 272] width 105 height 22
select select "0"
click at [435, 261] on select "Select Residential Mailing Rental Business" at bounding box center [487, 272] width 105 height 22
click at [614, 346] on button "Save Address" at bounding box center [613, 350] width 76 height 23
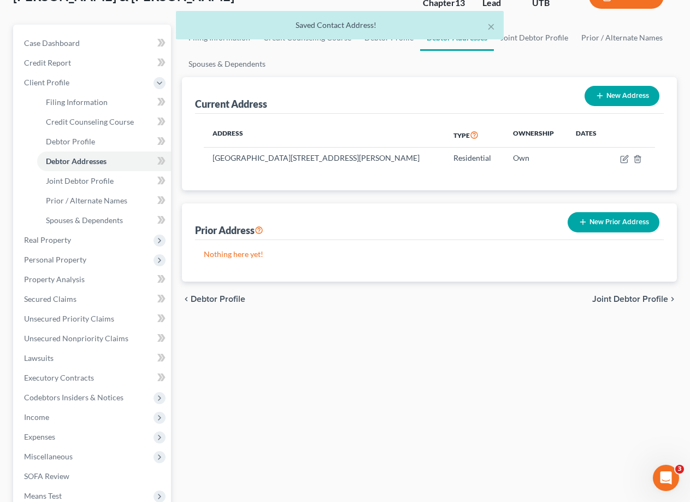
scroll to position [164, 0]
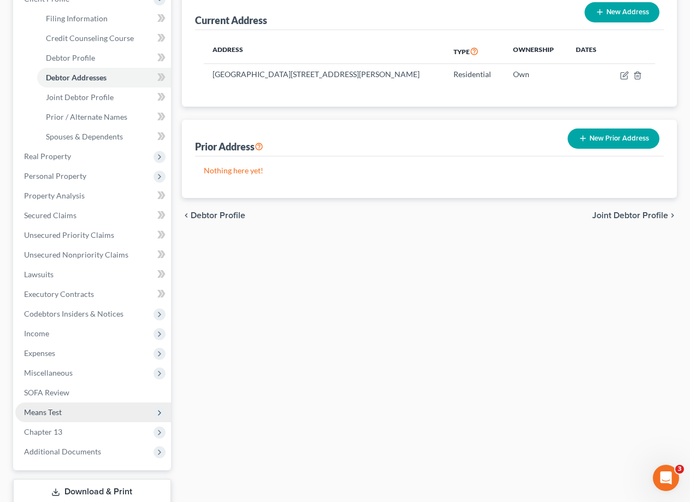
click at [54, 409] on span "Means Test" at bounding box center [43, 411] width 38 height 9
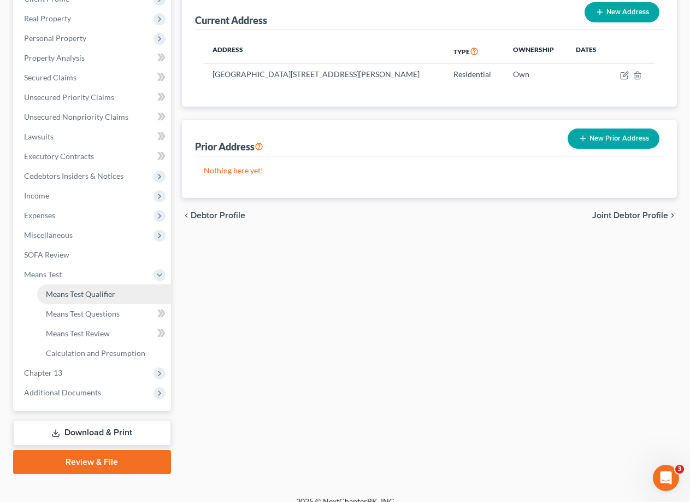
click at [77, 295] on span "Means Test Qualifier" at bounding box center [80, 293] width 69 height 9
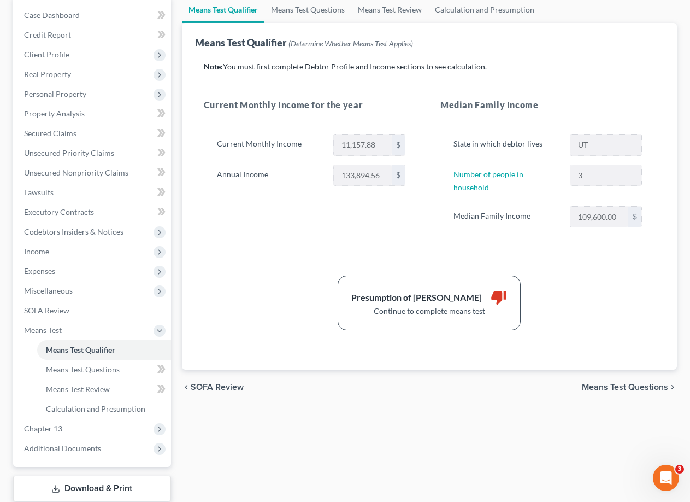
scroll to position [109, 0]
click at [496, 288] on icon "thumb_down" at bounding box center [499, 296] width 16 height 16
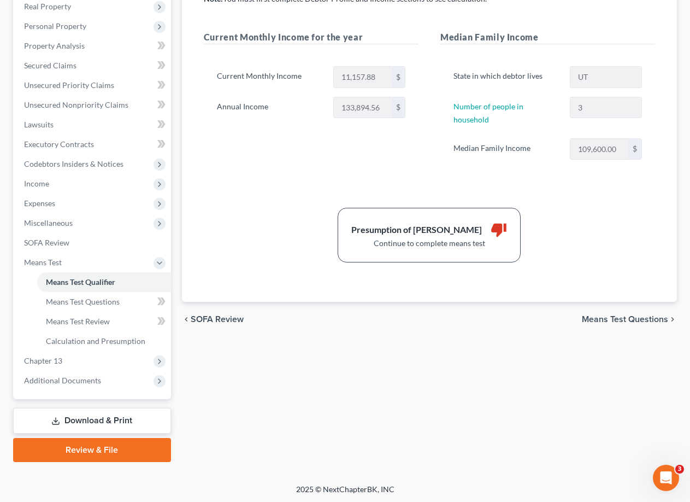
scroll to position [178, 0]
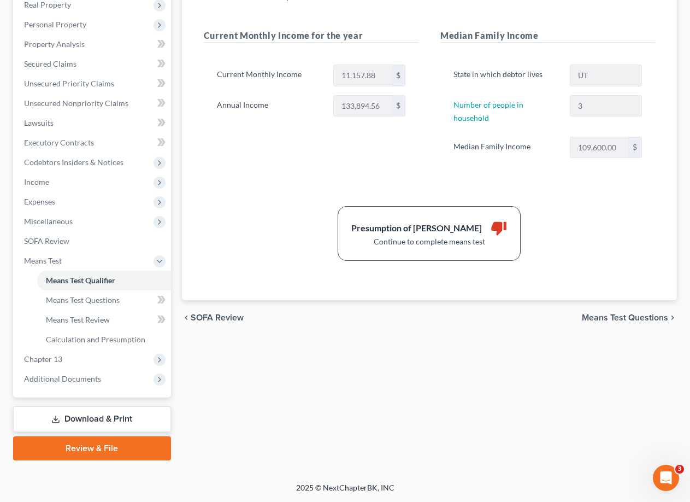
click at [629, 313] on span "Means Test Questions" at bounding box center [625, 317] width 86 height 9
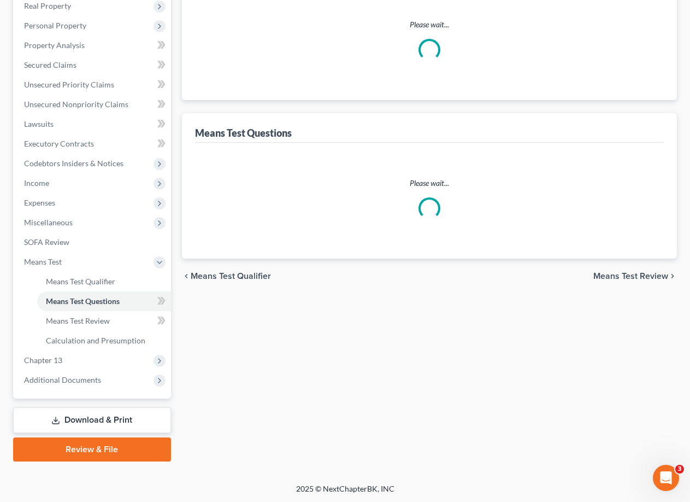
scroll to position [33, 0]
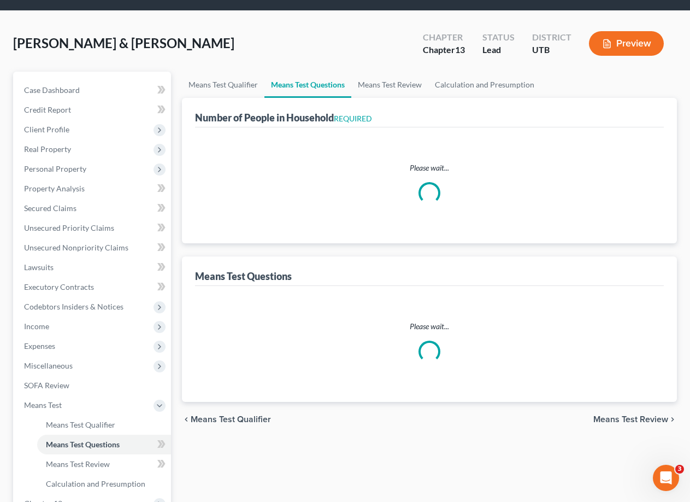
select select "1"
select select "60"
select select "0"
select select "60"
select select "0"
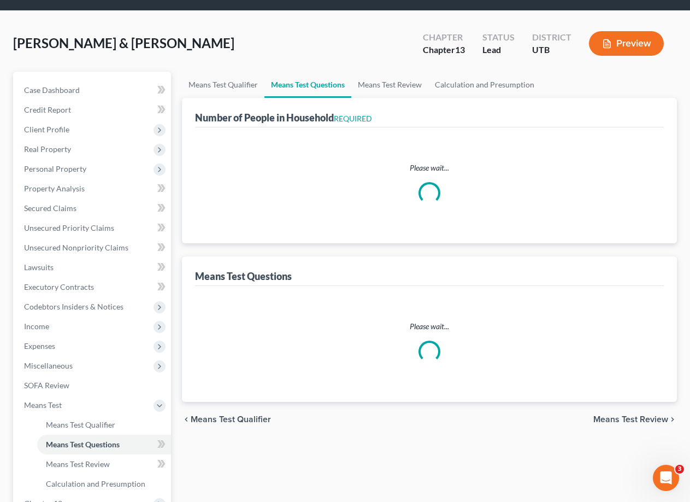
select select "60"
select select "3"
select select "0"
select select "2"
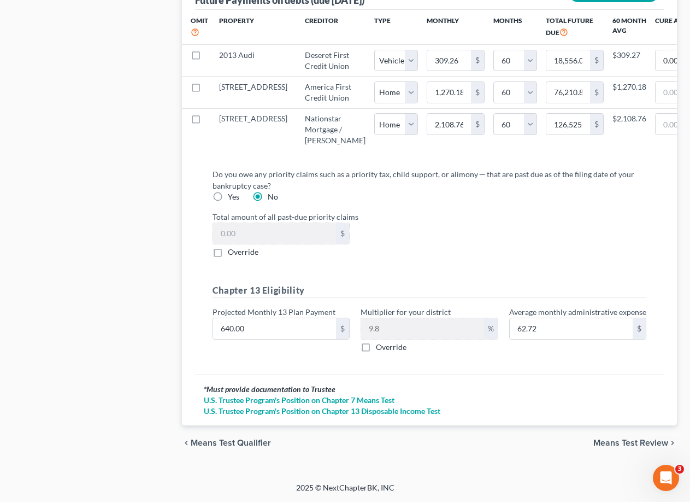
scroll to position [1268, 0]
click at [631, 438] on span "Means Test Review" at bounding box center [631, 442] width 75 height 9
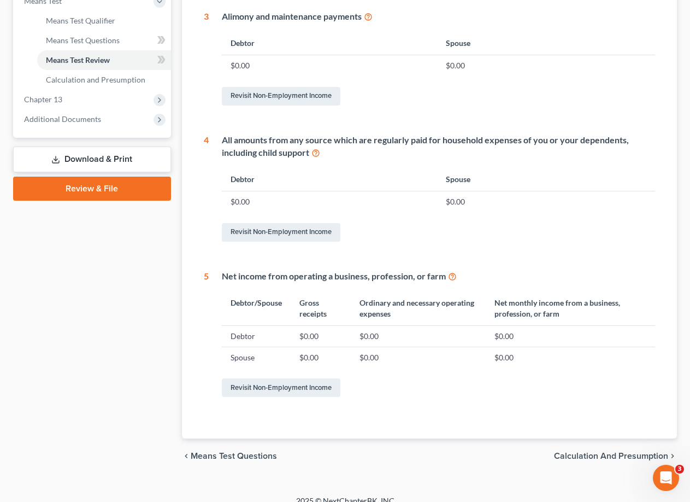
scroll to position [450, 0]
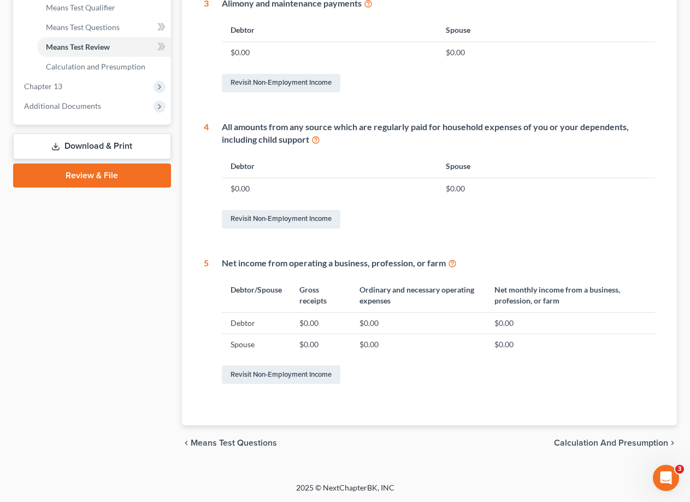
click at [594, 442] on span "Calculation and Presumption" at bounding box center [611, 442] width 114 height 9
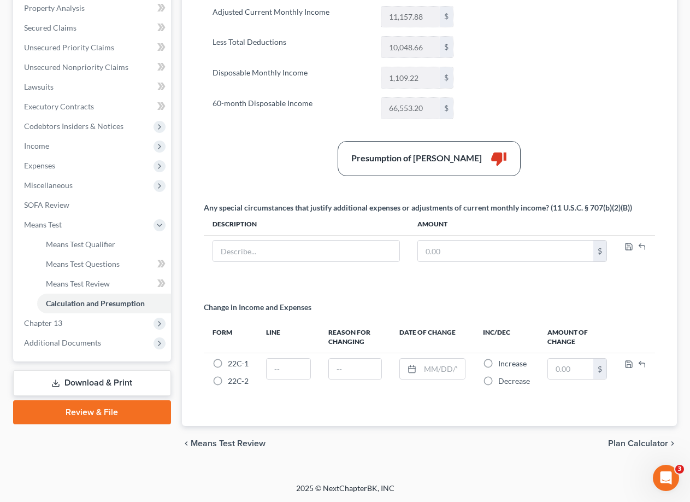
scroll to position [214, 0]
click at [631, 442] on span "Plan Calculator" at bounding box center [638, 442] width 60 height 9
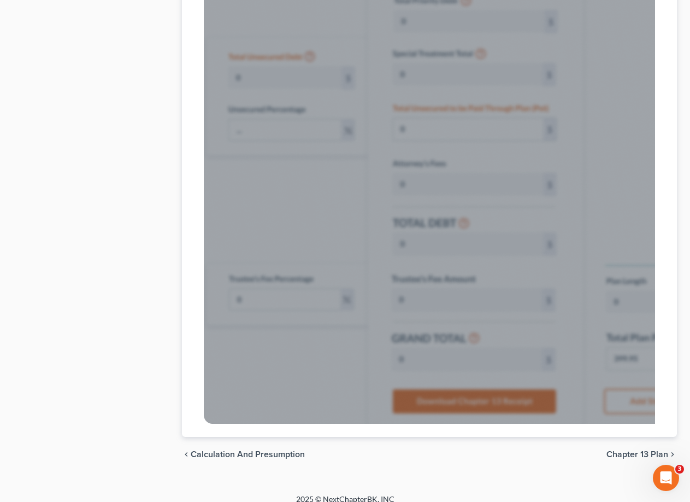
scroll to position [791, 0]
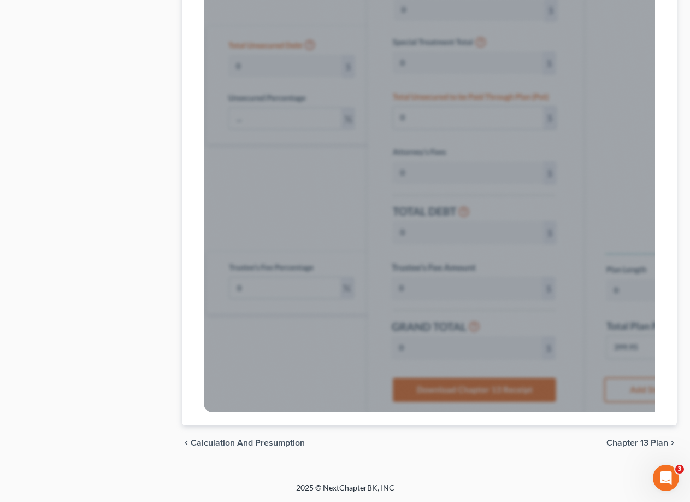
click at [235, 441] on span "Calculation and Presumption" at bounding box center [248, 442] width 114 height 9
